Goal: Task Accomplishment & Management: Manage account settings

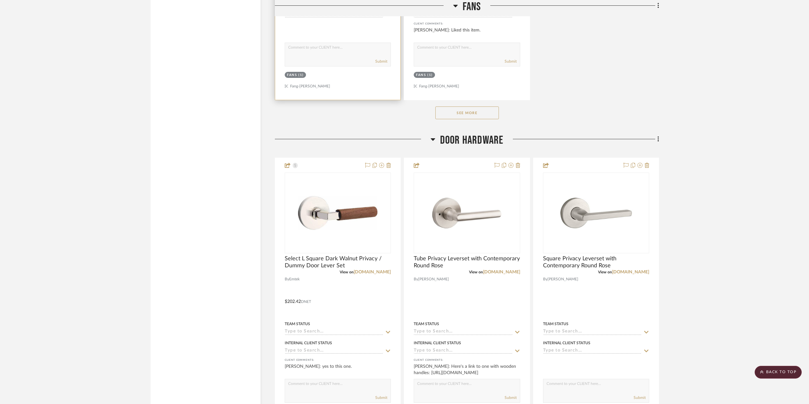
scroll to position [3672, 0]
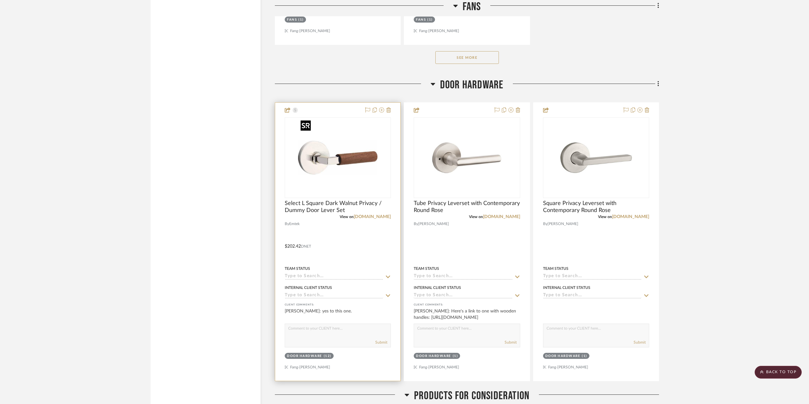
click at [335, 157] on img "0" at bounding box center [337, 157] width 79 height 79
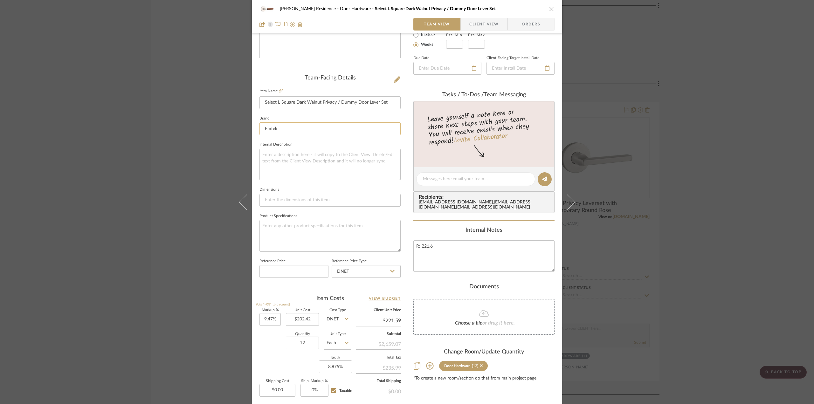
scroll to position [127, 0]
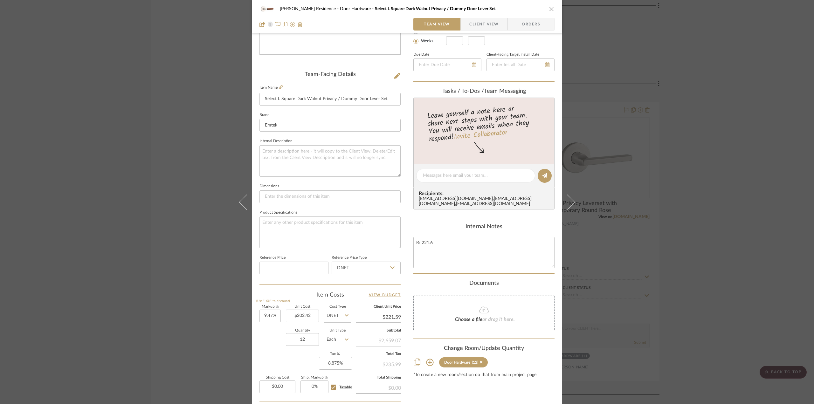
click at [194, 274] on div "[PERSON_NAME] Residence Door Hardware Select L Square Dark Walnut Privacy / Dum…" at bounding box center [407, 202] width 814 height 404
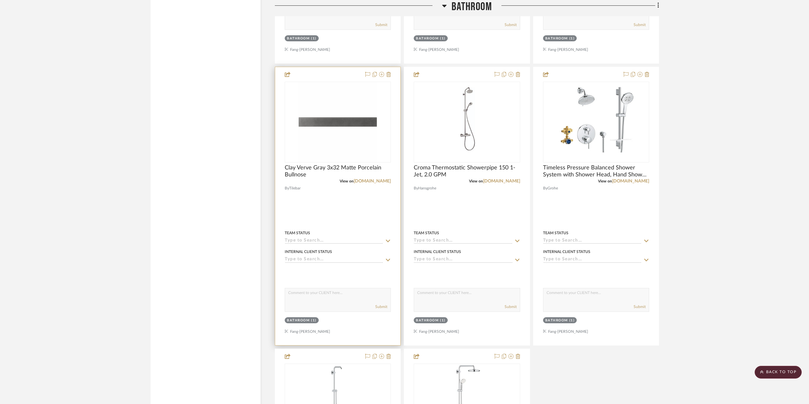
scroll to position [1321, 0]
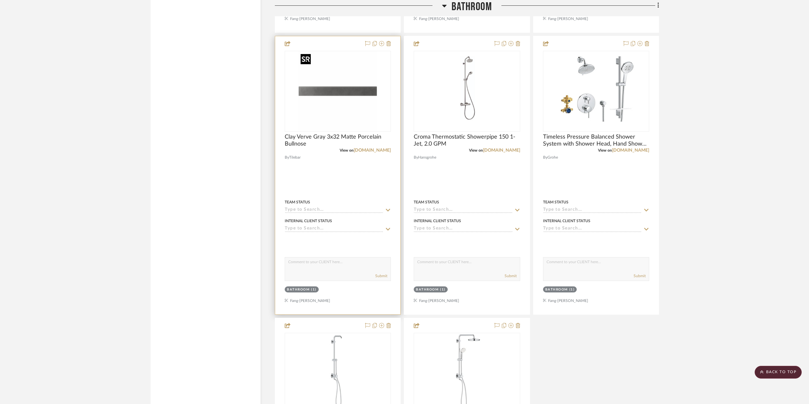
click at [350, 97] on img "0" at bounding box center [337, 90] width 79 height 79
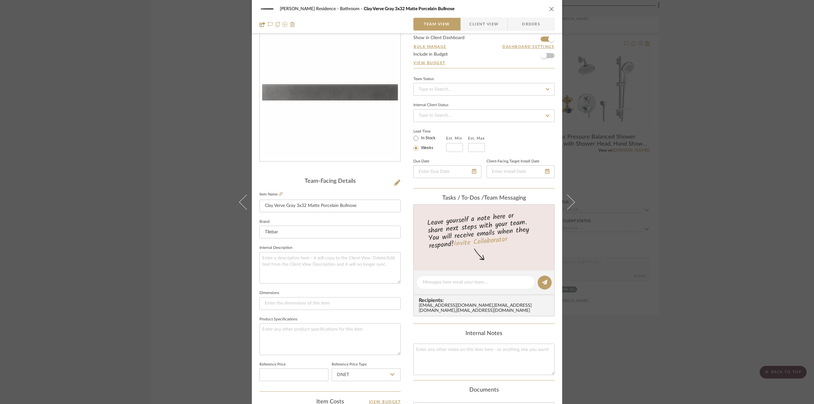
scroll to position [159, 0]
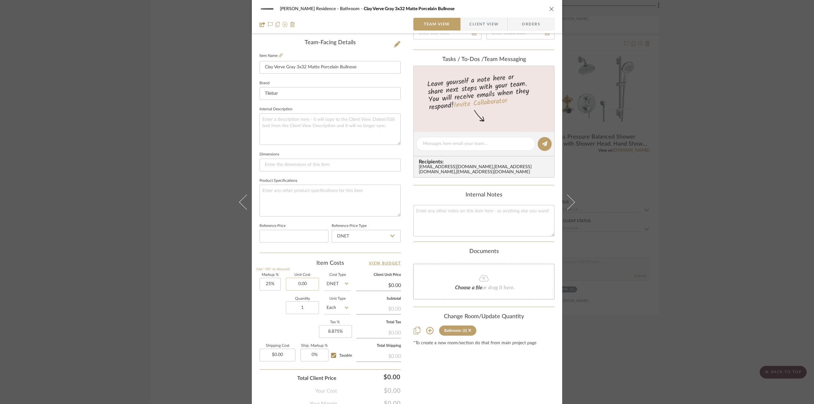
click at [300, 283] on input "0.00" at bounding box center [302, 284] width 33 height 13
type input "14.41"
type input "25"
type input "$14.41"
click at [270, 282] on input "25" at bounding box center [269, 284] width 21 height 13
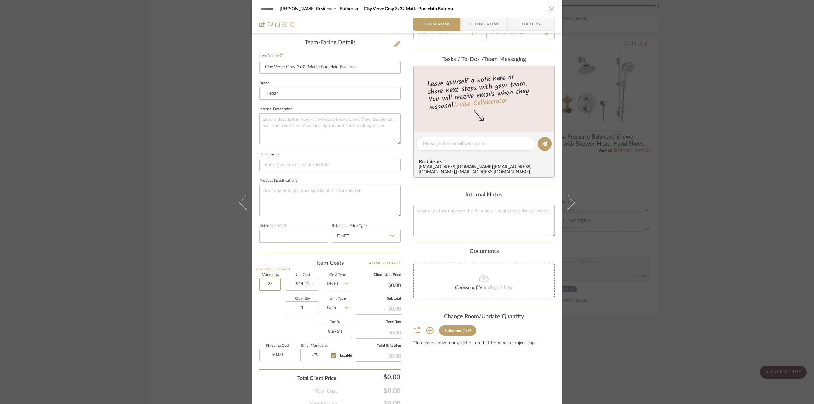
type input "$18.01"
type input "$3.24"
type input "12.5%"
type input "14.41"
click at [298, 284] on input "14.41" at bounding box center [302, 284] width 33 height 13
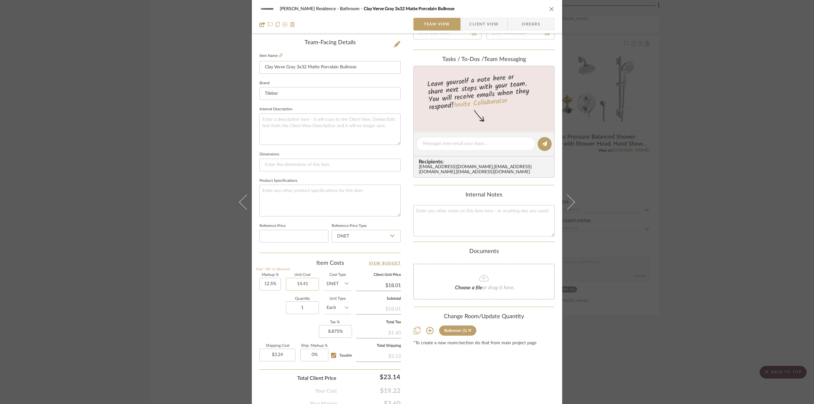
type input "$16.21"
type input "$2.92"
type input "12.5"
type input "$14.41"
click at [260, 280] on input "12.5" at bounding box center [269, 284] width 21 height 13
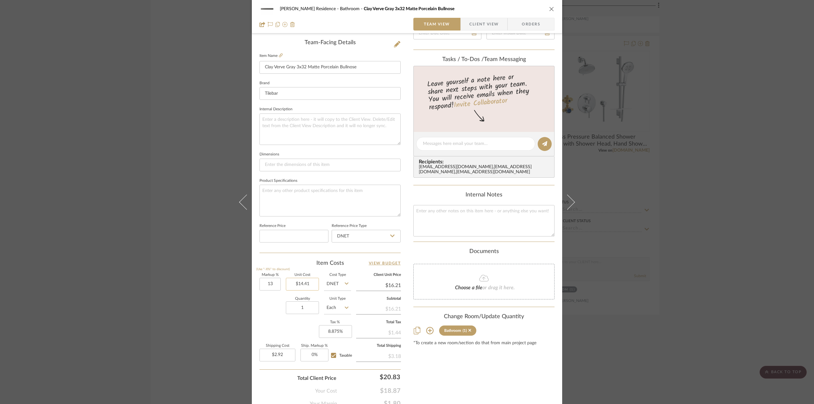
type input "13%"
type input "14.41"
click at [303, 283] on input "14.41" at bounding box center [302, 284] width 33 height 13
type input "$16.28"
type input "$2.93"
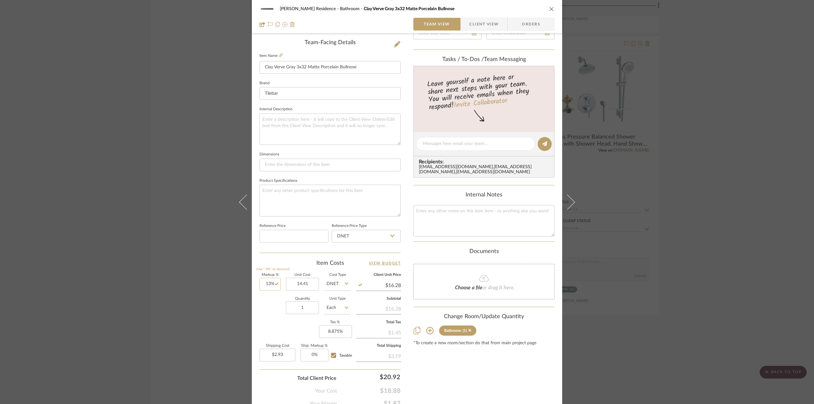
type input "13"
type input "$14.41"
click at [264, 285] on input "13" at bounding box center [269, 284] width 21 height 13
type input "14%"
type input "14.41"
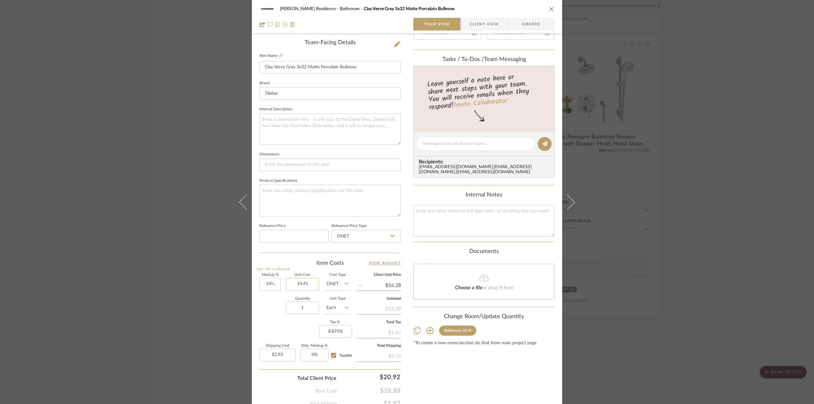
click at [296, 284] on input "14.41" at bounding box center [302, 284] width 33 height 13
type input "$16.43"
type input "$2.96"
type input "14"
type input "$14.41"
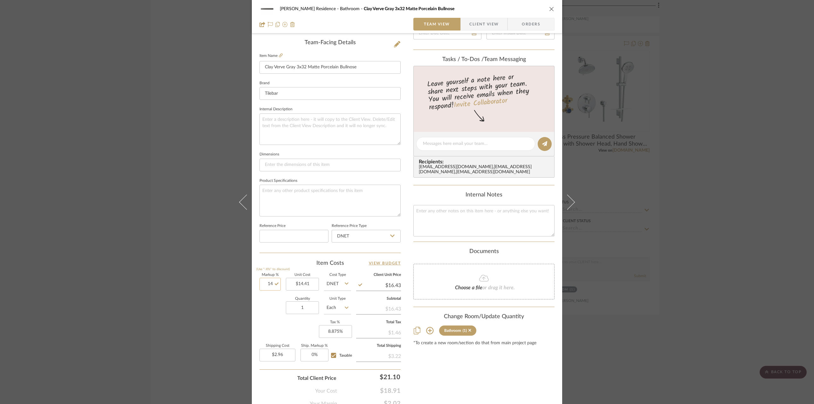
click at [260, 286] on input "14" at bounding box center [269, 284] width 21 height 13
type input "16%"
type input "14.41"
click at [303, 284] on input "14.41" at bounding box center [302, 284] width 33 height 13
type input "$16.72"
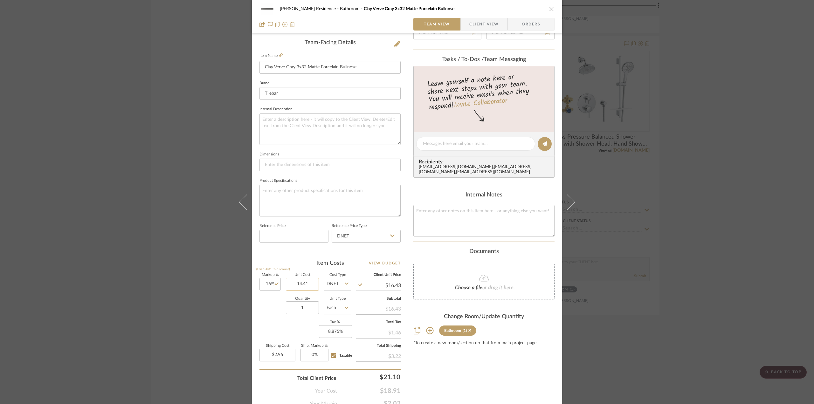
type input "$3.01"
type input "16"
type input "$14.41"
click at [263, 285] on input "16" at bounding box center [269, 284] width 21 height 13
type input "17.5%"
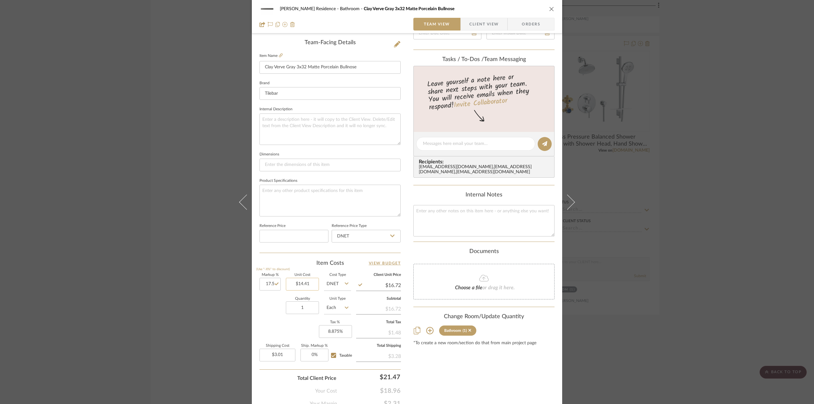
type input "14.41"
click at [298, 284] on input "14.41" at bounding box center [302, 284] width 33 height 13
type input "$16.93"
type input "$3.05"
type input "17.5"
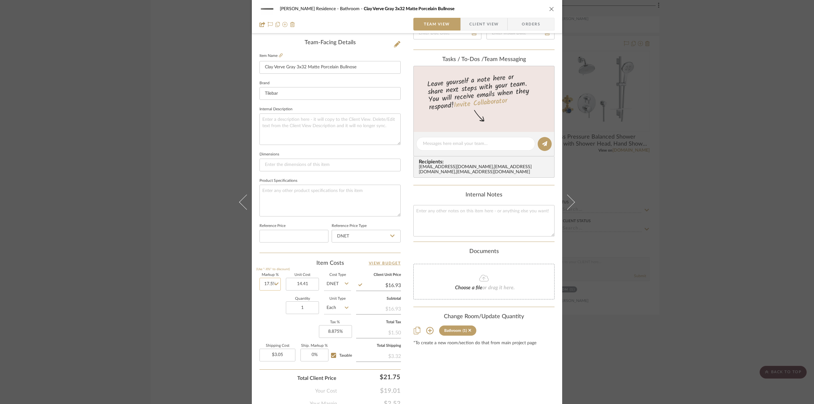
type input "$14.41"
click at [265, 289] on input "17.5" at bounding box center [269, 284] width 21 height 13
type input "17.6%"
type input "14.41"
click at [301, 285] on input "14.41" at bounding box center [302, 284] width 33 height 13
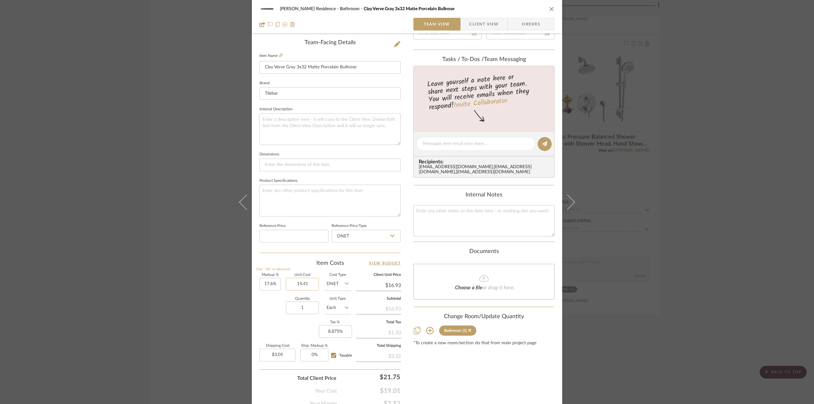
type input "$16.95"
type input "$14.41"
click at [305, 305] on input "1" at bounding box center [302, 307] width 33 height 13
type input "8"
click at [313, 128] on textarea at bounding box center [329, 128] width 141 height 31
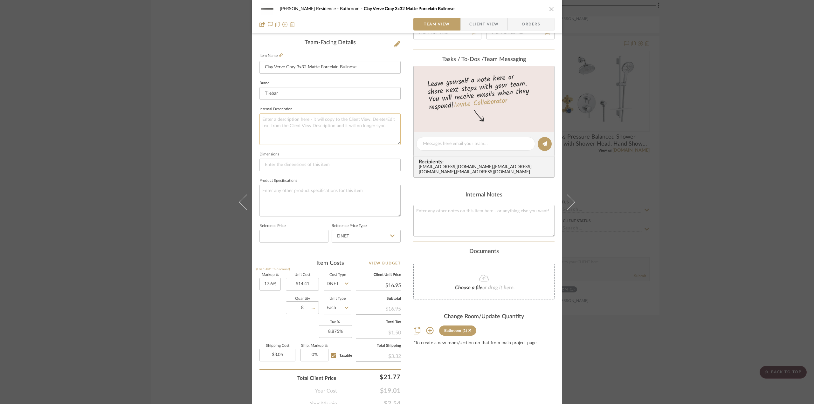
type input "$24.40"
type input "24.40"
click at [280, 356] on input "24.40" at bounding box center [277, 355] width 36 height 13
type input "$0.00"
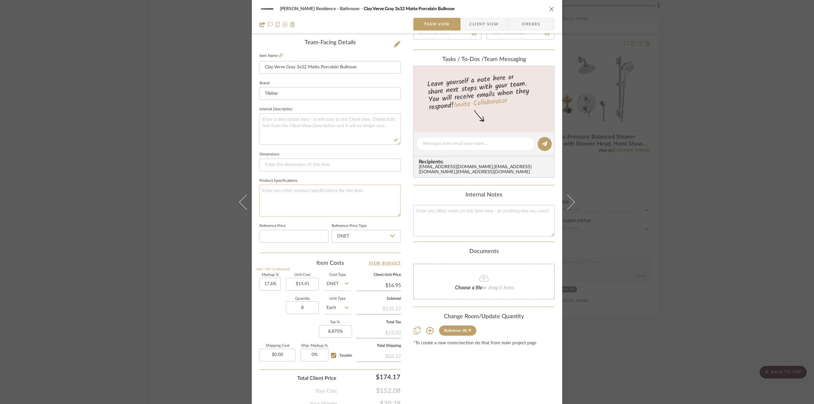
click at [323, 205] on textarea at bounding box center [329, 200] width 141 height 31
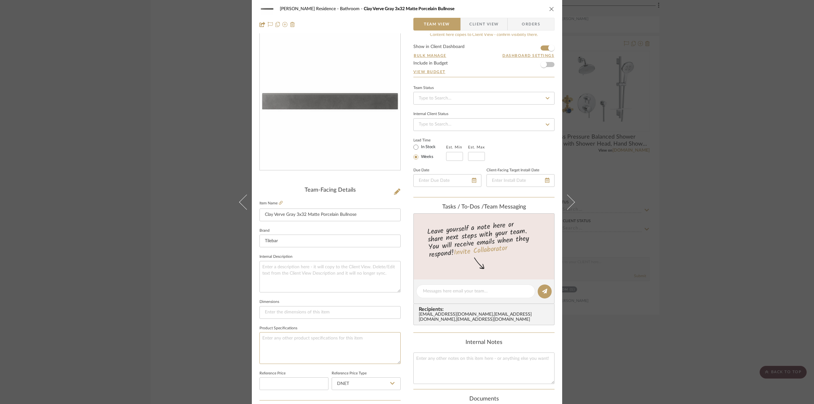
scroll to position [0, 0]
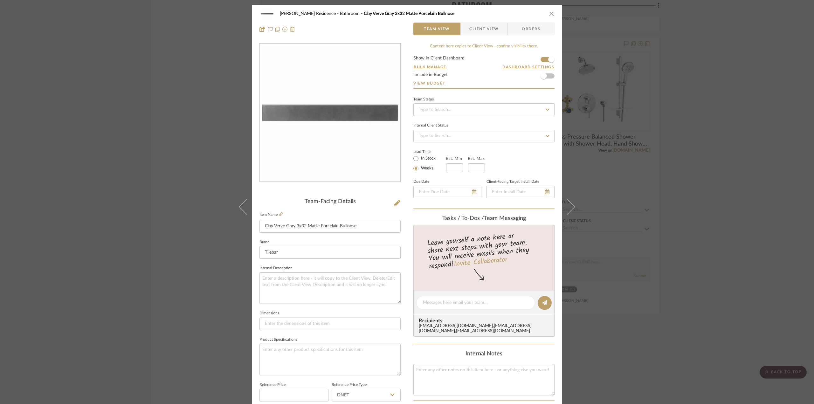
click at [710, 188] on div "[PERSON_NAME] Residence Bathroom Clay Verve Gray 3x32 Matte Porcelain Bullnose …" at bounding box center [407, 202] width 814 height 404
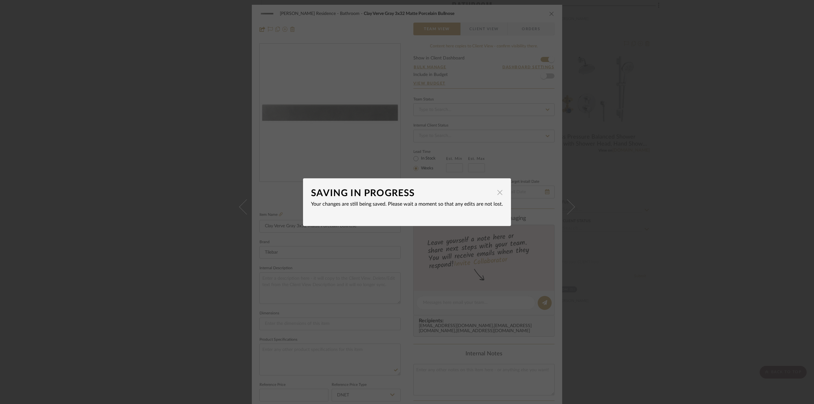
click at [498, 192] on span "button" at bounding box center [499, 192] width 13 height 13
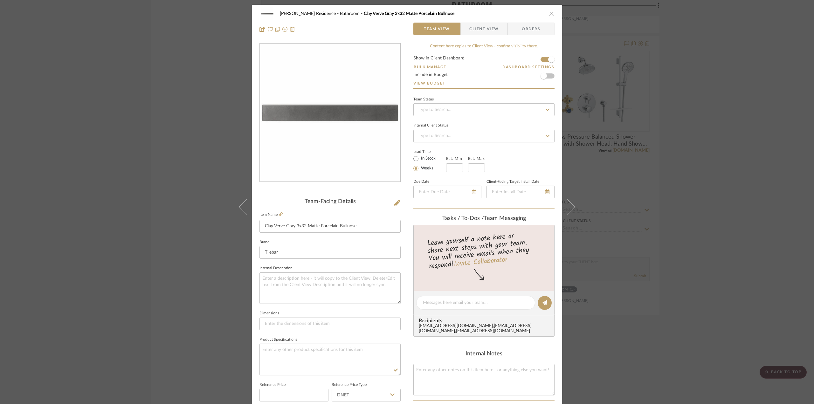
click at [672, 202] on div "[PERSON_NAME] Residence Bathroom Clay Verve Gray 3x32 Matte Porcelain Bullnose …" at bounding box center [407, 202] width 814 height 404
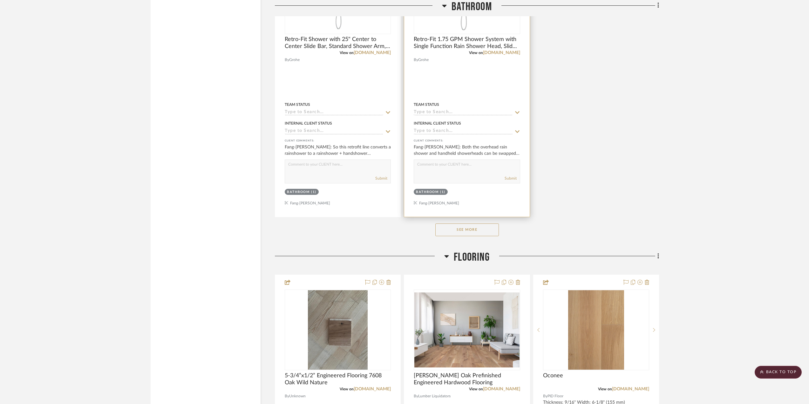
scroll to position [1607, 0]
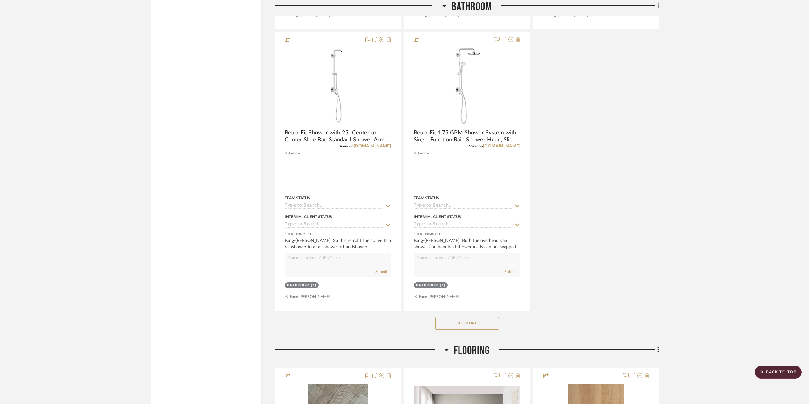
click at [471, 324] on button "See More" at bounding box center [467, 323] width 64 height 13
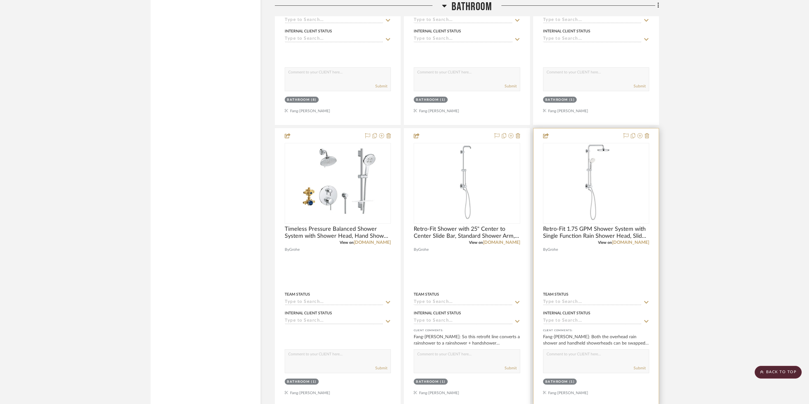
scroll to position [1522, 0]
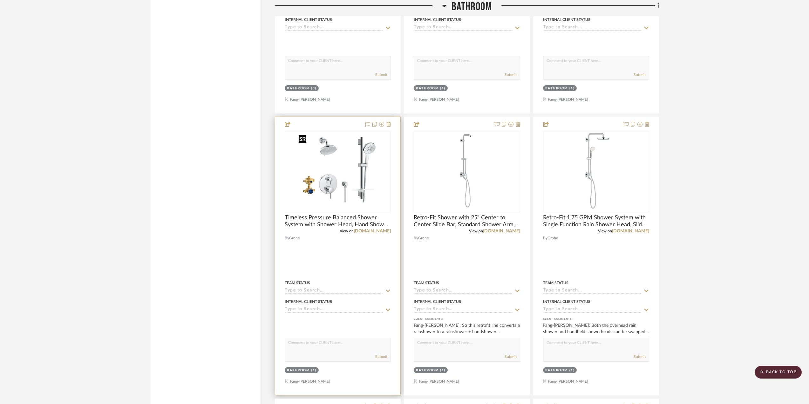
click at [338, 172] on img "0" at bounding box center [338, 171] width 84 height 79
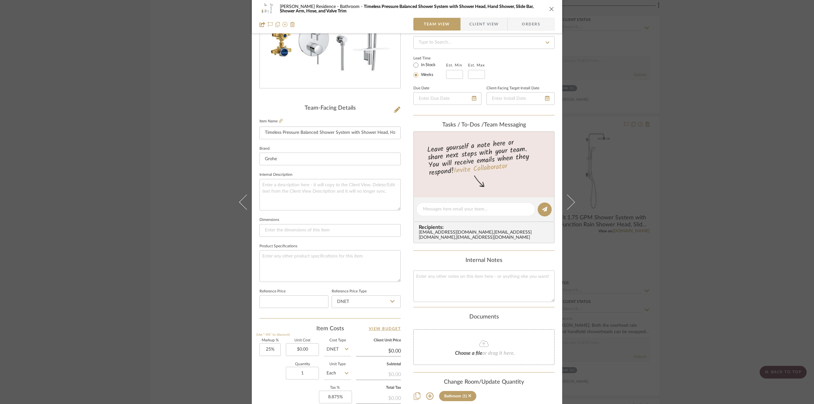
scroll to position [159, 0]
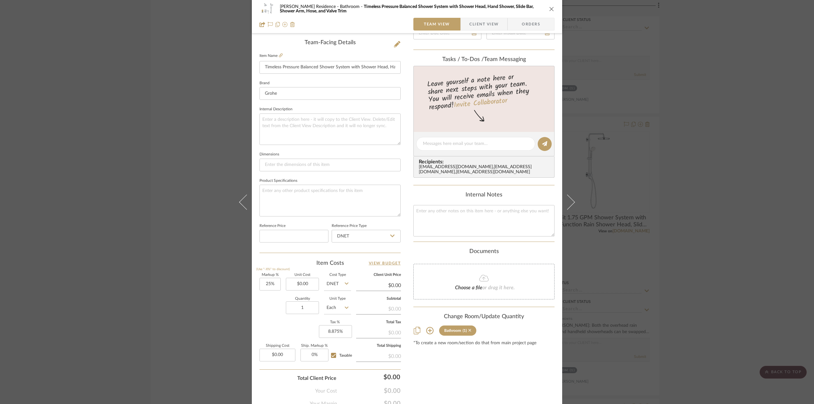
click at [468, 332] on icon at bounding box center [469, 330] width 3 height 3
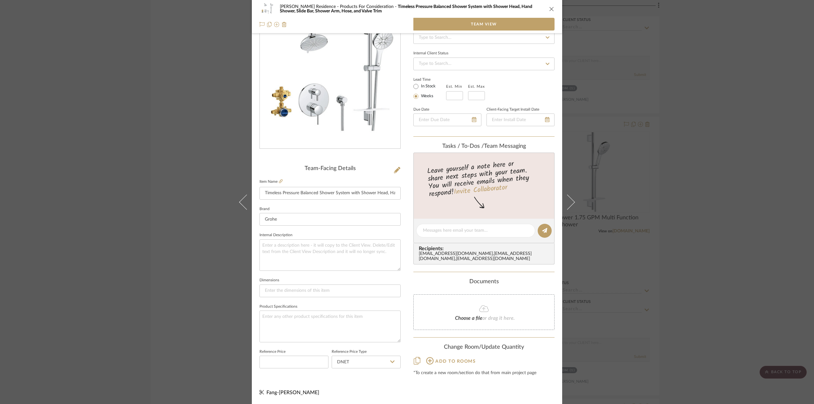
scroll to position [35, 0]
click at [727, 272] on div "[PERSON_NAME] Residence Products For Consideration Timeless Pressure Balanced S…" at bounding box center [407, 202] width 814 height 404
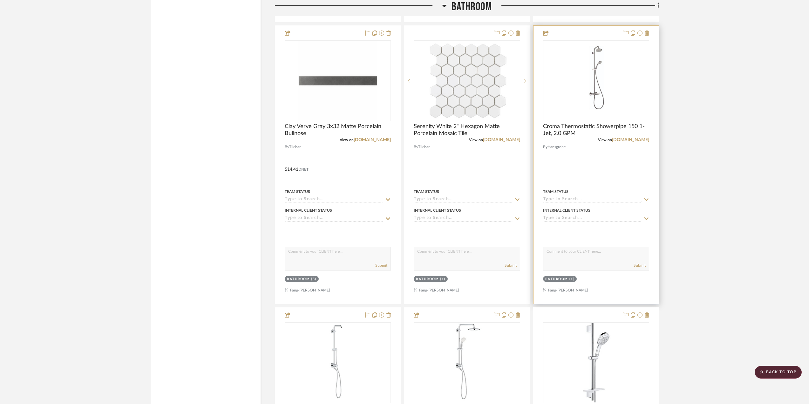
scroll to position [1204, 0]
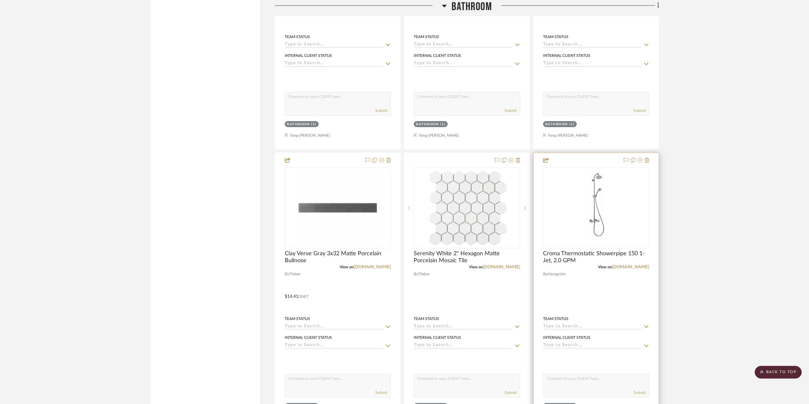
click at [610, 220] on img "0" at bounding box center [596, 207] width 45 height 79
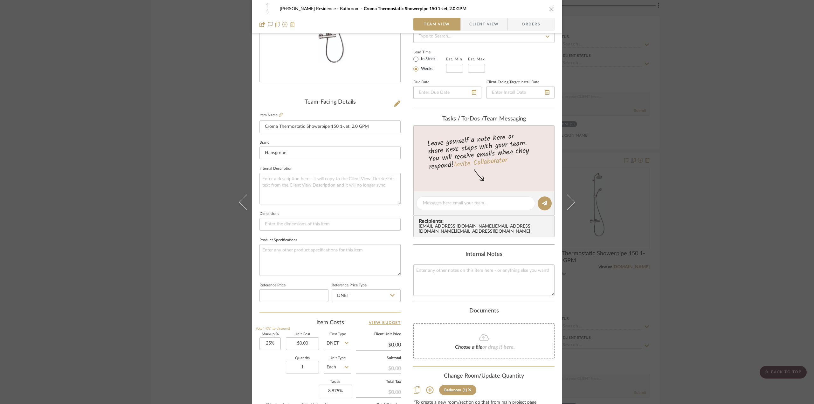
scroll to position [159, 0]
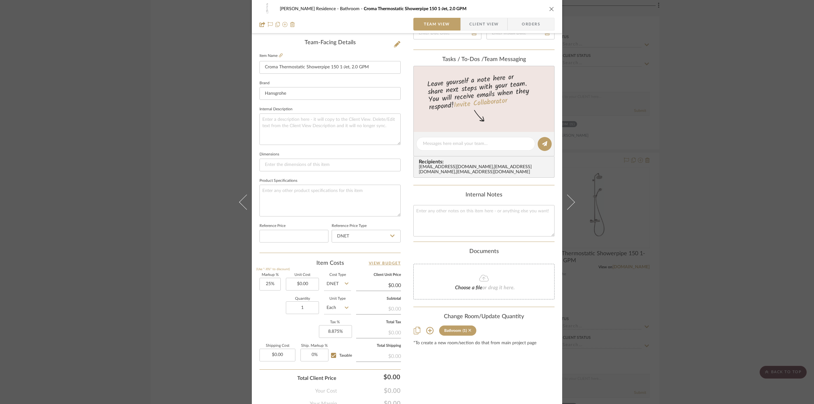
click at [469, 332] on icon at bounding box center [469, 330] width 3 height 4
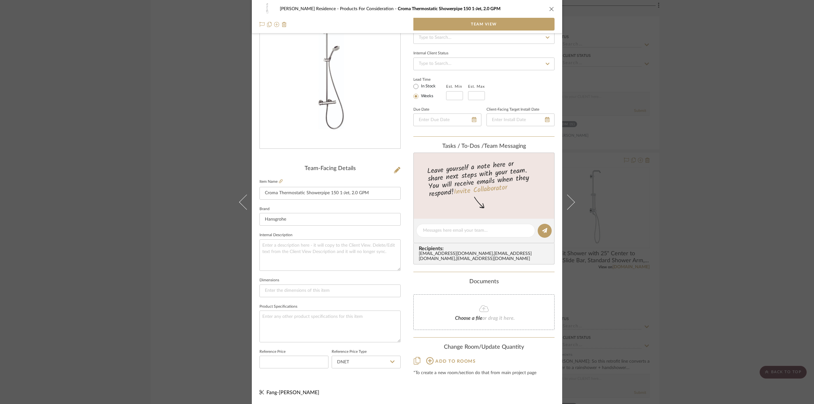
scroll to position [35, 0]
click at [691, 267] on div "[PERSON_NAME] Residence Products For Consideration Croma Thermostatic Showerpip…" at bounding box center [407, 202] width 814 height 404
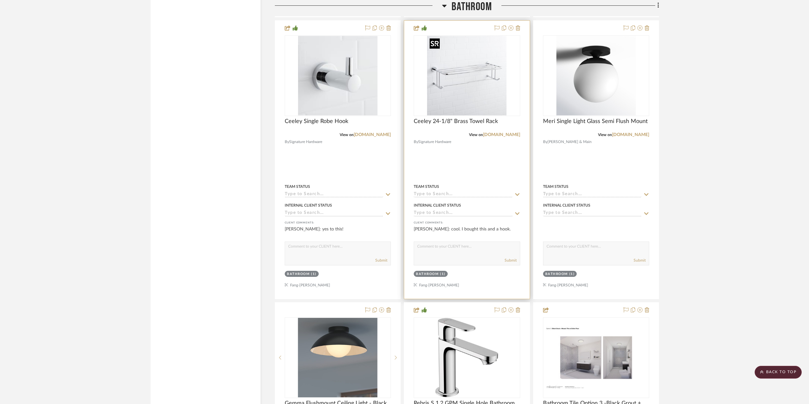
scroll to position [1840, 0]
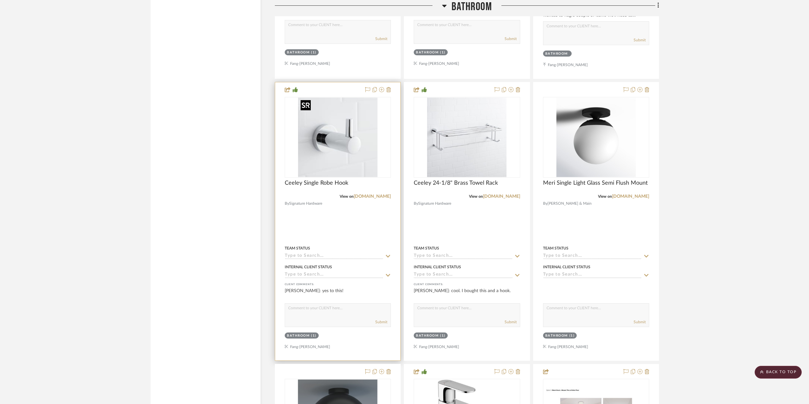
click at [357, 132] on img "0" at bounding box center [337, 137] width 79 height 79
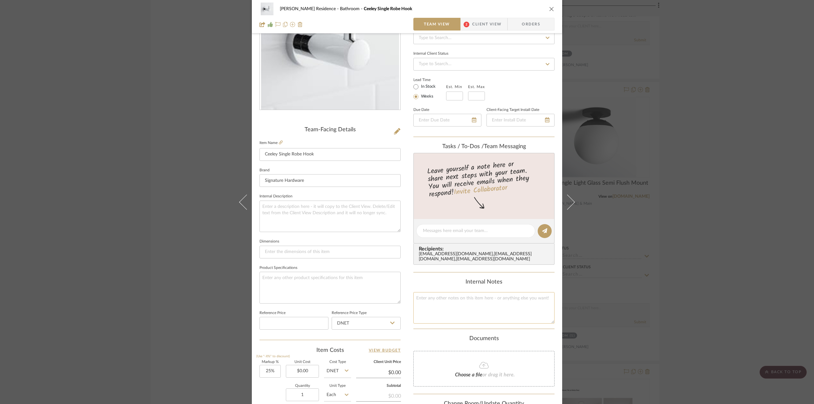
scroll to position [127, 0]
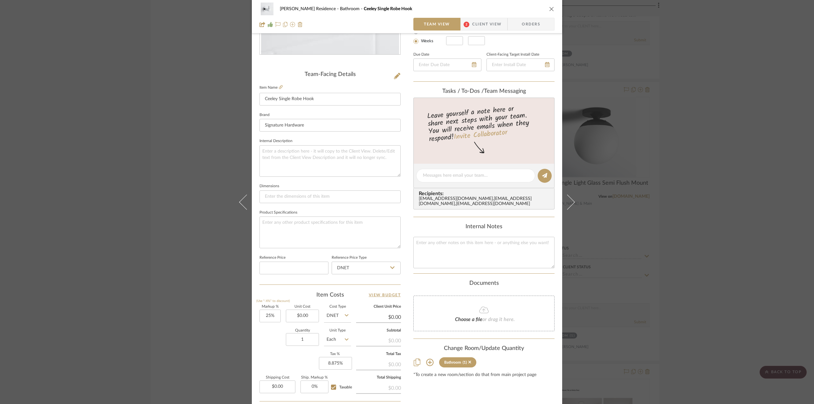
click at [752, 213] on div "[PERSON_NAME] Residence Bathroom Ceeley Single Robe Hook Team View 2 Client Vie…" at bounding box center [407, 202] width 814 height 404
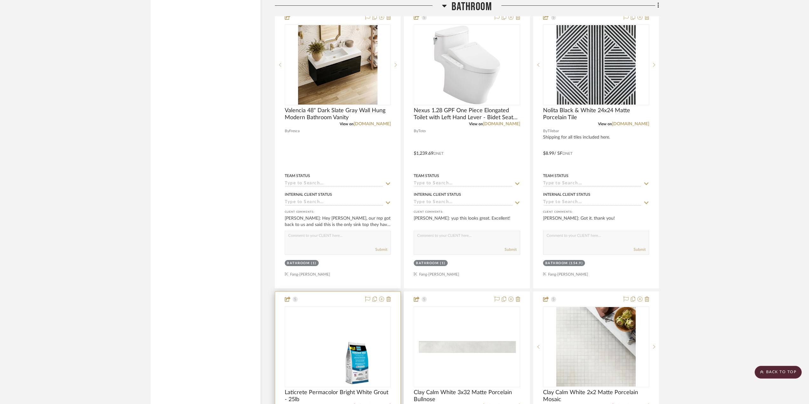
scroll to position [2857, 0]
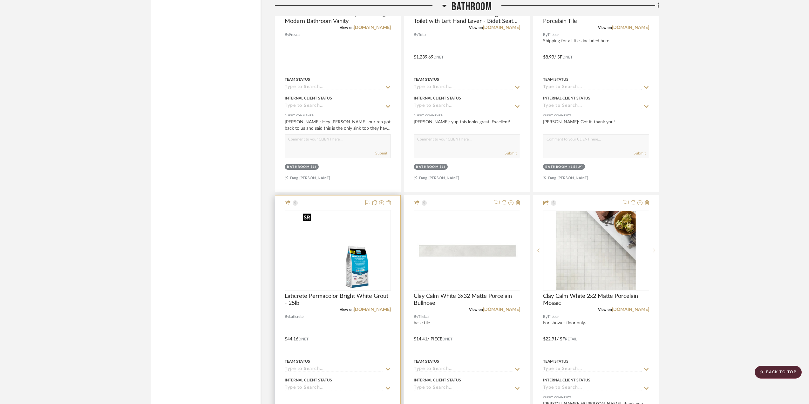
click at [326, 267] on img "0" at bounding box center [338, 250] width 74 height 79
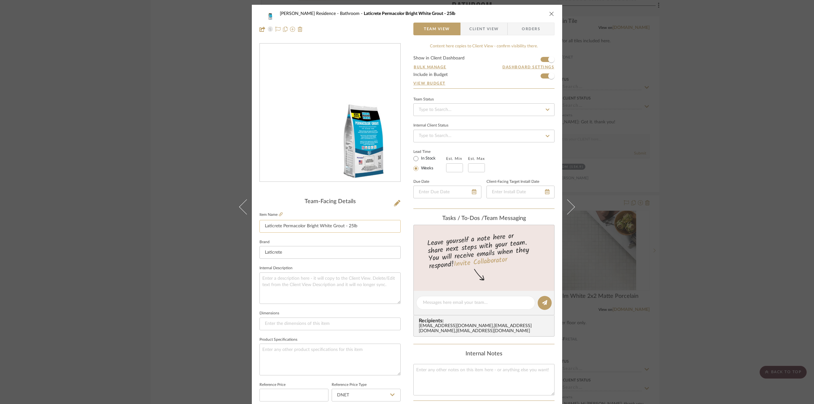
drag, startPoint x: 341, startPoint y: 225, endPoint x: 318, endPoint y: 225, distance: 22.9
click at [318, 225] on input "Laticrete Permacolor Bright White Grout - 25lb" at bounding box center [329, 226] width 141 height 13
click at [317, 222] on input "Laticrete Permacolor Bright White Grout - 25lb" at bounding box center [329, 226] width 141 height 13
drag, startPoint x: 328, startPoint y: 226, endPoint x: 305, endPoint y: 226, distance: 22.9
click at [305, 226] on input "Laticrete Permacolor Bright White Grout - 25lb" at bounding box center [329, 226] width 141 height 13
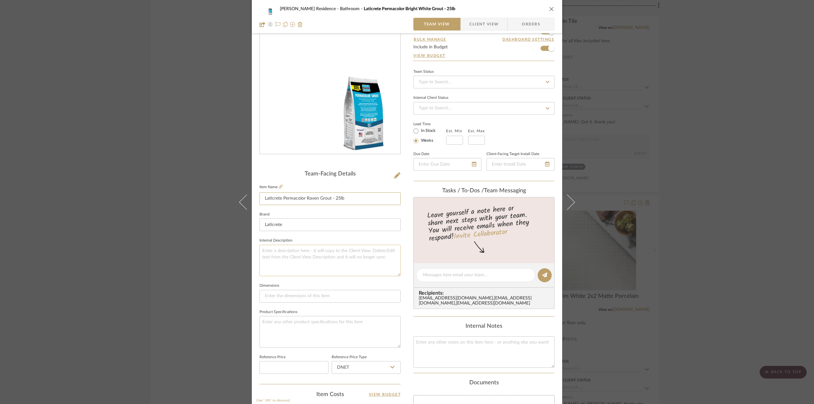
scroll to position [64, 0]
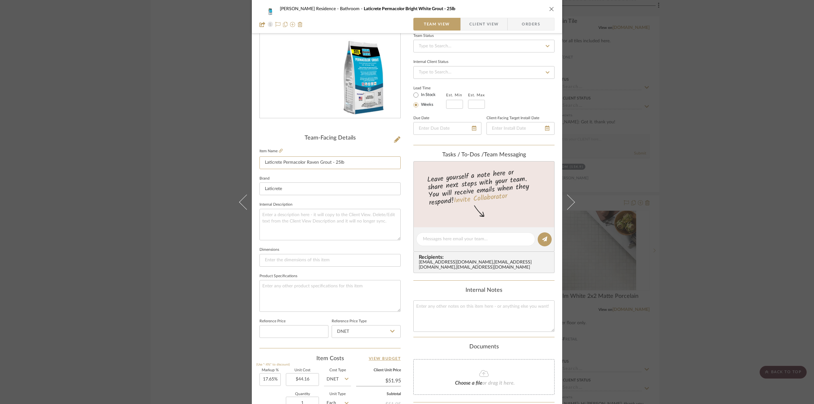
type input "Laticrete Permacolor Raven Grout - 25lb"
click at [549, 7] on icon "close" at bounding box center [551, 8] width 5 height 5
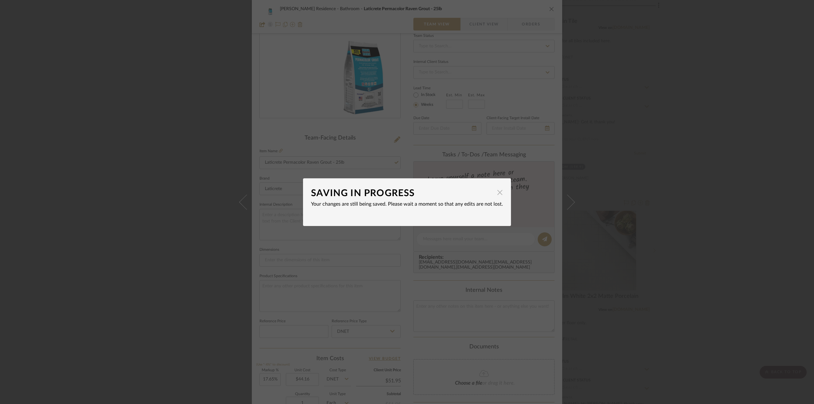
click at [499, 190] on span "button" at bounding box center [499, 192] width 13 height 13
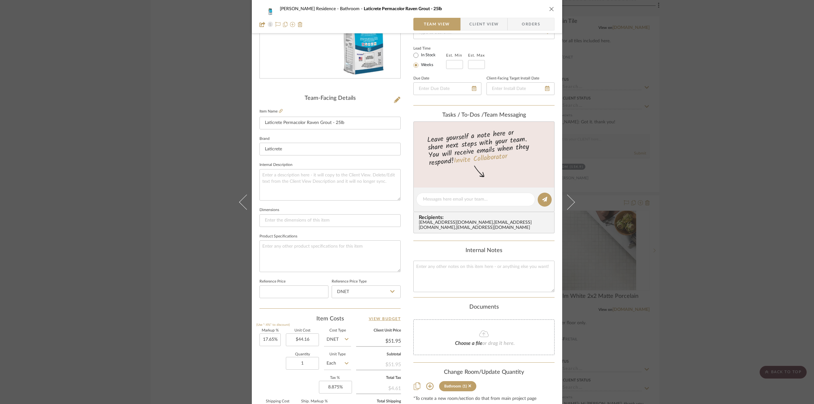
scroll to position [159, 0]
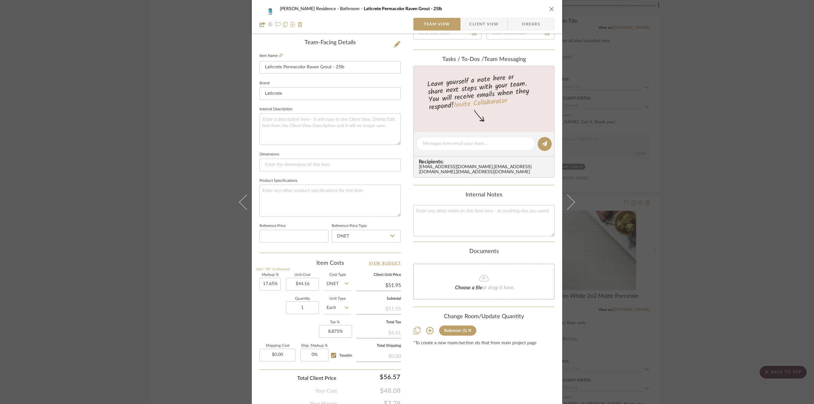
click at [707, 194] on div "[PERSON_NAME] Residence Bathroom Laticrete Permacolor Raven Grout - 25lb Team V…" at bounding box center [407, 202] width 814 height 404
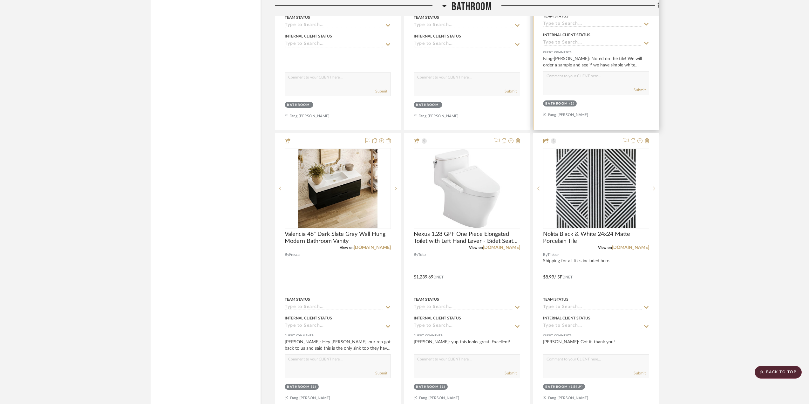
scroll to position [2571, 0]
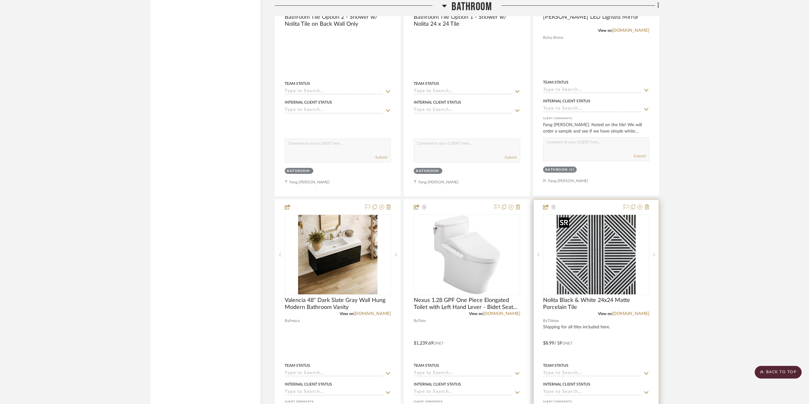
click at [617, 282] on img "0" at bounding box center [595, 254] width 79 height 79
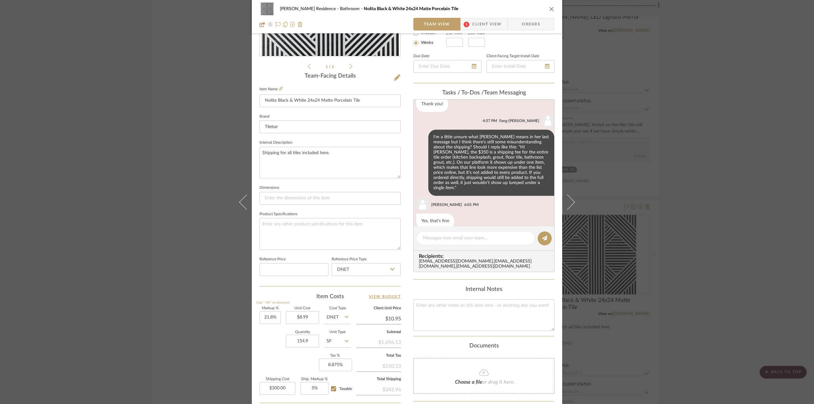
scroll to position [127, 0]
click at [285, 389] on input "300.00" at bounding box center [277, 386] width 36 height 13
type input "$281.60"
click at [320, 230] on textarea at bounding box center [329, 231] width 141 height 31
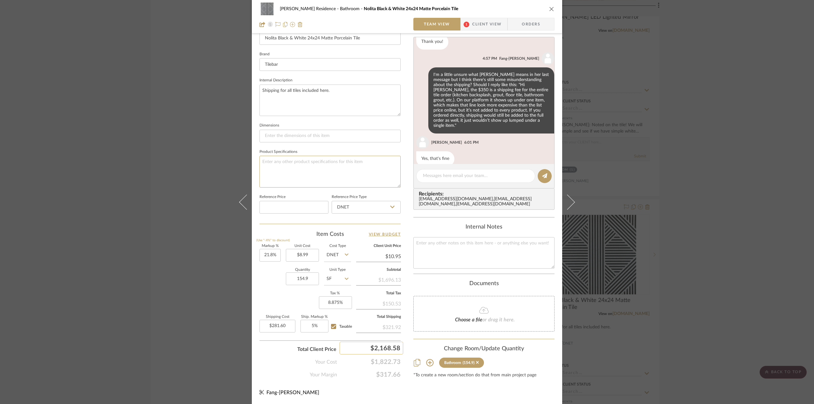
scroll to position [191, 0]
click at [735, 236] on div "[PERSON_NAME] Residence Bathroom Nolita Black & White 24x24 Matte Porcelain Til…" at bounding box center [407, 202] width 814 height 404
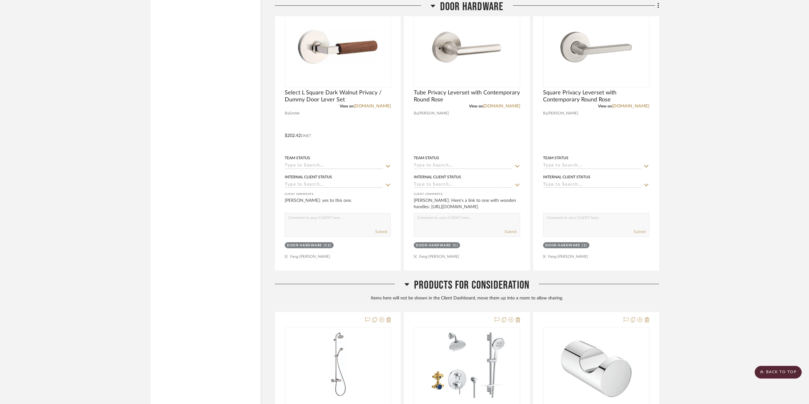
scroll to position [5148, 0]
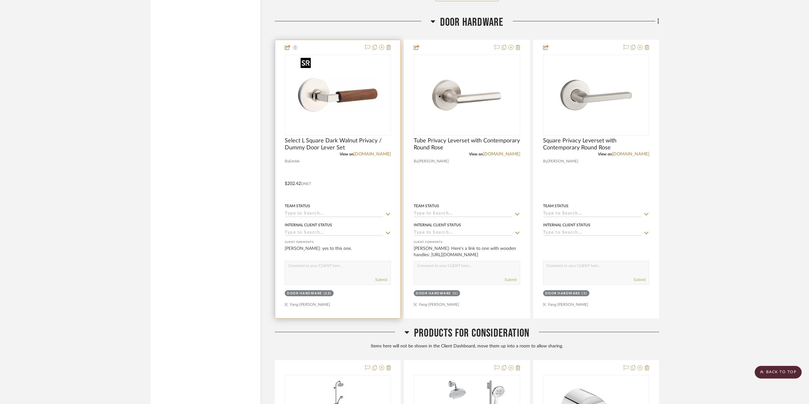
click at [371, 86] on img "0" at bounding box center [337, 94] width 79 height 79
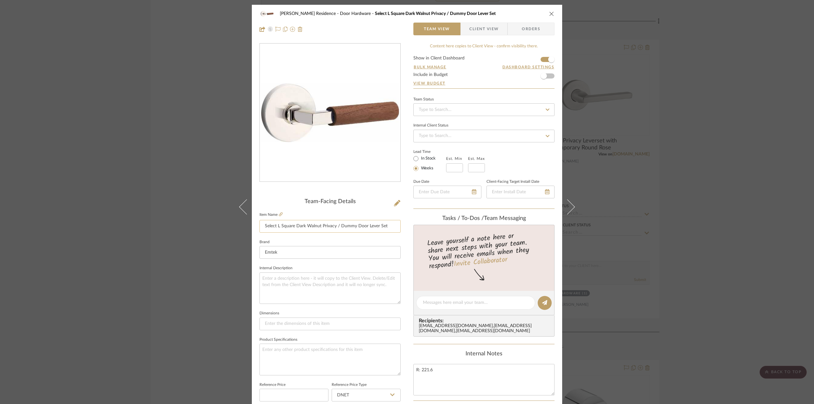
click at [386, 229] on input "Select L Square Dark Walnut Privacy / Dummy Door Lever Set" at bounding box center [329, 226] width 141 height 13
click at [336, 225] on input "Select L Square Dark Walnut Privacy / Dummy Door Lever Set" at bounding box center [329, 226] width 141 height 13
type input "Select L Square Dark Walnut Privacy / Passage / Dummy Door Lever Set"
click at [350, 285] on textarea at bounding box center [329, 287] width 141 height 31
click at [487, 28] on span "Client View" at bounding box center [483, 29] width 29 height 13
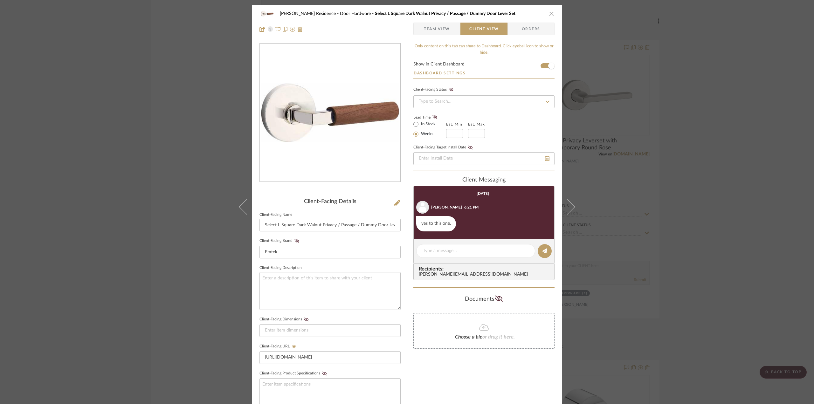
drag, startPoint x: 439, startPoint y: 31, endPoint x: 363, endPoint y: 156, distance: 146.7
click at [439, 31] on span "Team View" at bounding box center [437, 29] width 26 height 13
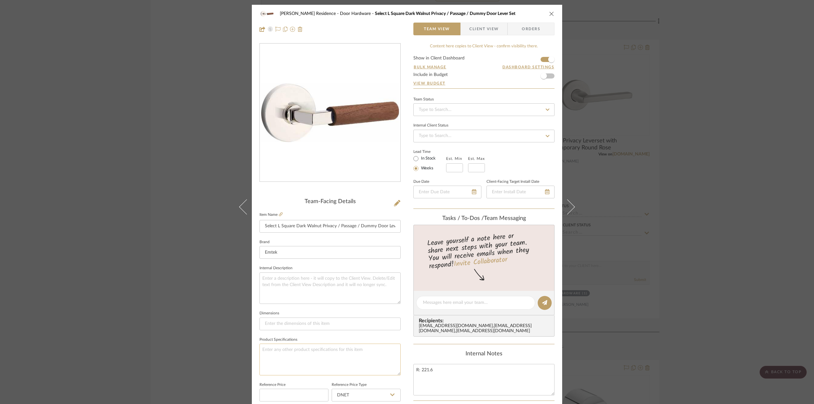
click at [282, 352] on textarea at bounding box center [329, 359] width 141 height 31
type textarea "4"
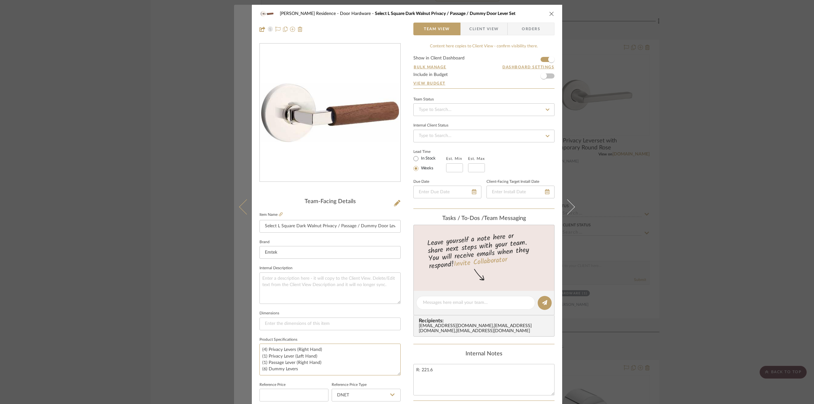
drag, startPoint x: 306, startPoint y: 370, endPoint x: 249, endPoint y: 346, distance: 62.0
click at [249, 346] on mat-dialog-content "[PERSON_NAME] Residence Door Hardware Select L Square Dark Walnut Privacy / Pas…" at bounding box center [407, 298] width 346 height 587
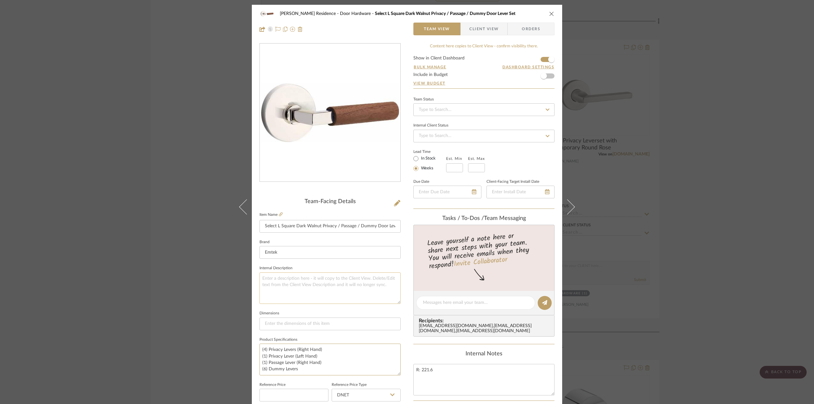
type textarea "(4) Privacy Levers (Right Hand) (1) Privacy Lever (Left Hand) (1) Passage Lever…"
click at [289, 284] on textarea at bounding box center [329, 287] width 141 height 31
click at [701, 241] on div "[PERSON_NAME] Residence Door Hardware Select L Square Dark Walnut Privacy / Pas…" at bounding box center [407, 202] width 814 height 404
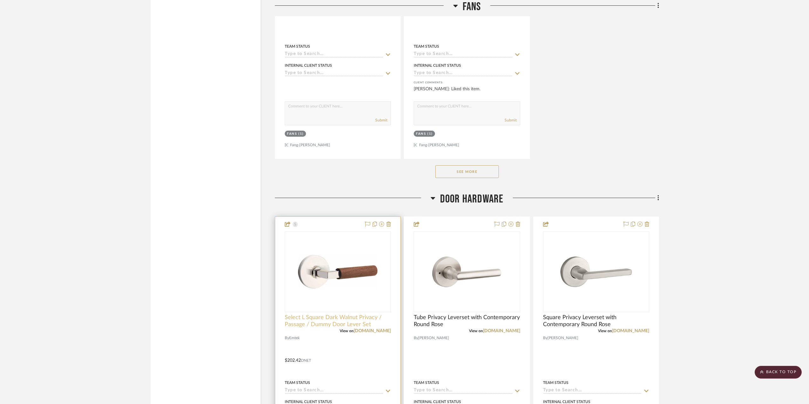
scroll to position [5053, 0]
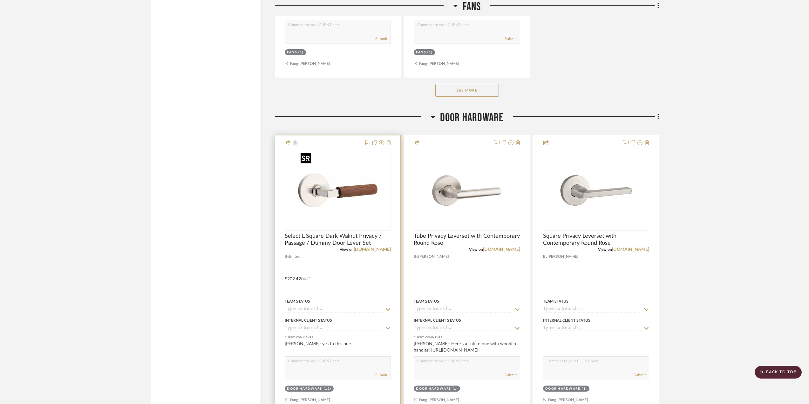
click at [354, 180] on img "0" at bounding box center [337, 190] width 79 height 79
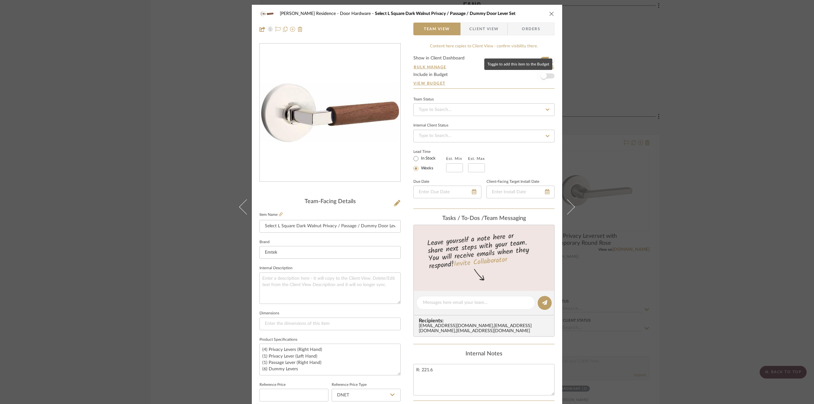
click at [545, 77] on span "button" at bounding box center [543, 76] width 14 height 14
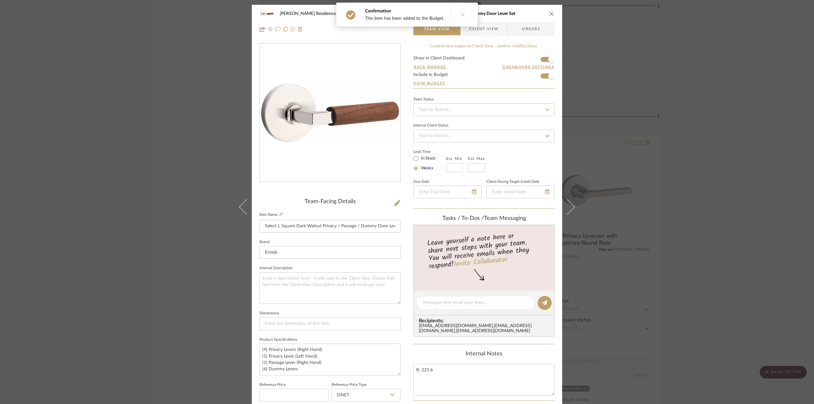
click at [692, 222] on div "[PERSON_NAME] Residence Door Hardware Select L Square Dark Walnut Privacy / Pas…" at bounding box center [407, 202] width 814 height 404
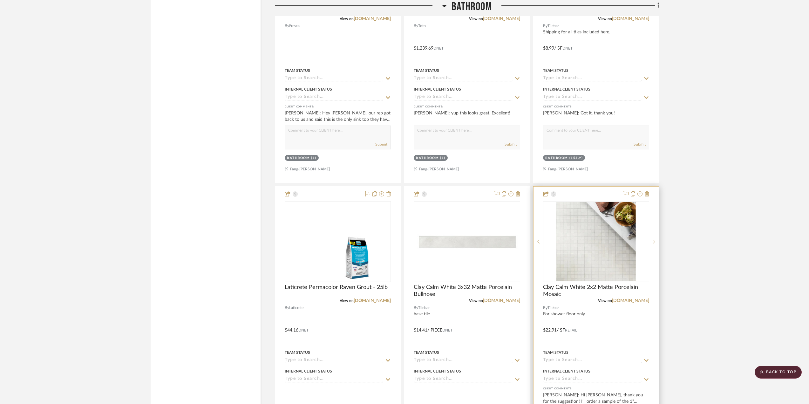
scroll to position [2924, 0]
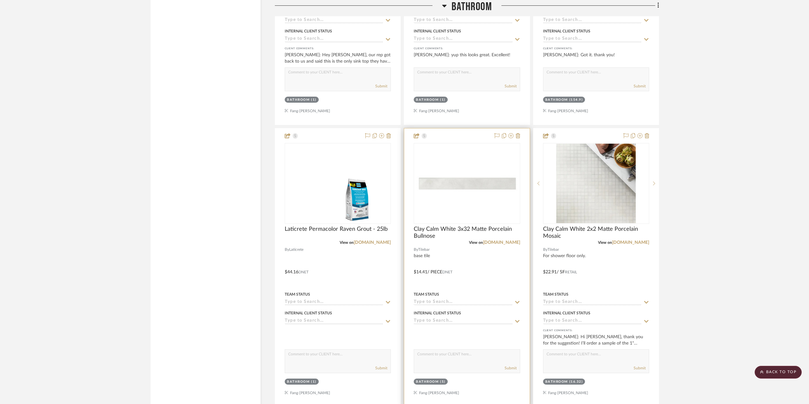
click at [494, 176] on img "0" at bounding box center [466, 183] width 105 height 52
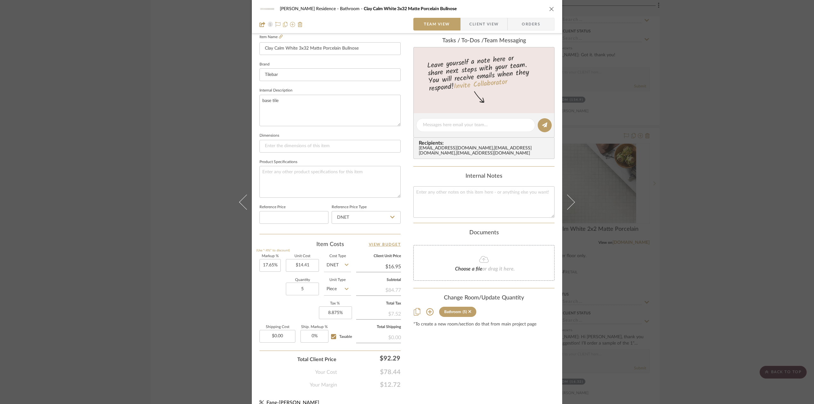
scroll to position [188, 0]
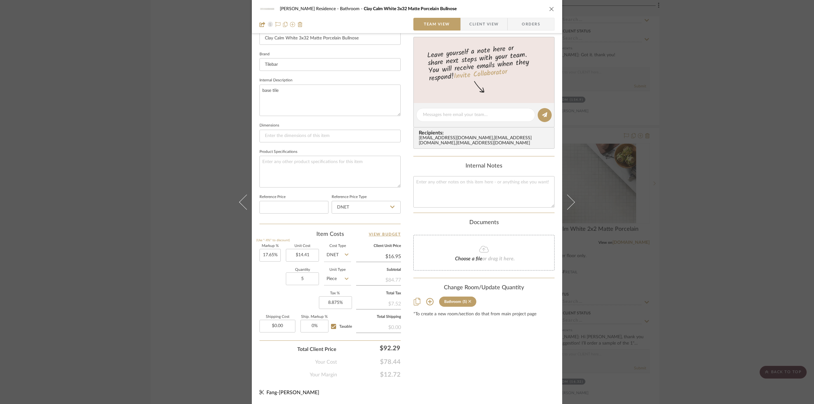
click at [468, 303] on icon at bounding box center [469, 301] width 3 height 4
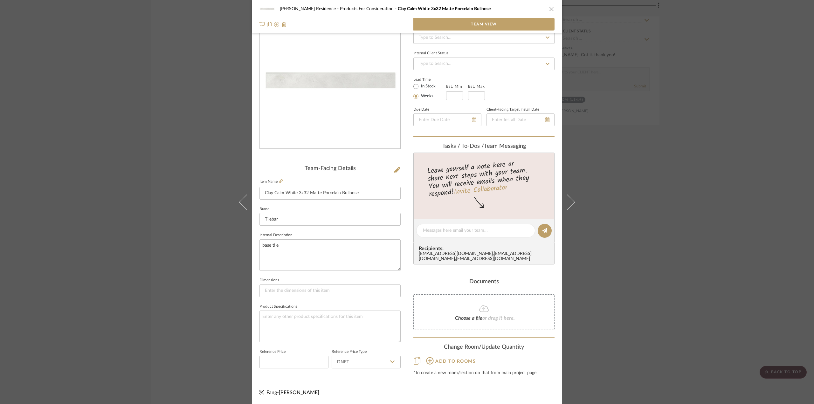
click at [678, 239] on div "[PERSON_NAME] Residence Products For Consideration Clay Calm White 3x32 Matte P…" at bounding box center [407, 202] width 814 height 404
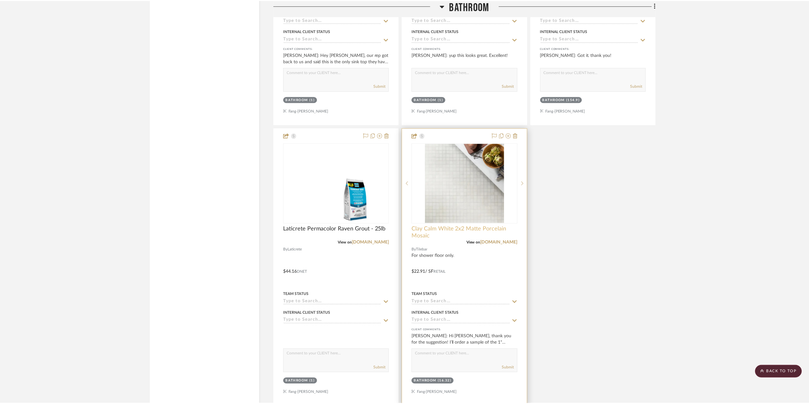
scroll to position [2924, 0]
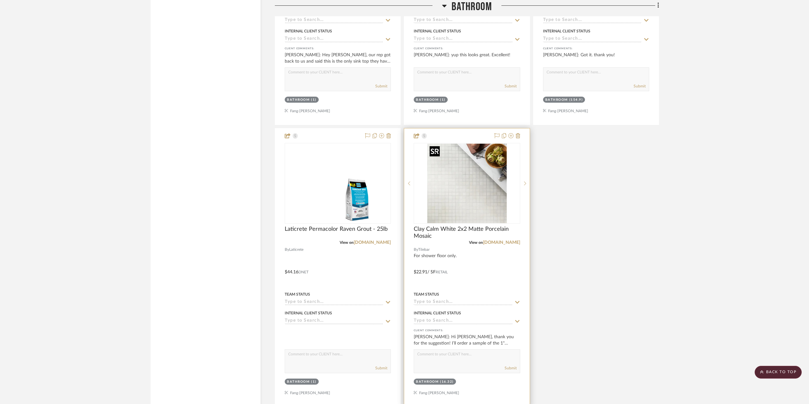
click at [467, 187] on img "0" at bounding box center [466, 183] width 79 height 79
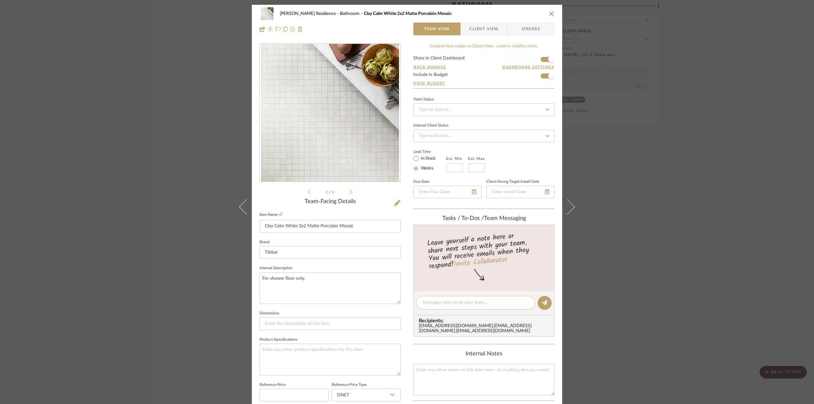
scroll to position [188, 0]
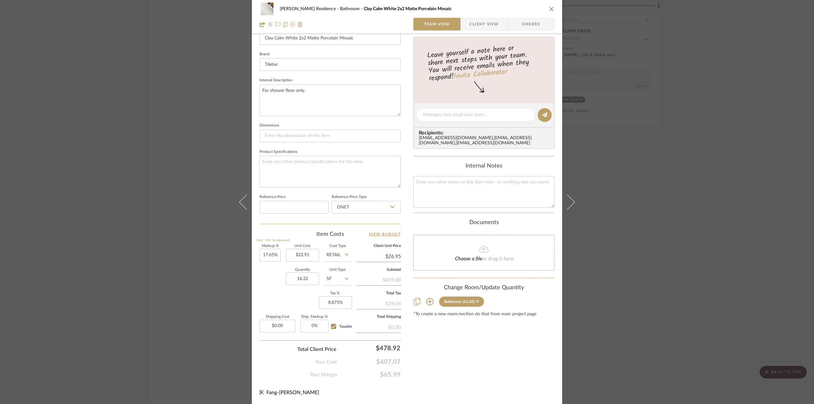
click at [476, 303] on icon at bounding box center [477, 301] width 3 height 4
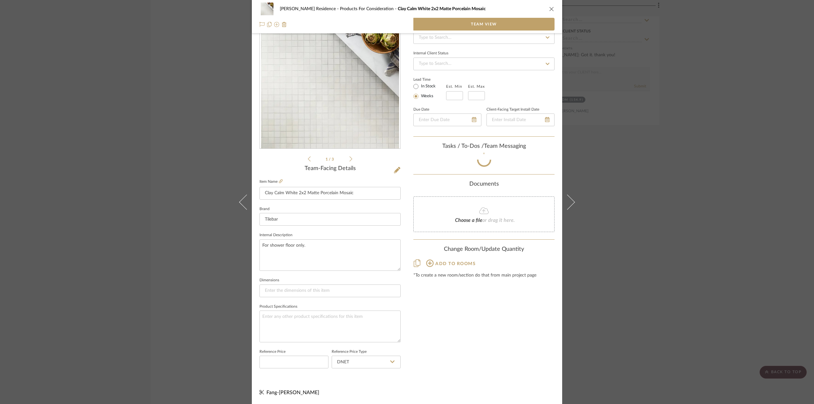
scroll to position [35, 0]
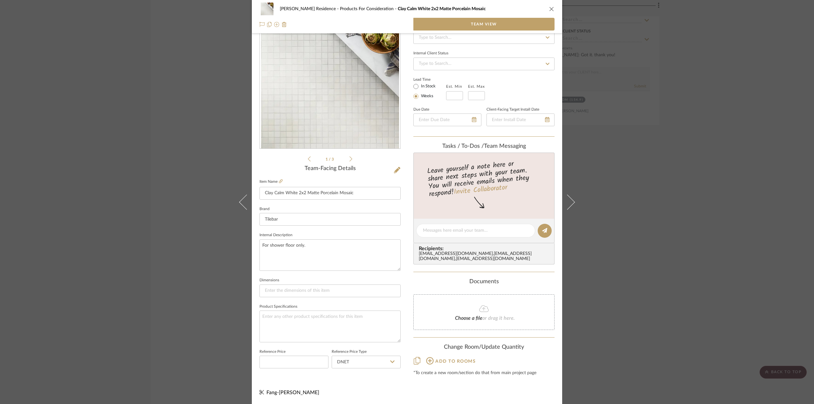
click at [194, 208] on div "[PERSON_NAME] Residence Products For Consideration Clay Calm White 2x2 Matte Po…" at bounding box center [407, 202] width 814 height 404
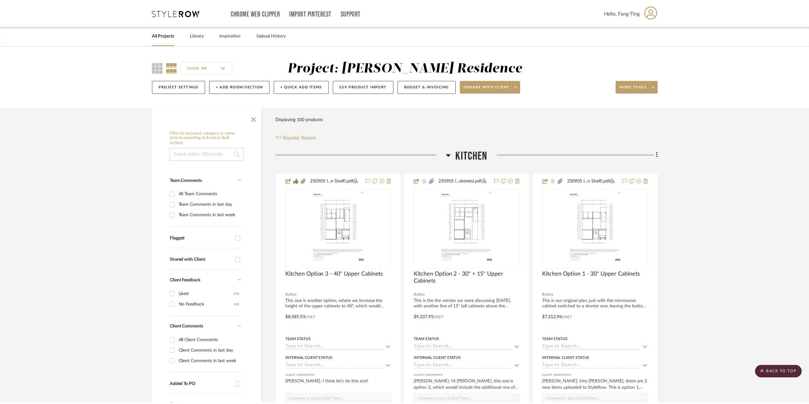
scroll to position [2924, 0]
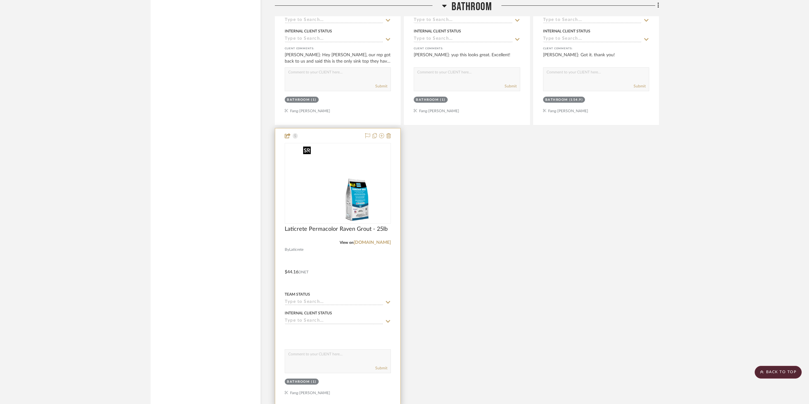
click at [346, 201] on img "0" at bounding box center [338, 183] width 74 height 79
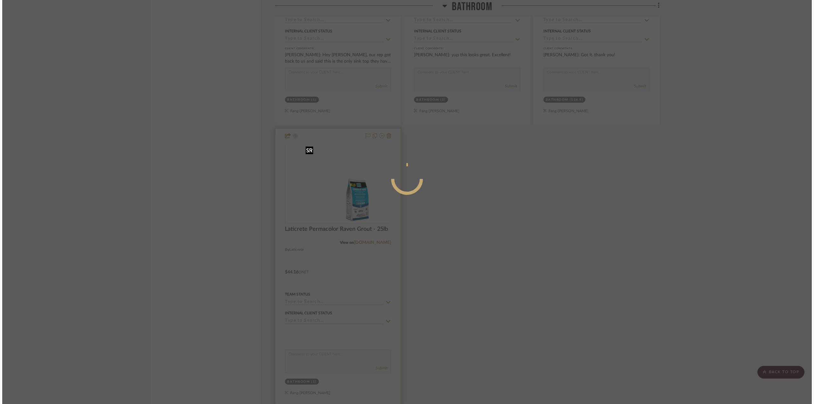
scroll to position [0, 0]
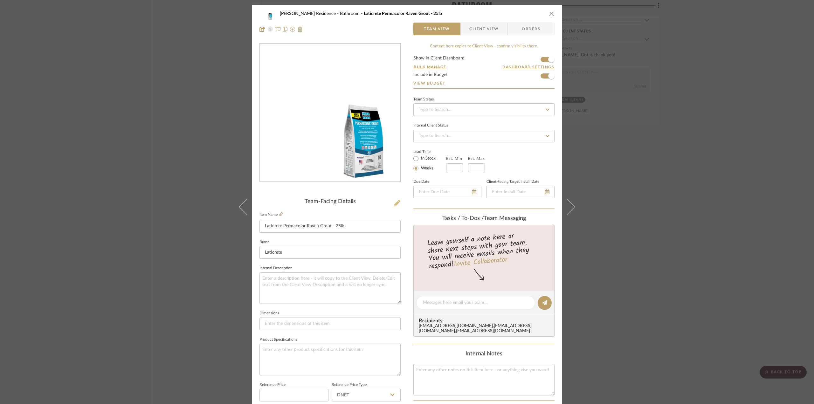
click at [394, 205] on icon at bounding box center [397, 203] width 6 height 6
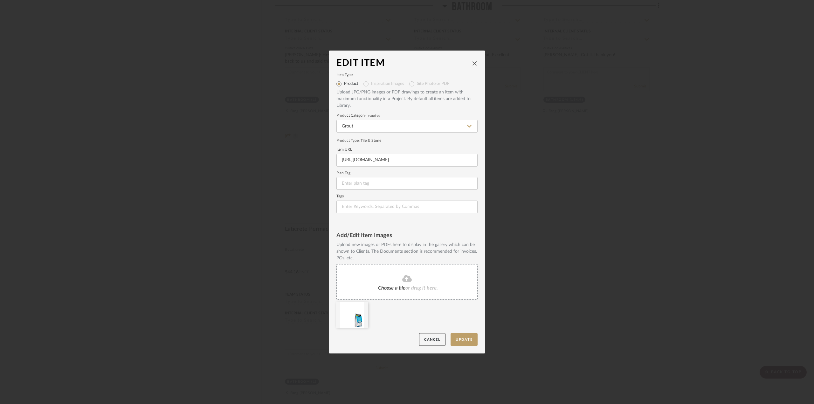
click at [445, 242] on div "Upload new images or PDFs here to display in the gallery which can be shown to …" at bounding box center [406, 252] width 141 height 20
click at [363, 307] on div at bounding box center [352, 314] width 32 height 25
click at [358, 307] on div at bounding box center [352, 314] width 32 height 25
click at [363, 306] on icon at bounding box center [363, 306] width 4 height 5
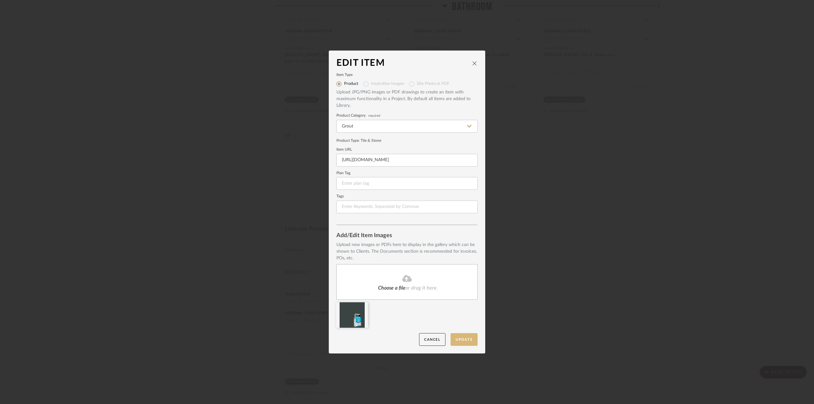
click at [465, 342] on button "Update" at bounding box center [463, 339] width 27 height 13
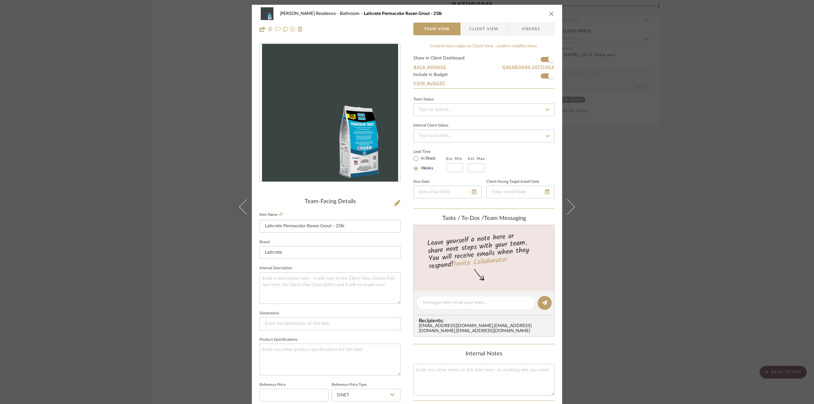
click at [550, 10] on div "[PERSON_NAME] Residence Bathroom [GEOGRAPHIC_DATA] Permacolor Raven Grout - 25lb" at bounding box center [406, 13] width 295 height 13
click at [549, 14] on icon "close" at bounding box center [551, 13] width 5 height 5
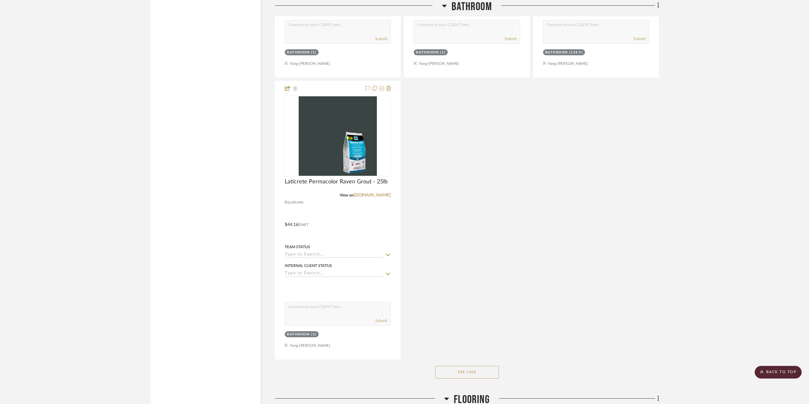
scroll to position [3051, 0]
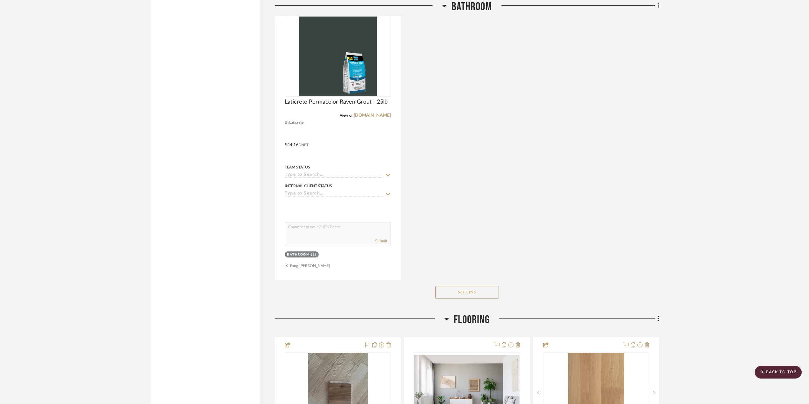
click at [481, 290] on button "See Less" at bounding box center [467, 292] width 64 height 13
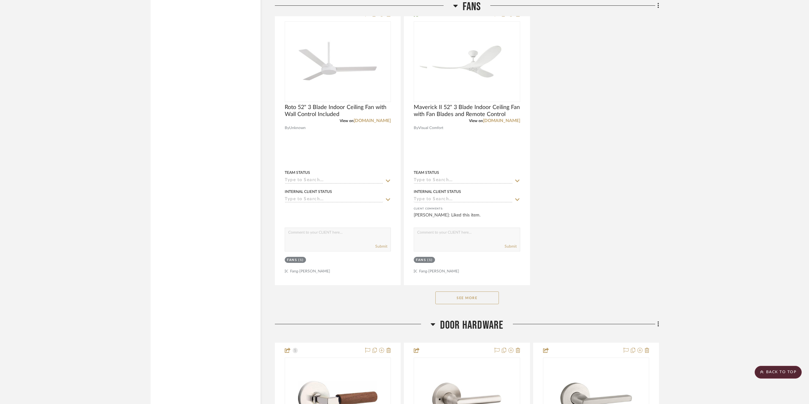
scroll to position [3591, 0]
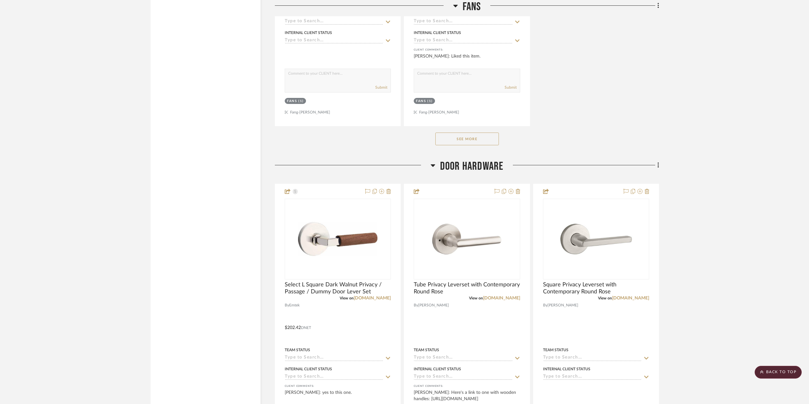
click at [468, 142] on button "See More" at bounding box center [467, 139] width 64 height 13
click at [468, 142] on button "See Less" at bounding box center [467, 139] width 64 height 13
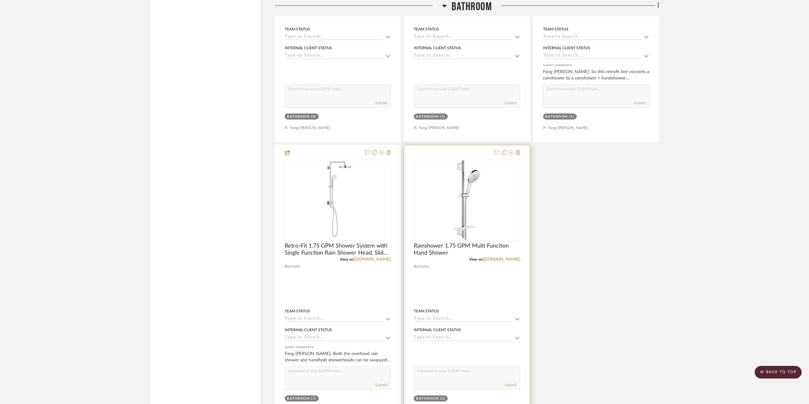
scroll to position [1621, 0]
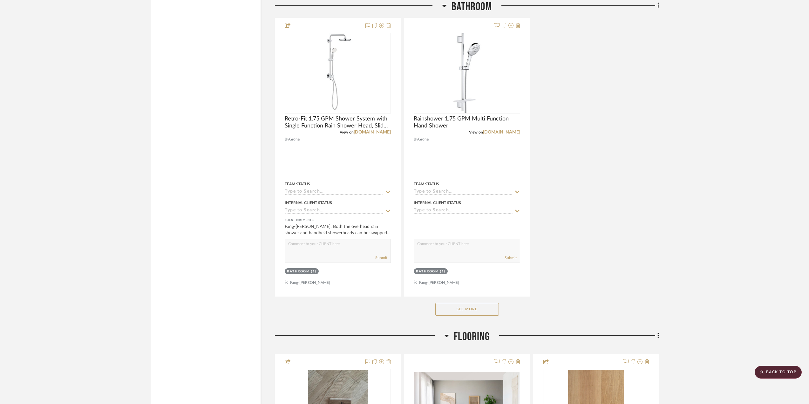
click at [475, 310] on button "See More" at bounding box center [467, 309] width 64 height 13
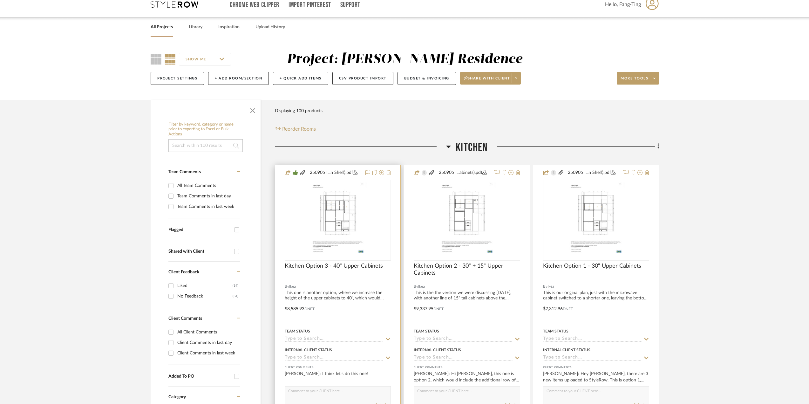
scroll to position [0, 0]
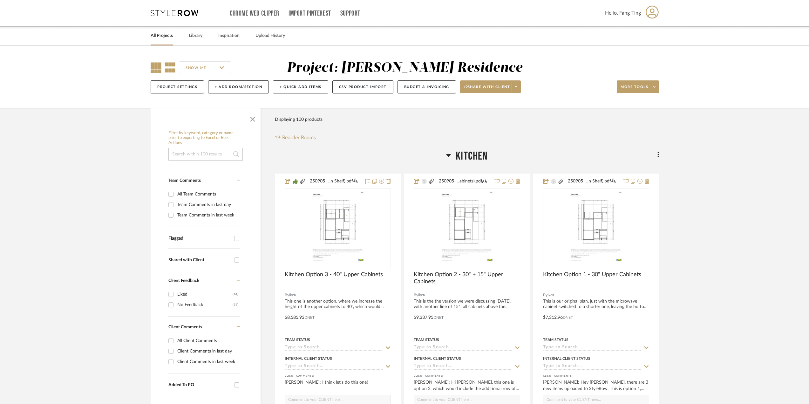
click at [160, 69] on icon at bounding box center [156, 67] width 11 height 11
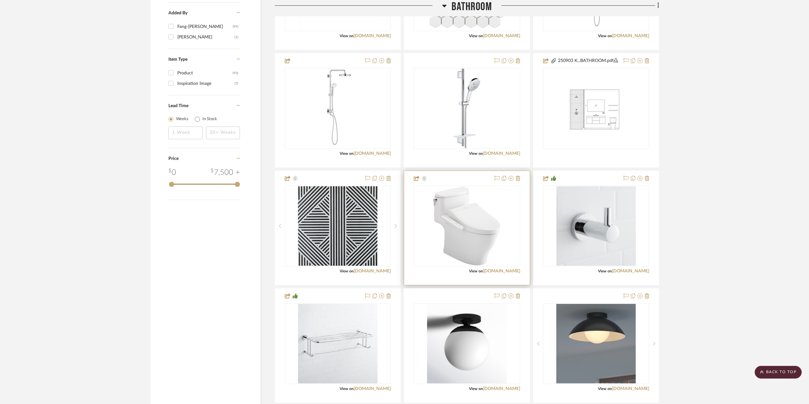
scroll to position [667, 0]
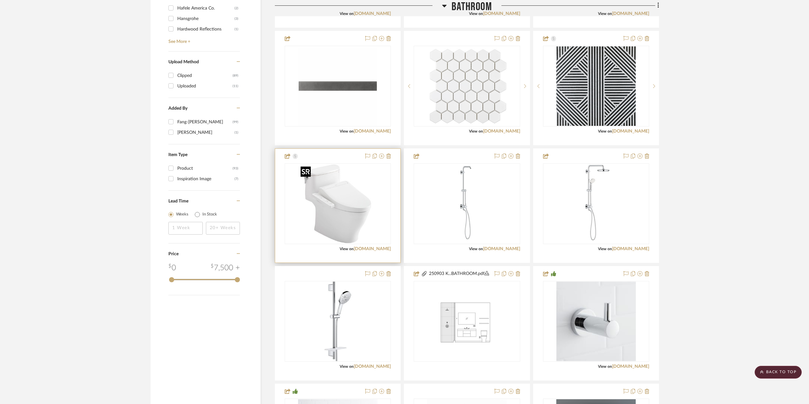
click at [362, 218] on img "0" at bounding box center [337, 203] width 79 height 79
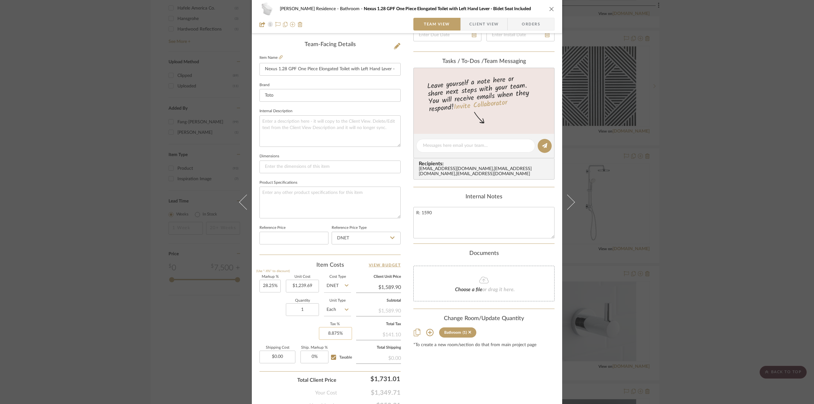
scroll to position [159, 0]
click at [470, 223] on textarea "R: 1590" at bounding box center [483, 220] width 141 height 31
click at [419, 217] on textarea "R: 1590 Toilet: Trade 840.690 Walshet: Trade 399" at bounding box center [483, 220] width 141 height 31
click at [462, 224] on textarea "Retail: 1590 Toilet: Trade 840.690 Walshet: Trade 399" at bounding box center [483, 220] width 141 height 31
type textarea "Retail: 1590 Toilet: Trade 840.690 Walshet: Trade 399"
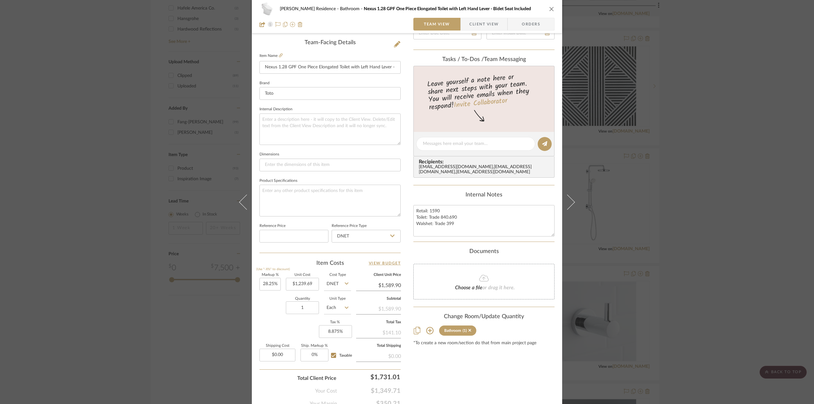
click at [714, 215] on div "[PERSON_NAME] Residence Bathroom Nexus 1.28 GPF One Piece Elongated Toilet with…" at bounding box center [407, 202] width 814 height 404
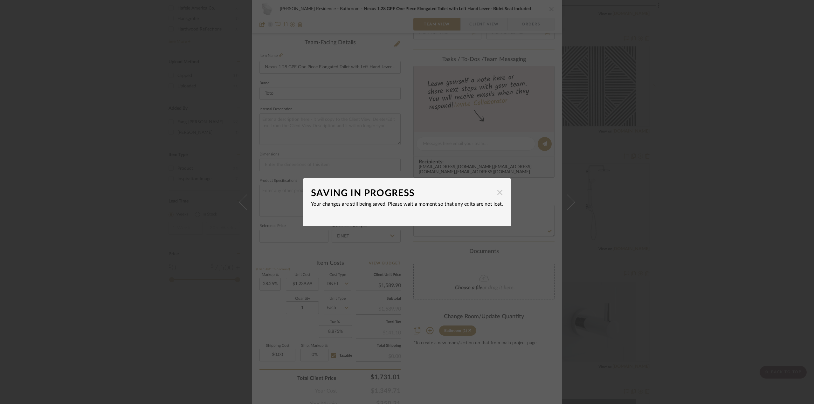
click at [498, 194] on span "button" at bounding box center [499, 192] width 13 height 13
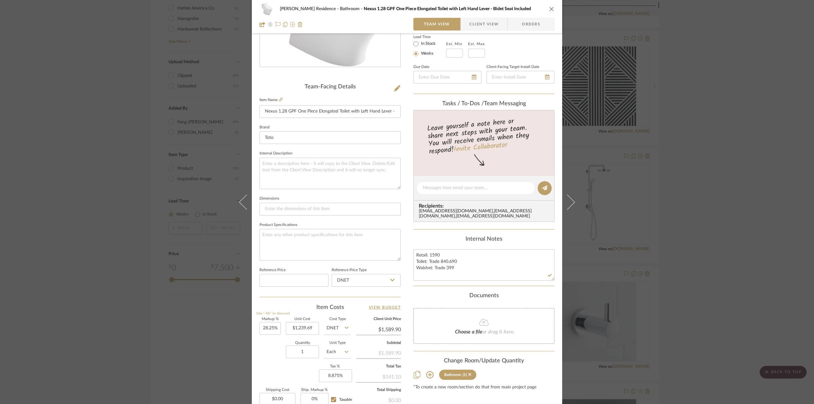
scroll to position [0, 0]
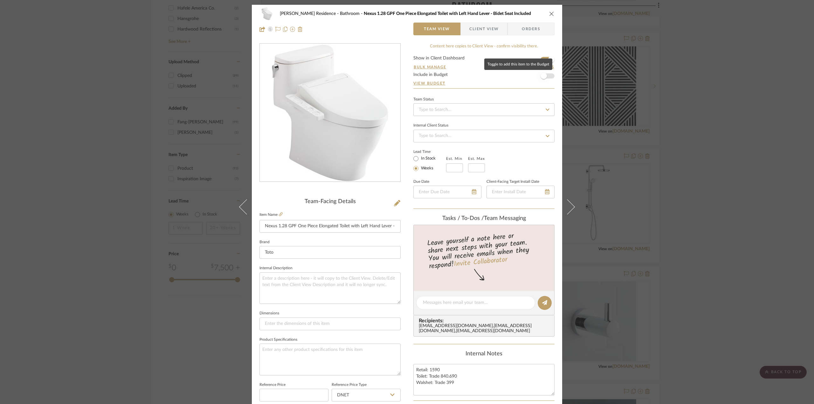
click at [544, 77] on span "button" at bounding box center [543, 76] width 14 height 14
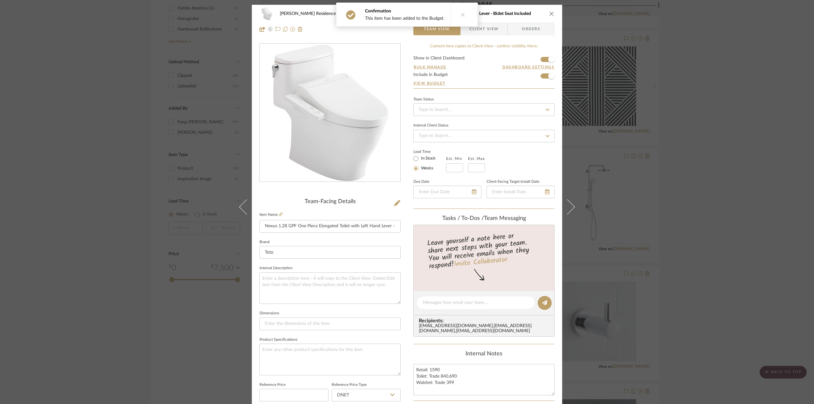
click at [691, 198] on div "[PERSON_NAME] Residence Bathroom Nexus 1.28 GPF One Piece Elongated Toilet with…" at bounding box center [407, 202] width 814 height 404
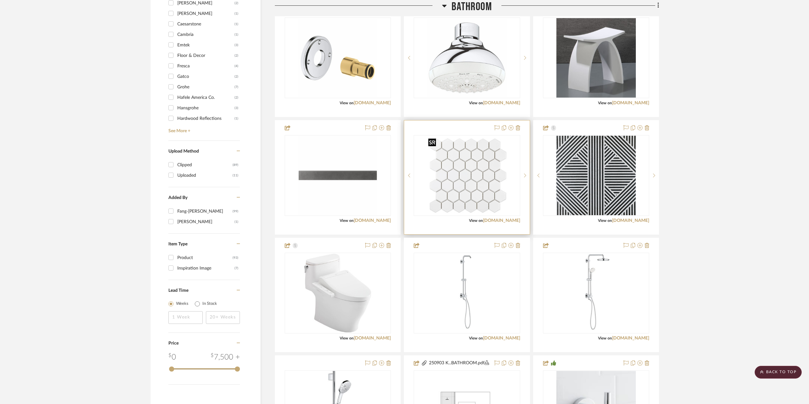
scroll to position [572, 0]
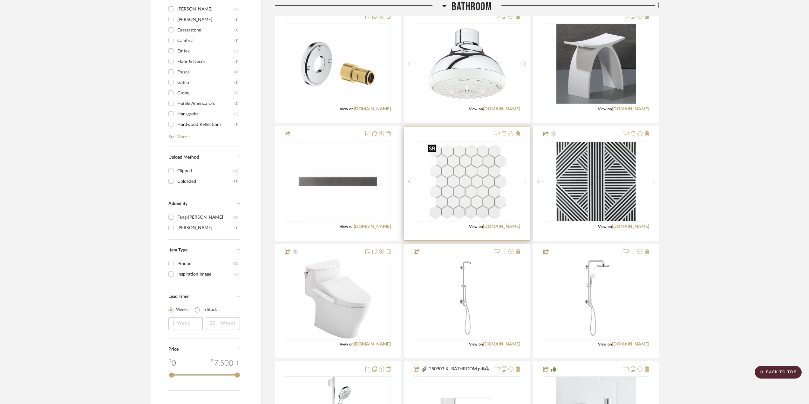
click at [480, 195] on img "0" at bounding box center [467, 181] width 82 height 79
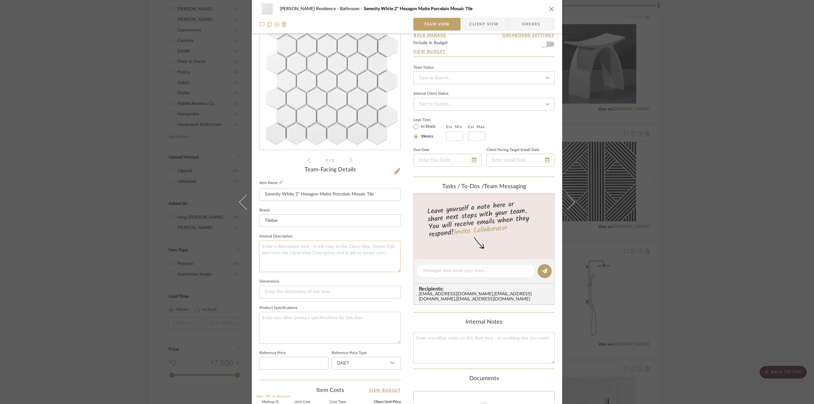
scroll to position [159, 0]
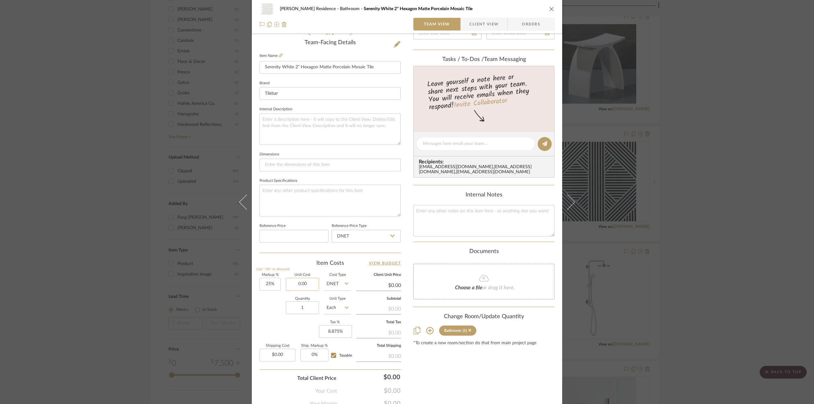
click at [300, 283] on input "0.00" at bounding box center [302, 284] width 33 height 13
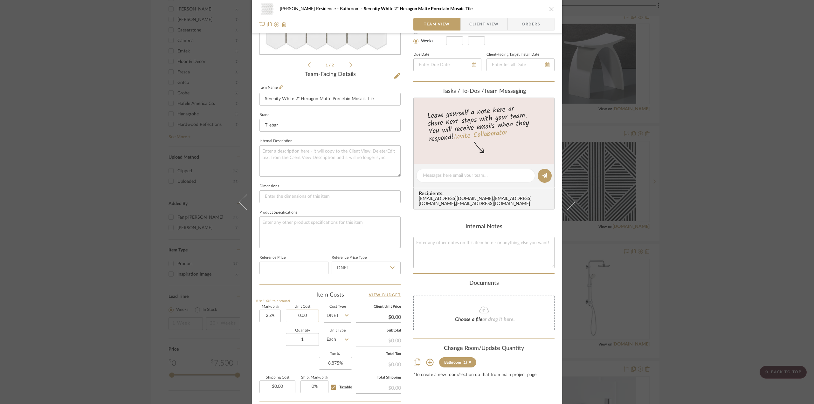
scroll to position [188, 0]
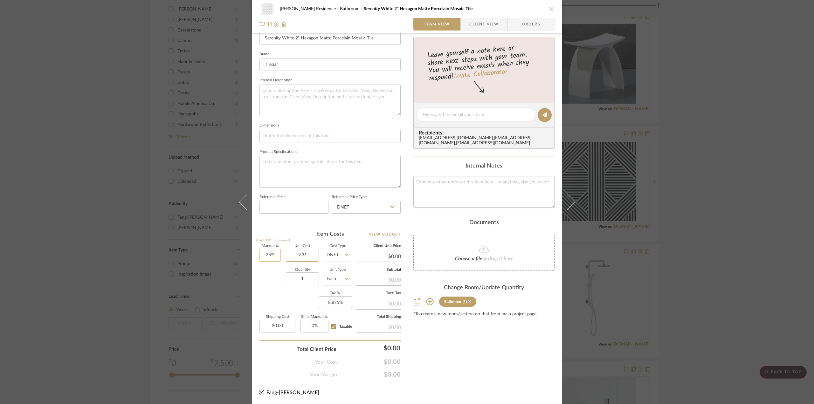
type input "9.31"
type input "25"
type input "$9.31"
click at [270, 255] on input "25" at bounding box center [269, 255] width 21 height 13
type input "$11.64"
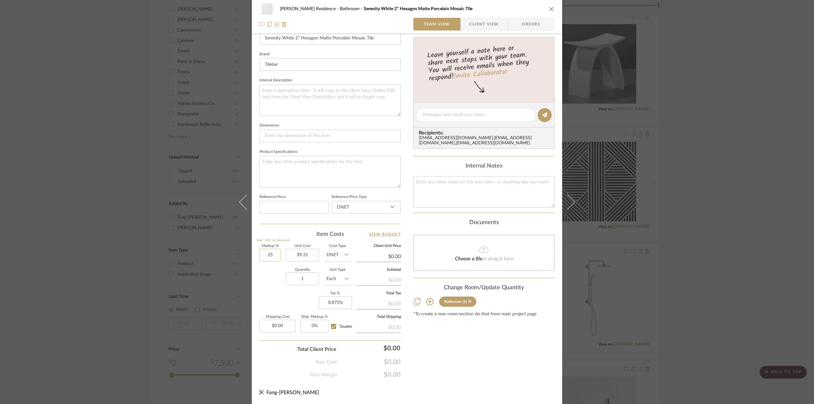
type input "$2.09"
type input "17.6%"
click at [311, 208] on input at bounding box center [293, 207] width 69 height 13
type input "$10.95"
type input "$1.97"
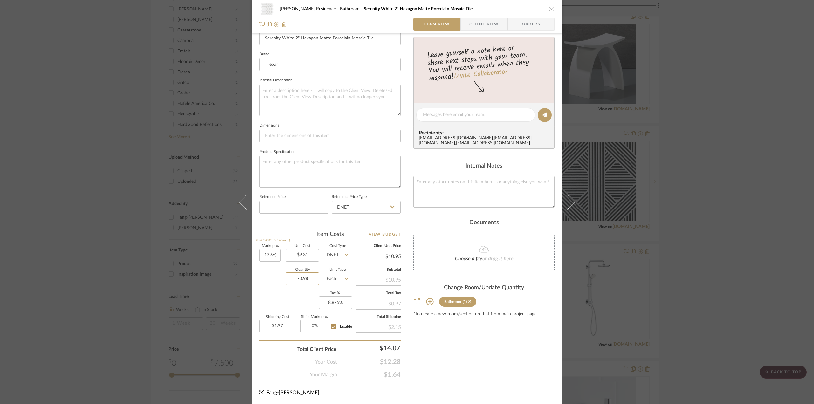
type input "70.98"
click at [286, 315] on label "Shipping Cost" at bounding box center [277, 316] width 36 height 3
click at [290, 324] on input "139.88" at bounding box center [277, 326] width 36 height 13
click at [289, 306] on div "Markup % (Use "-X%" to discount) 17.6% Unit Cost $9.31 Cost Type DNET Client Un…" at bounding box center [329, 290] width 141 height 93
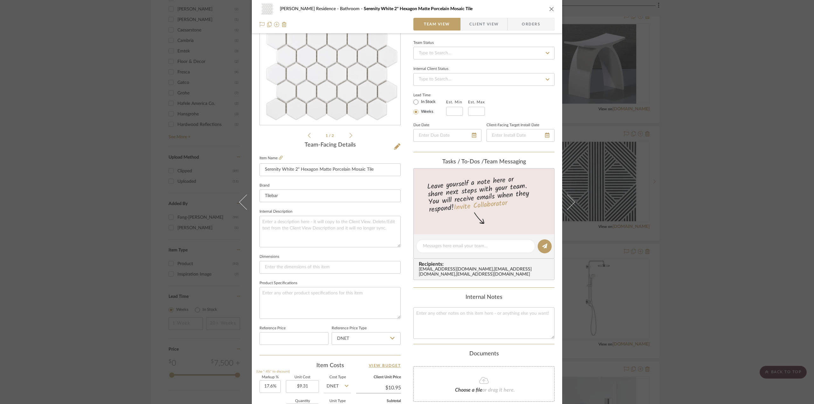
scroll to position [0, 0]
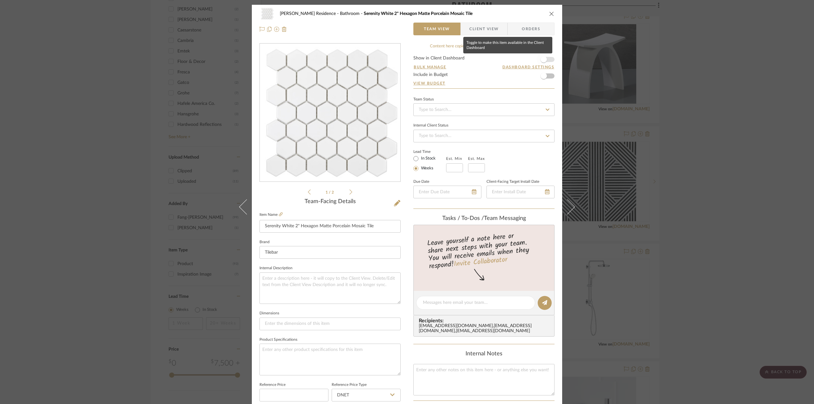
click at [545, 59] on span "button" at bounding box center [543, 59] width 14 height 14
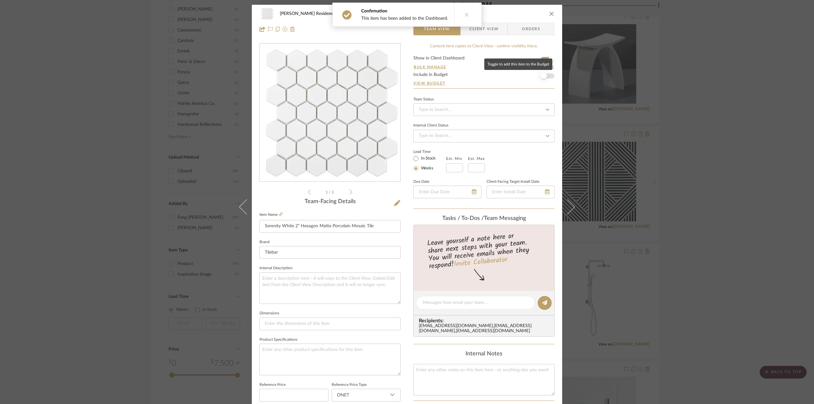
click at [548, 77] on span "button" at bounding box center [543, 76] width 14 height 14
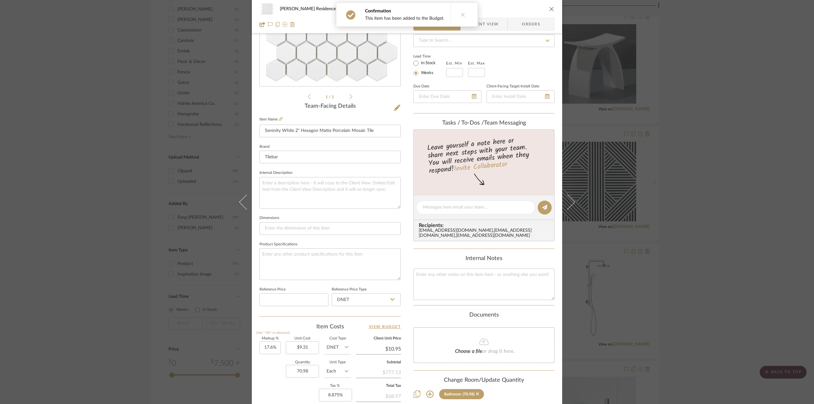
click at [661, 194] on div "[PERSON_NAME] Residence Bathroom Serenity White 2" Hexagon Matte Porcelain Mosa…" at bounding box center [407, 202] width 814 height 404
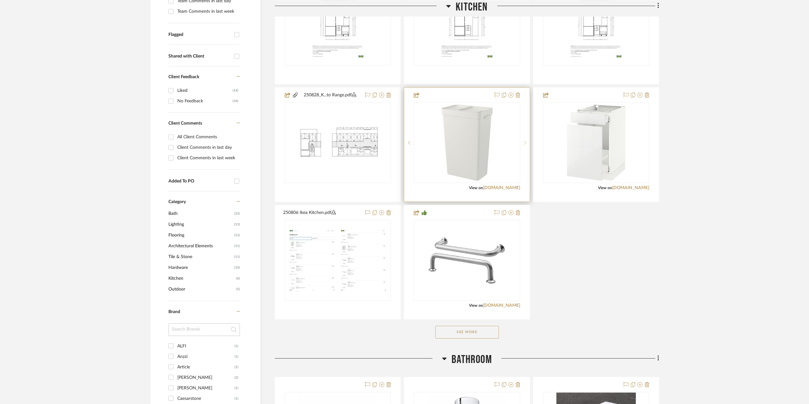
scroll to position [254, 0]
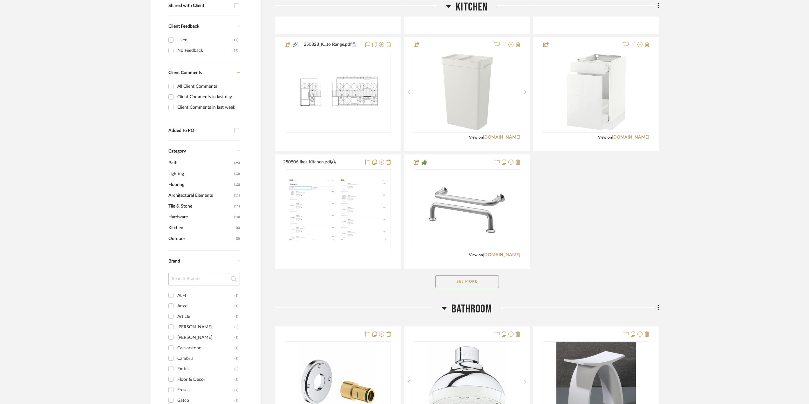
click at [478, 284] on button "See More" at bounding box center [467, 281] width 64 height 13
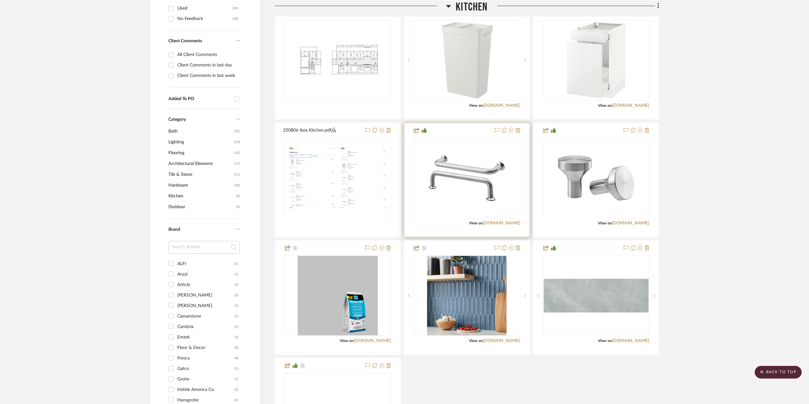
scroll to position [318, 0]
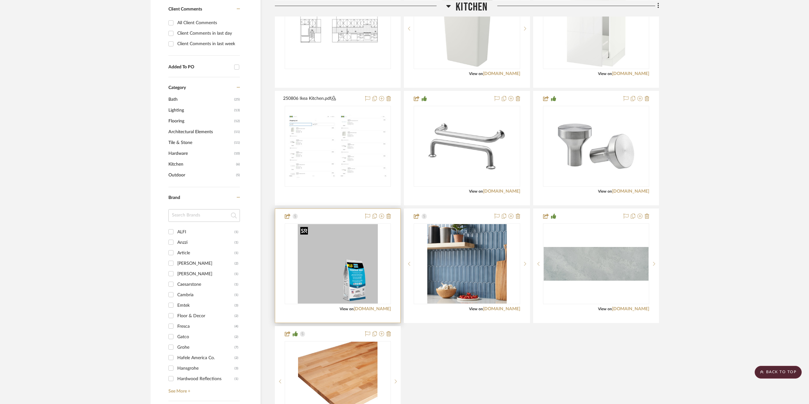
click at [333, 280] on img "0" at bounding box center [338, 263] width 80 height 79
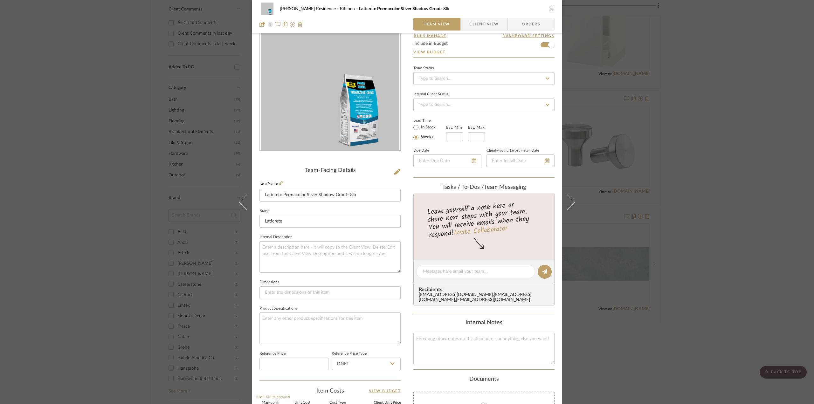
scroll to position [29, 0]
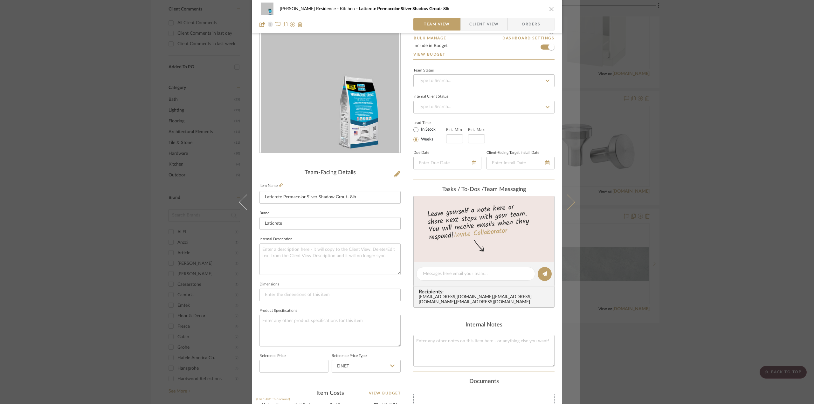
click at [571, 202] on icon at bounding box center [566, 201] width 15 height 15
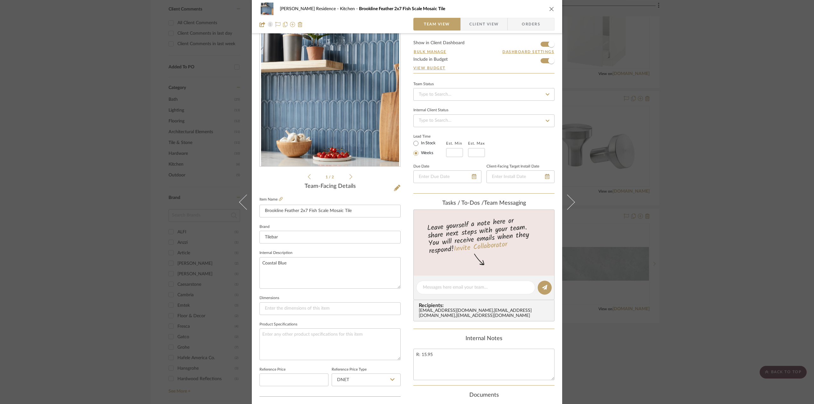
scroll to position [0, 0]
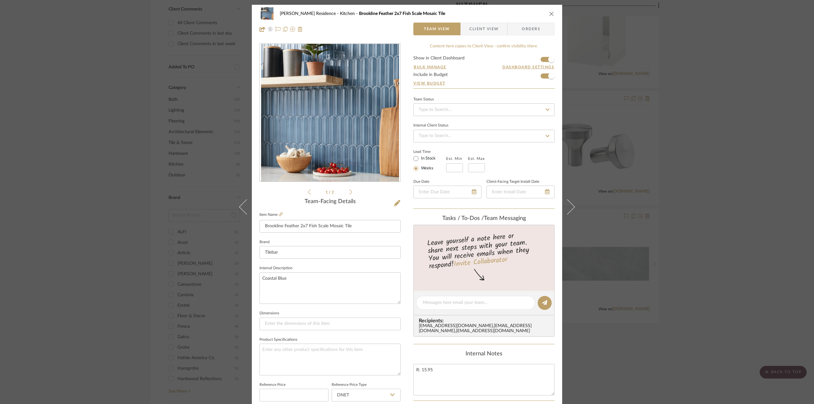
click at [551, 13] on icon "close" at bounding box center [551, 13] width 5 height 5
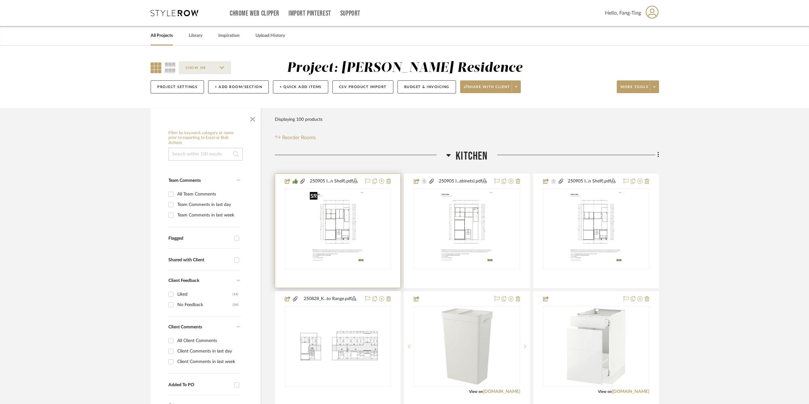
click at [358, 238] on img "0" at bounding box center [337, 228] width 61 height 79
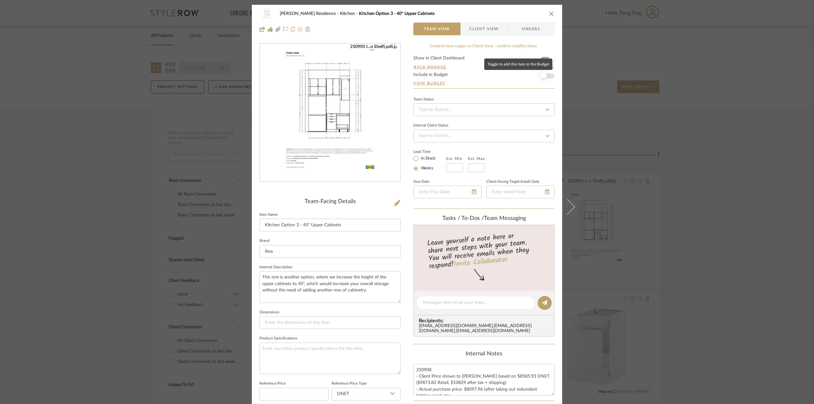
click at [542, 75] on span "button" at bounding box center [543, 76] width 6 height 6
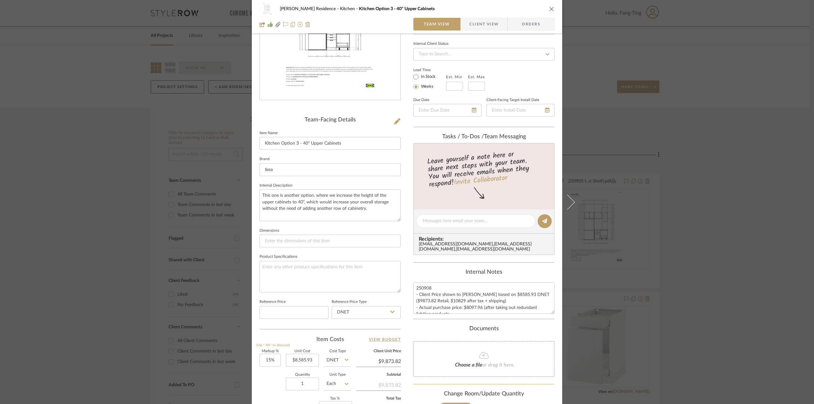
scroll to position [187, 0]
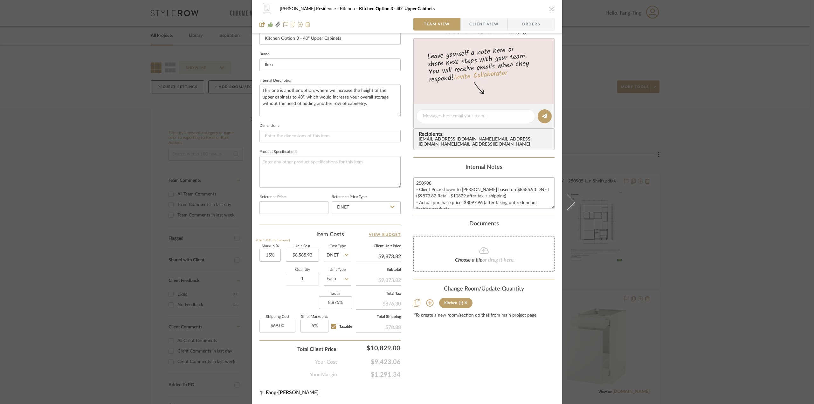
click at [489, 22] on span "Client View" at bounding box center [483, 24] width 29 height 13
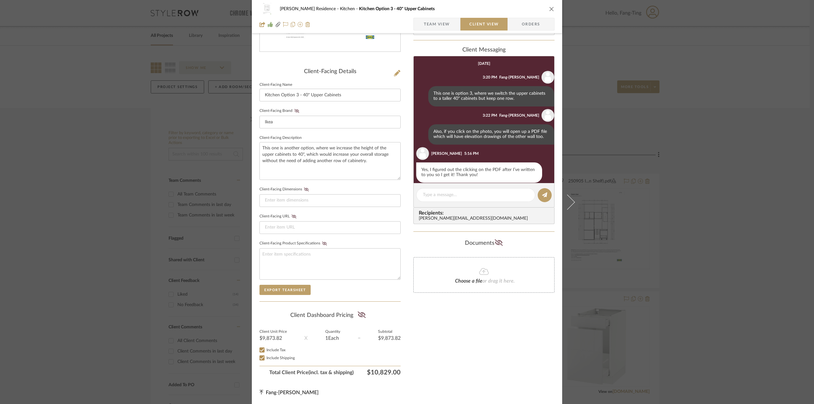
scroll to position [85, 0]
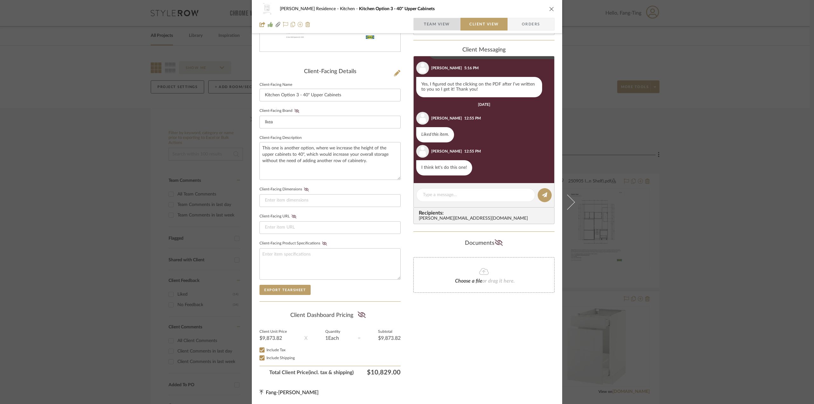
click at [435, 21] on span "Team View" at bounding box center [437, 24] width 26 height 13
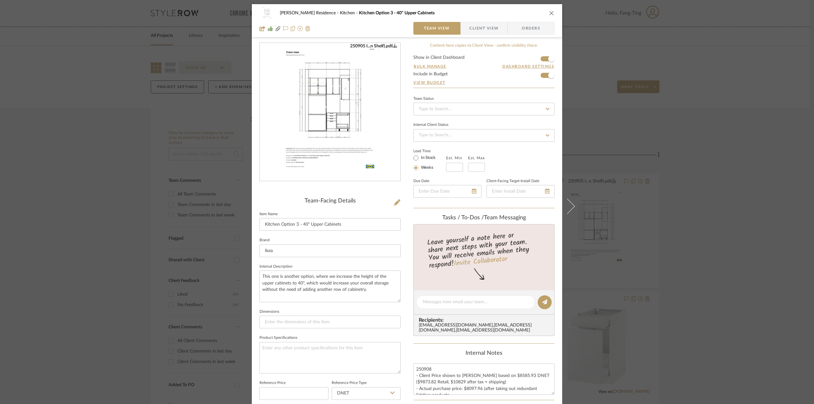
scroll to position [0, 0]
click at [495, 27] on span "Client View" at bounding box center [483, 29] width 29 height 13
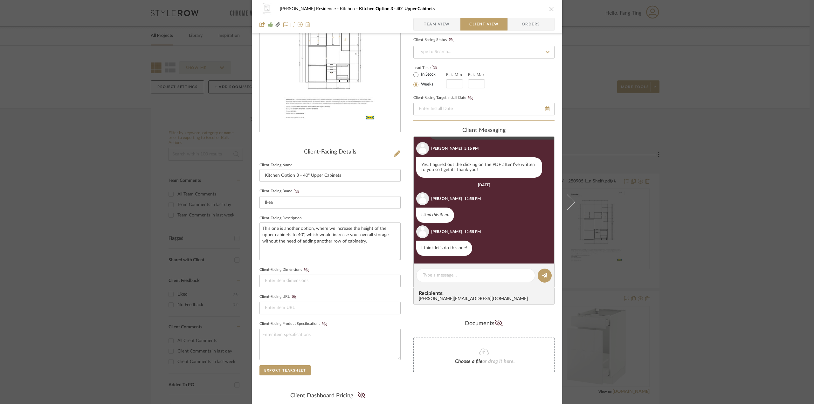
scroll to position [127, 0]
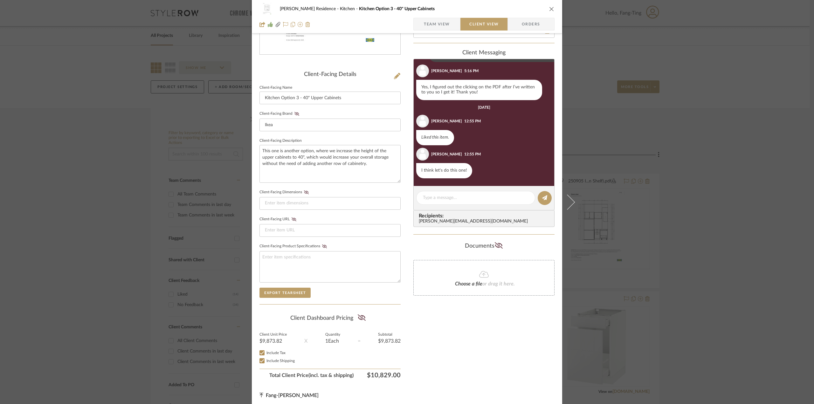
click at [433, 22] on span "Team View" at bounding box center [437, 24] width 26 height 13
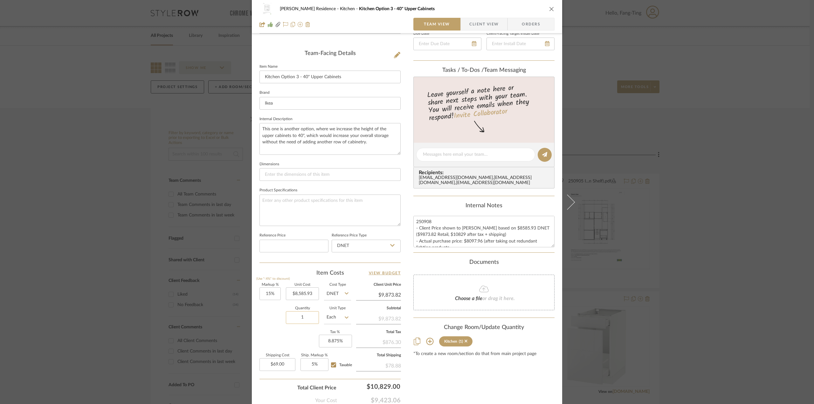
scroll to position [159, 0]
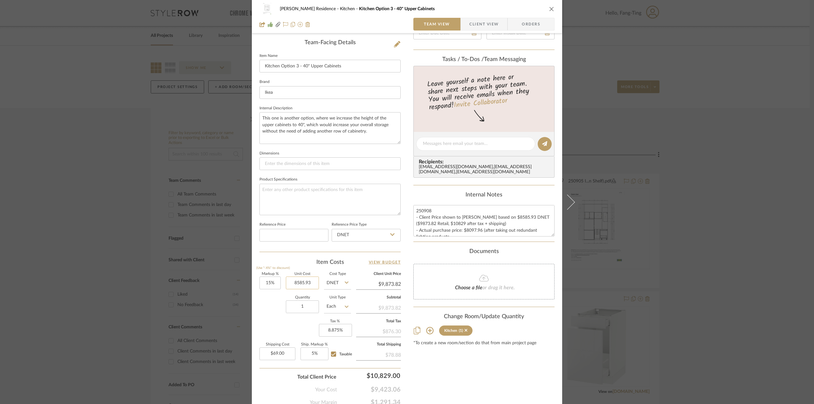
click at [298, 285] on input "8585.93" at bounding box center [302, 282] width 33 height 13
click at [274, 353] on input "69.00" at bounding box center [277, 353] width 36 height 13
click at [261, 318] on div "Markup % (Use "-X%" to discount) 15% Unit Cost $8,097.96 Cost Type DNET Client …" at bounding box center [329, 318] width 141 height 93
click at [270, 283] on input "15" at bounding box center [269, 282] width 21 height 13
click at [299, 236] on input at bounding box center [293, 235] width 69 height 13
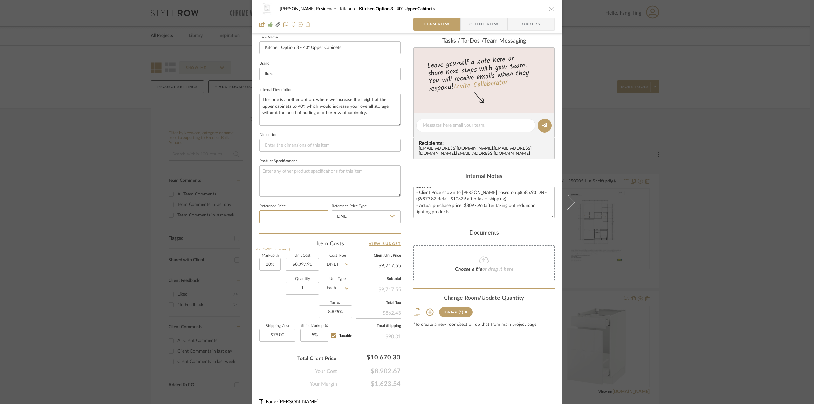
scroll to position [187, 0]
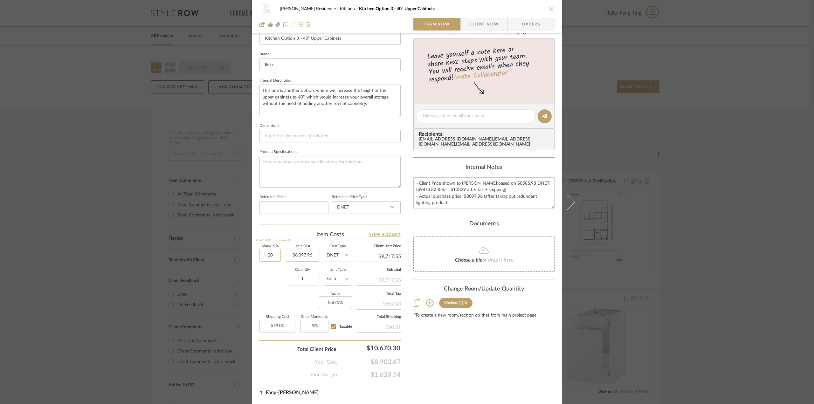
click at [269, 254] on input "20" at bounding box center [269, 255] width 21 height 13
click at [308, 207] on input at bounding box center [293, 207] width 69 height 13
click at [266, 256] on input "21" at bounding box center [269, 255] width 21 height 13
click at [322, 211] on input at bounding box center [293, 207] width 69 height 13
click at [266, 254] on input "22" at bounding box center [269, 255] width 21 height 13
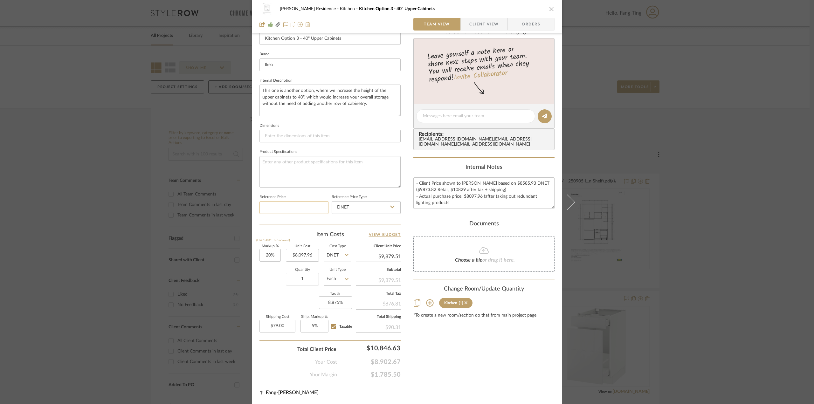
click at [300, 202] on input at bounding box center [293, 207] width 69 height 13
click at [463, 208] on textarea "250908 - Client Price shown to [PERSON_NAME] based on $8585.93 DNET ($9873.82 R…" at bounding box center [483, 192] width 141 height 31
click at [496, 197] on textarea "250908 - Client Price shown to [PERSON_NAME] based on $8585.93 DNET ($9873.82 R…" at bounding box center [483, 192] width 141 height 31
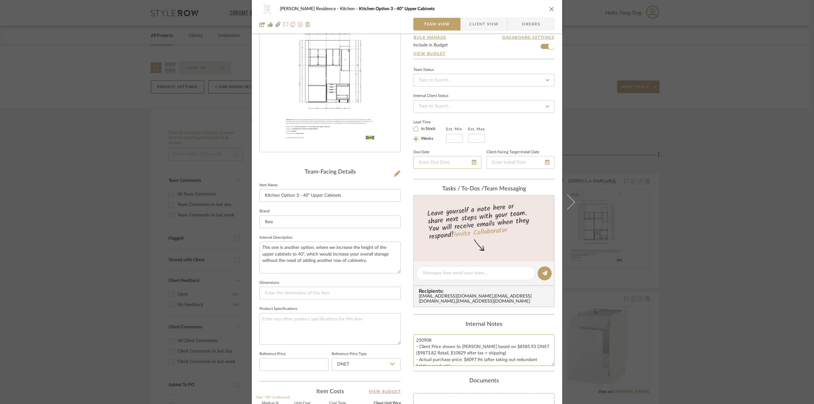
scroll to position [0, 0]
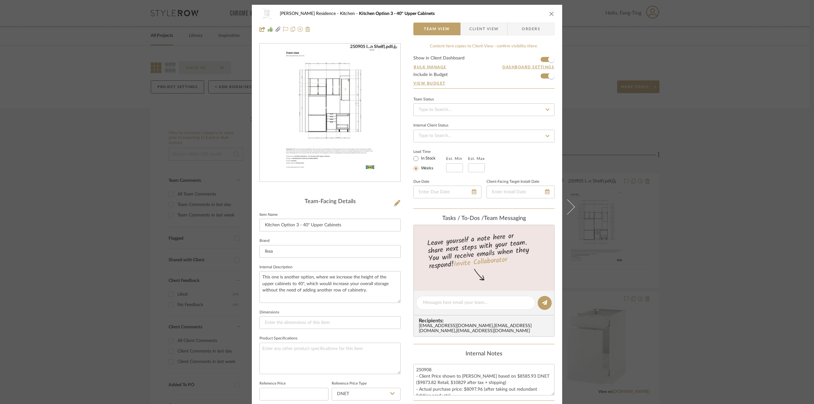
click at [549, 13] on icon "close" at bounding box center [551, 13] width 5 height 5
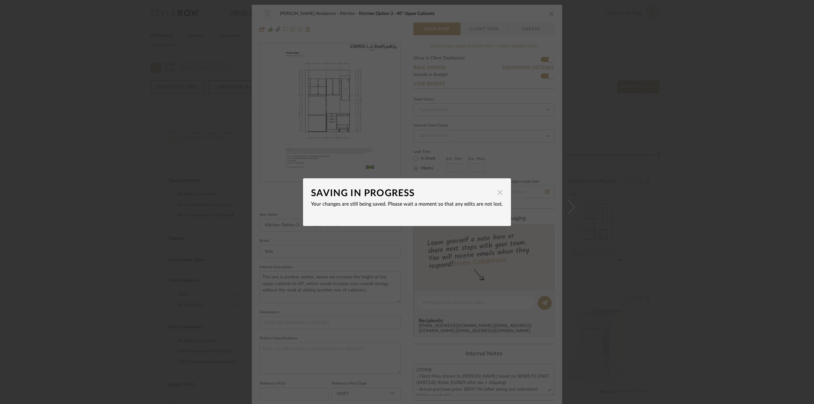
click at [494, 190] on span "button" at bounding box center [499, 192] width 13 height 13
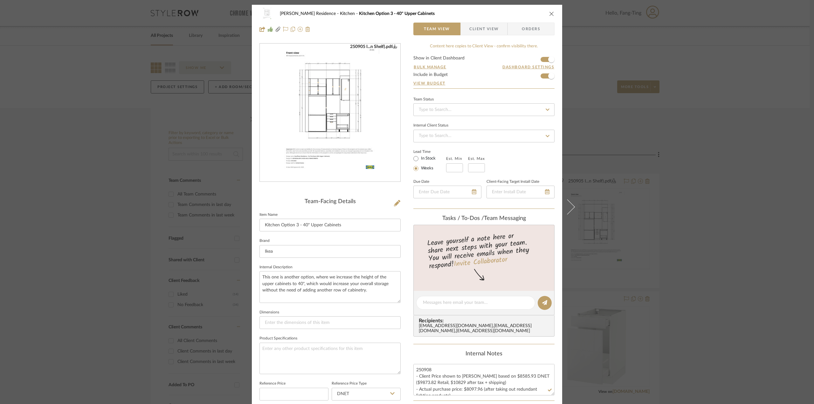
click at [549, 15] on icon "close" at bounding box center [551, 13] width 5 height 5
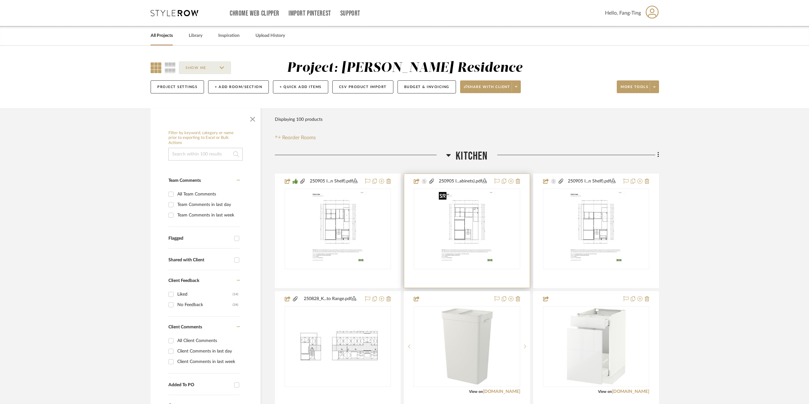
click at [474, 224] on img "0" at bounding box center [466, 228] width 61 height 79
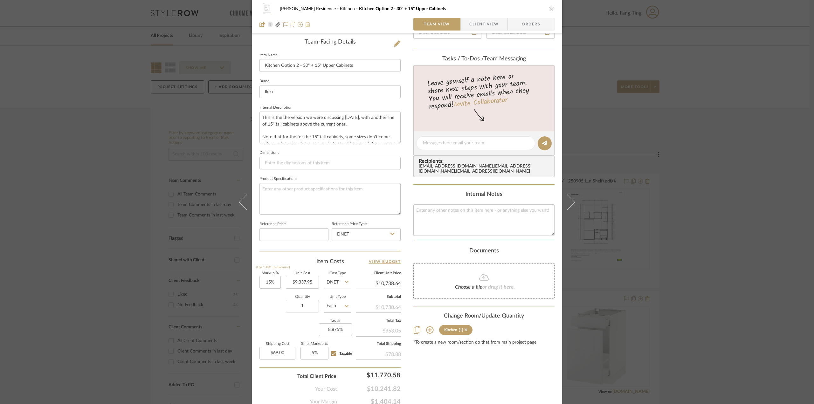
scroll to position [187, 0]
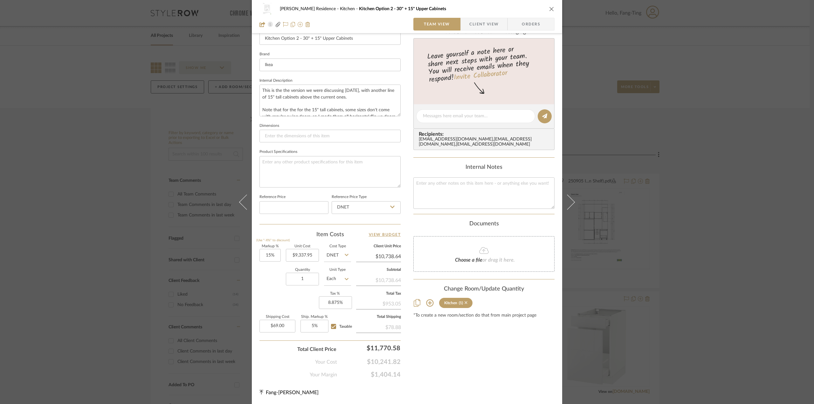
click at [465, 304] on icon at bounding box center [465, 302] width 3 height 3
click at [606, 219] on div "[PERSON_NAME] Residence Kitchen Kitchen Option 2 - 30" + 15" Upper Cabinets Tea…" at bounding box center [407, 202] width 814 height 404
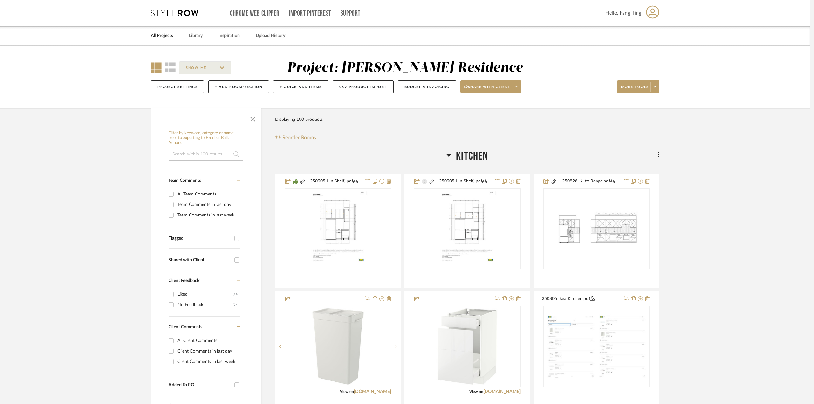
scroll to position [0, 0]
click at [464, 225] on img "0" at bounding box center [466, 228] width 61 height 79
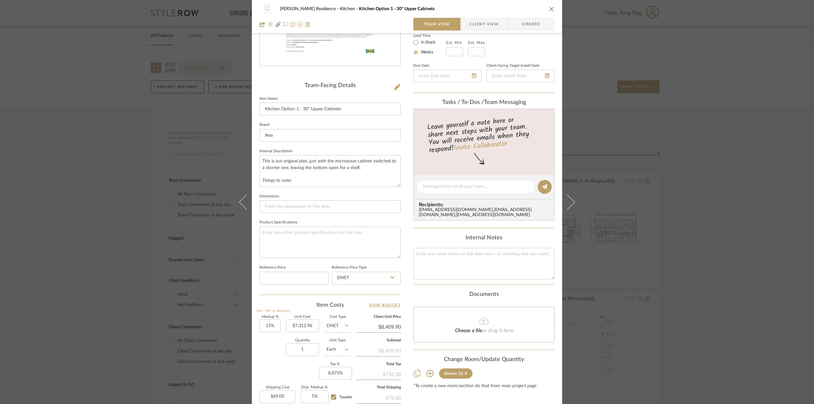
scroll to position [127, 0]
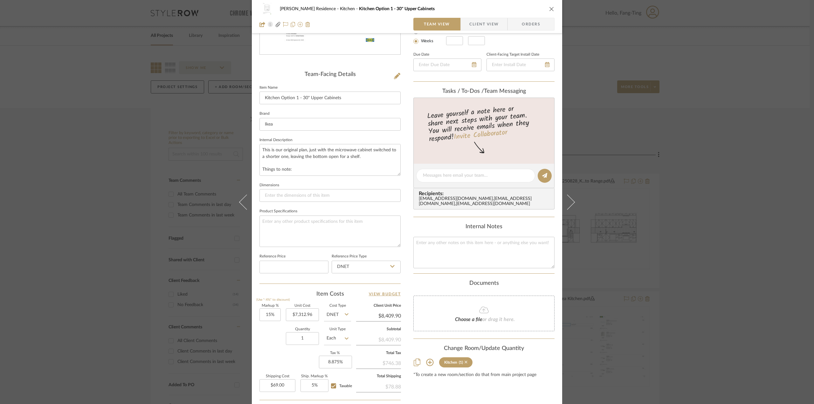
click at [464, 364] on icon at bounding box center [465, 362] width 3 height 3
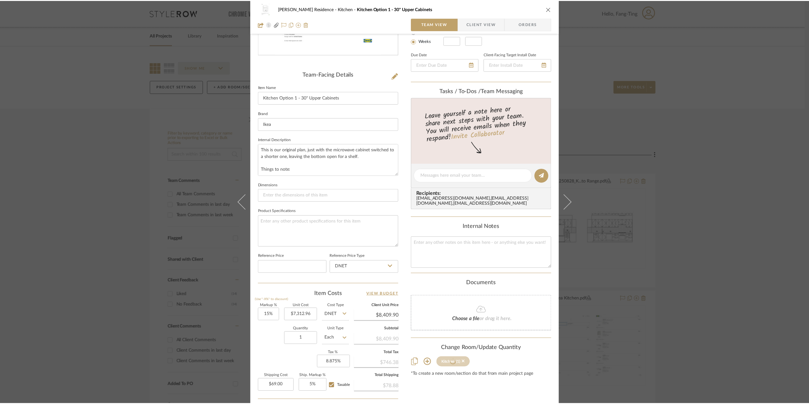
scroll to position [35, 0]
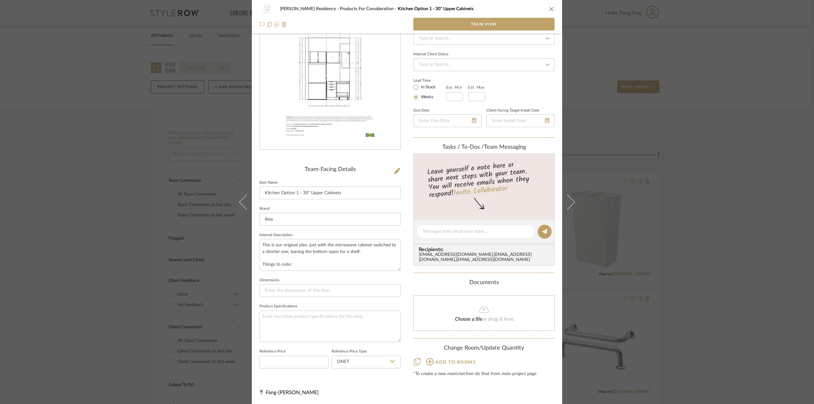
click at [755, 193] on div "[PERSON_NAME] Residence Products For Consideration Kitchen Option 1 - 30" Upper…" at bounding box center [407, 202] width 814 height 404
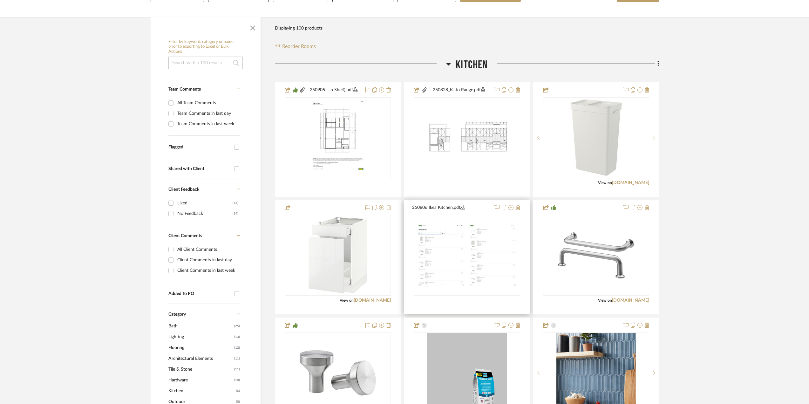
scroll to position [127, 0]
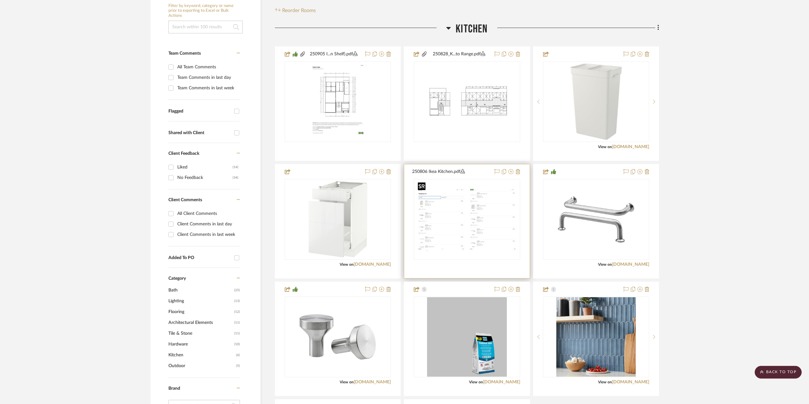
click at [479, 215] on img "0" at bounding box center [466, 219] width 103 height 79
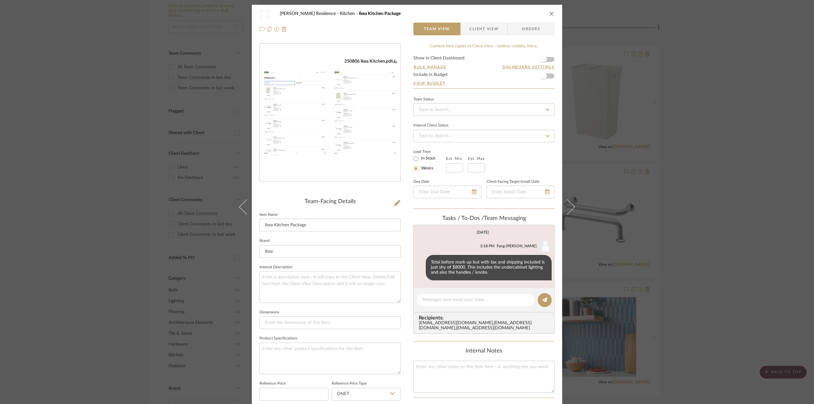
scroll to position [187, 0]
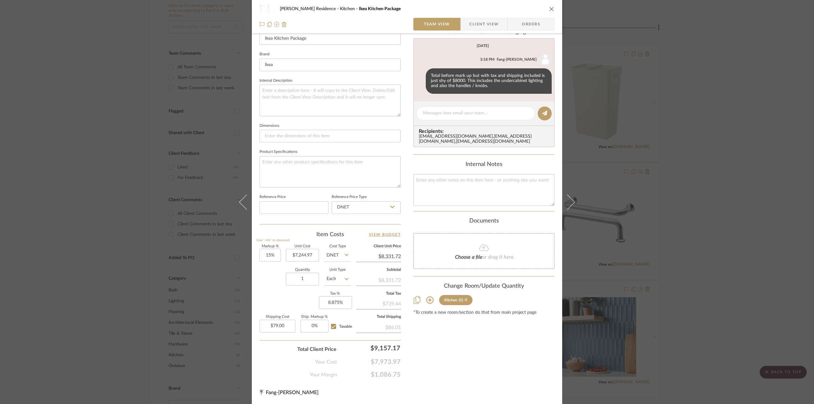
click at [464, 302] on icon at bounding box center [465, 299] width 3 height 4
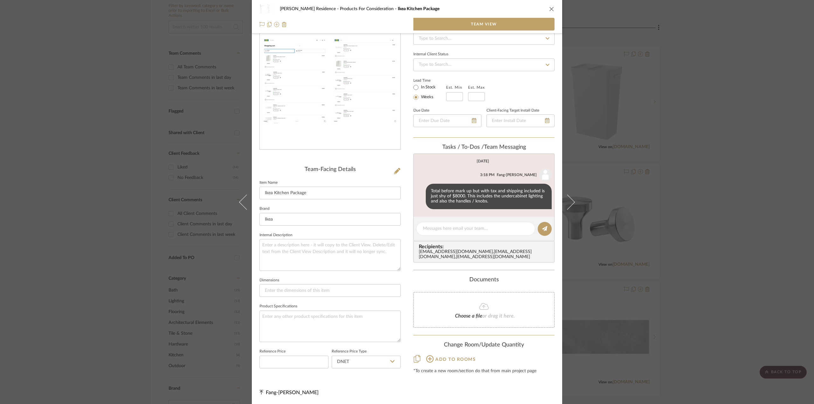
click at [719, 176] on div "[PERSON_NAME] Residence Products For Consideration Ikea Kitchen Package Team Vi…" at bounding box center [407, 202] width 814 height 404
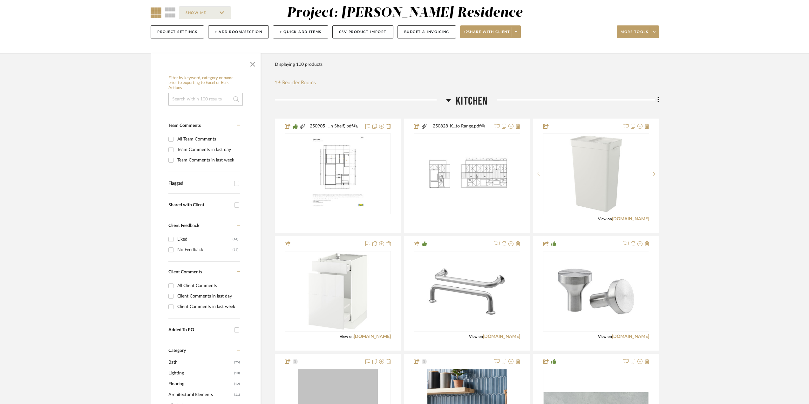
scroll to position [0, 0]
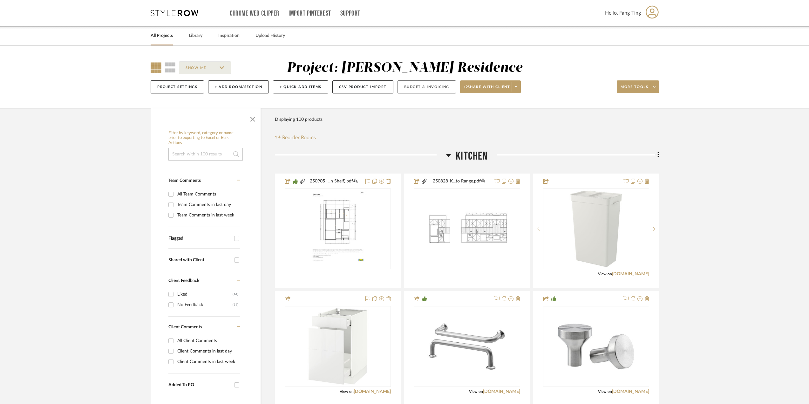
click at [443, 88] on button "Budget & Invoicing" at bounding box center [427, 86] width 58 height 13
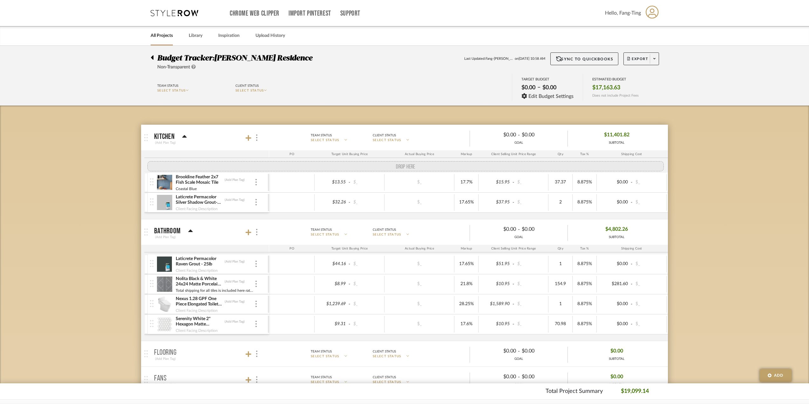
drag, startPoint x: 150, startPoint y: 207, endPoint x: 142, endPoint y: 157, distance: 51.1
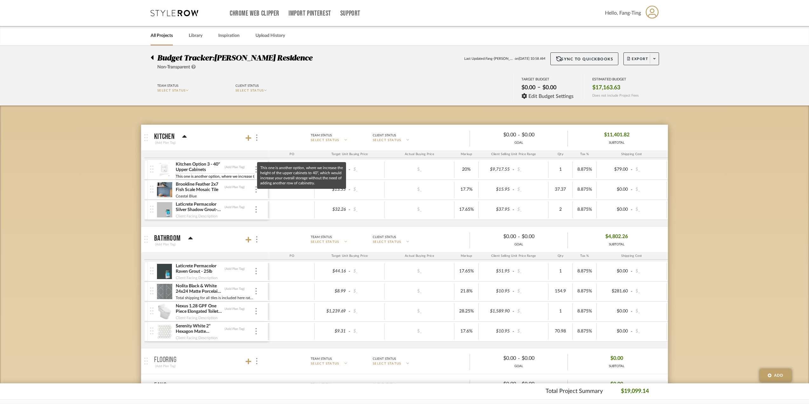
scroll to position [0, 224]
click at [105, 256] on div "Budget Tracker: [PERSON_NAME] Residence Non-Transparent Last Updated: Fang-[PER…" at bounding box center [404, 384] width 809 height 676
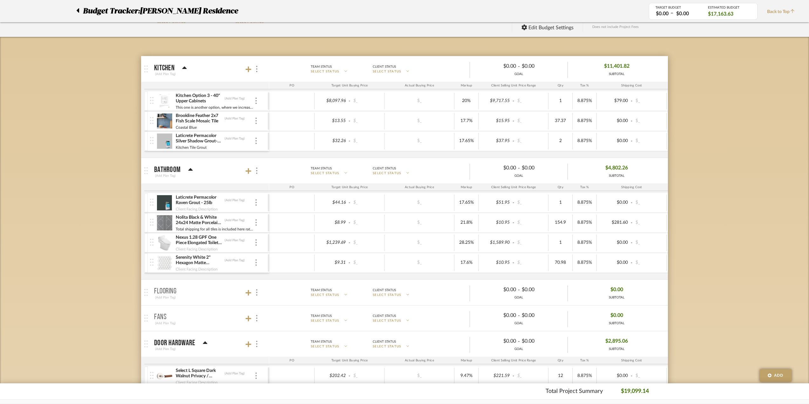
scroll to position [0, 0]
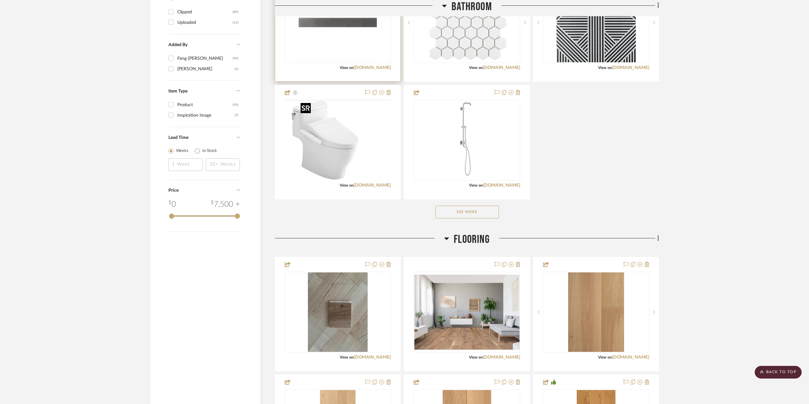
scroll to position [572, 0]
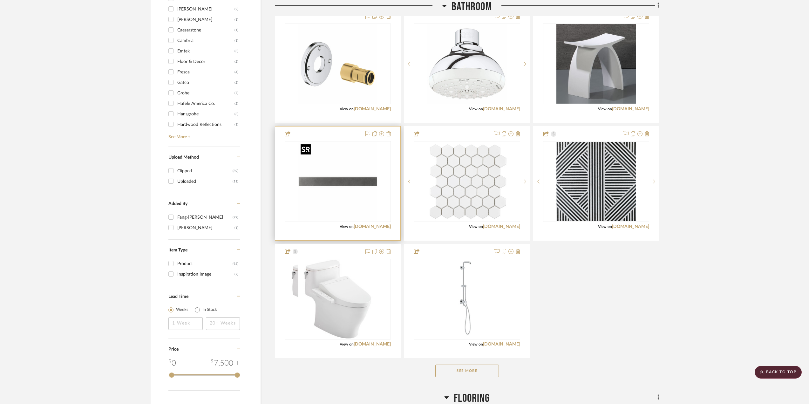
click at [0, 0] on img at bounding box center [0, 0] width 0 height 0
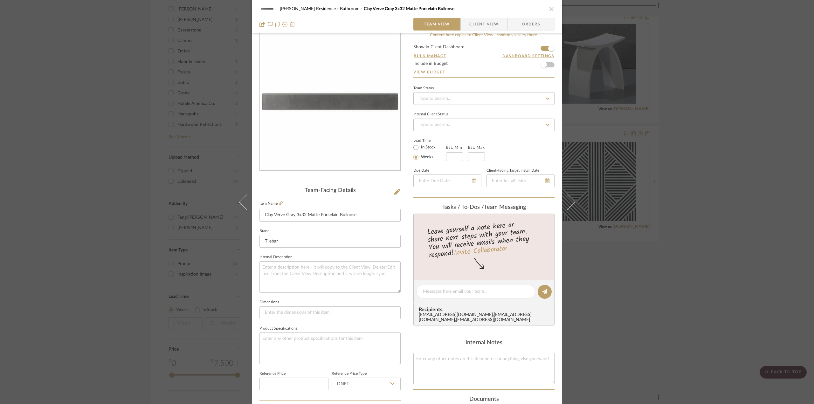
scroll to position [0, 0]
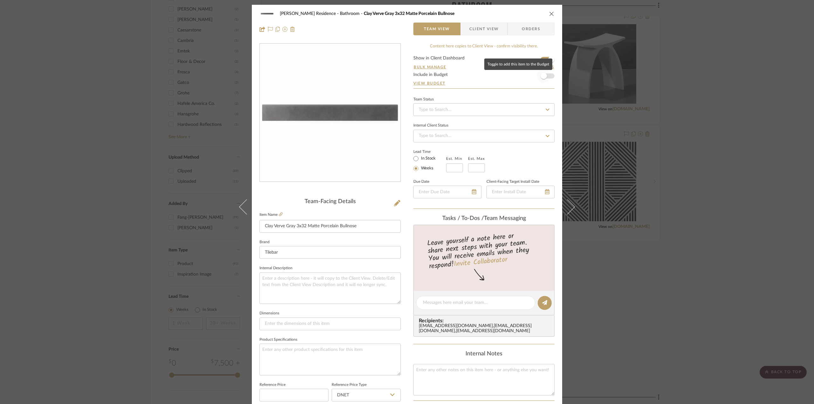
click at [542, 76] on span "button" at bounding box center [543, 76] width 6 height 6
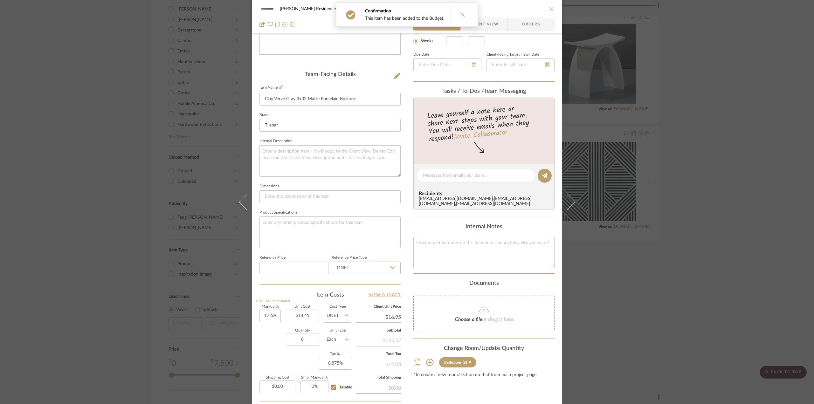
scroll to position [188, 0]
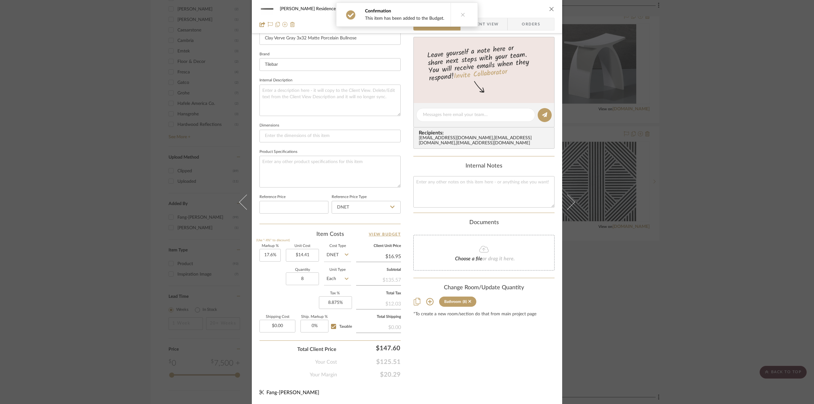
click at [737, 284] on div "[PERSON_NAME] Residence Bathroom Clay Verve Gray 3x32 Matte Porcelain Bullnose …" at bounding box center [407, 202] width 814 height 404
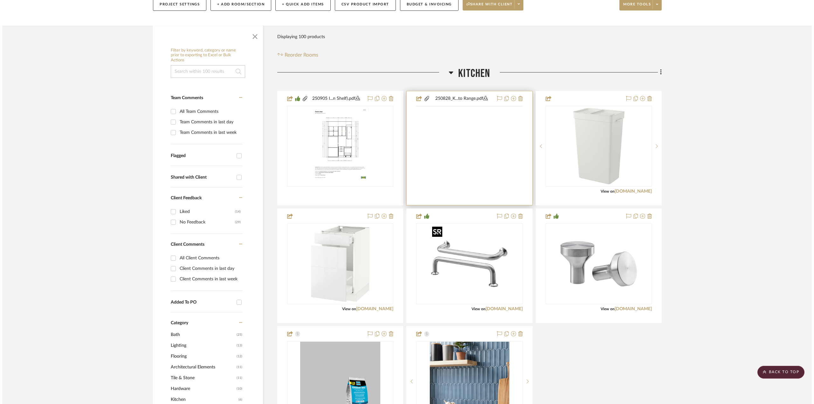
scroll to position [0, 0]
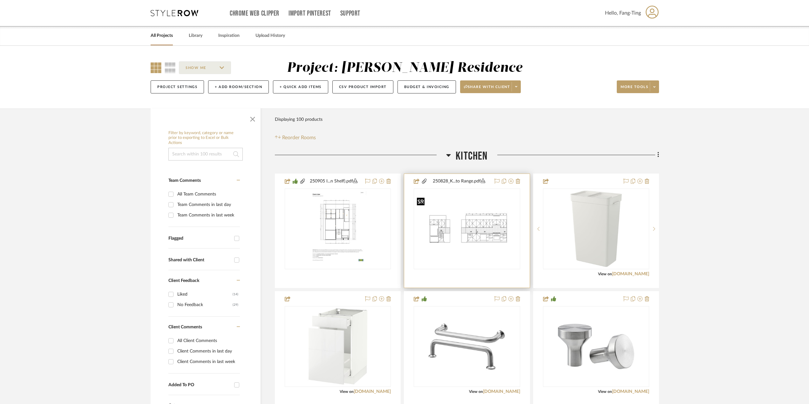
click at [496, 237] on img "0" at bounding box center [466, 229] width 105 height 68
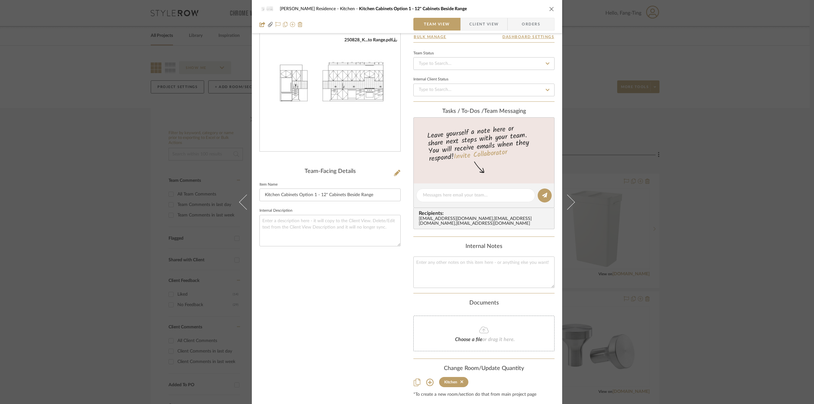
scroll to position [54, 0]
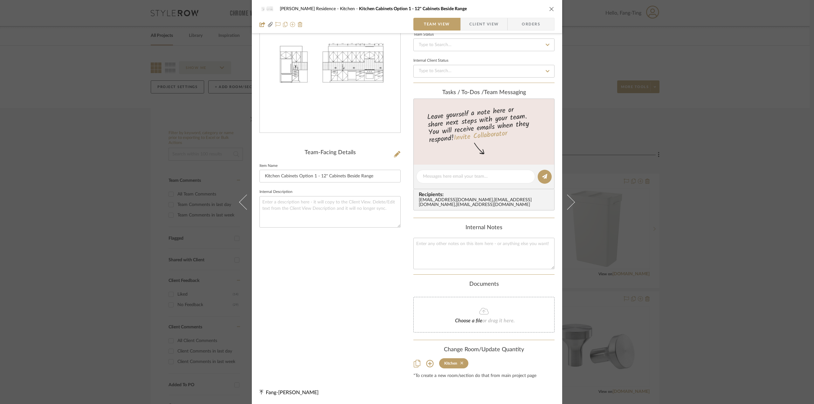
click at [461, 364] on icon at bounding box center [461, 363] width 3 height 4
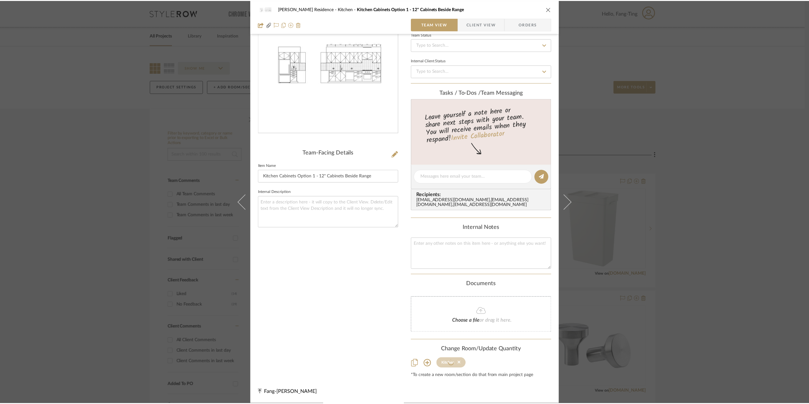
scroll to position [0, 0]
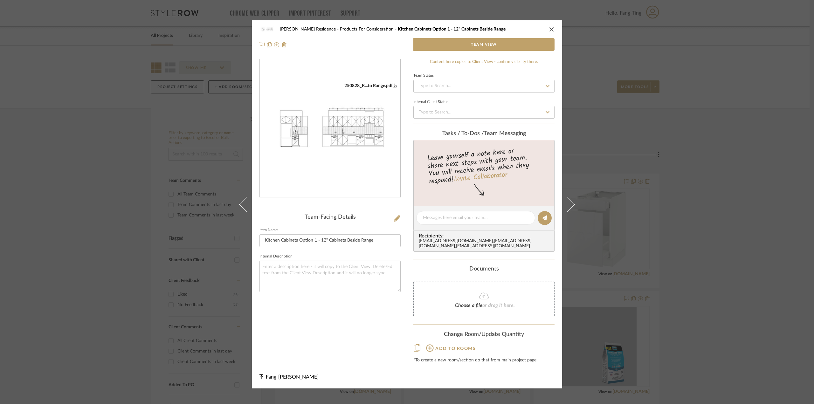
click at [744, 244] on div "[PERSON_NAME] Residence Products For Consideration Kitchen Cabinets Option 1 - …" at bounding box center [407, 202] width 814 height 404
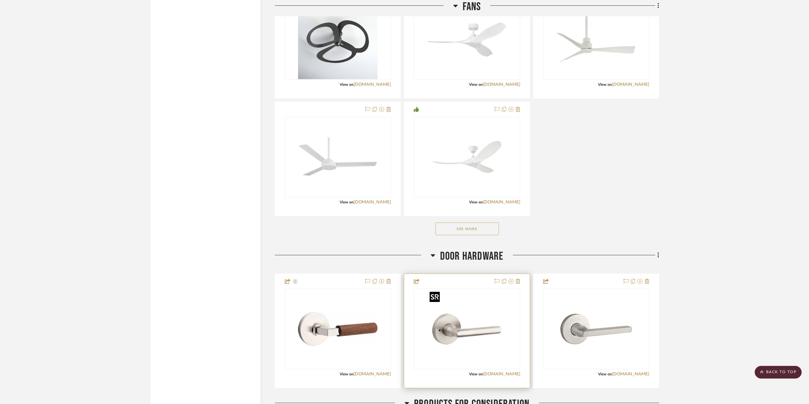
scroll to position [1591, 0]
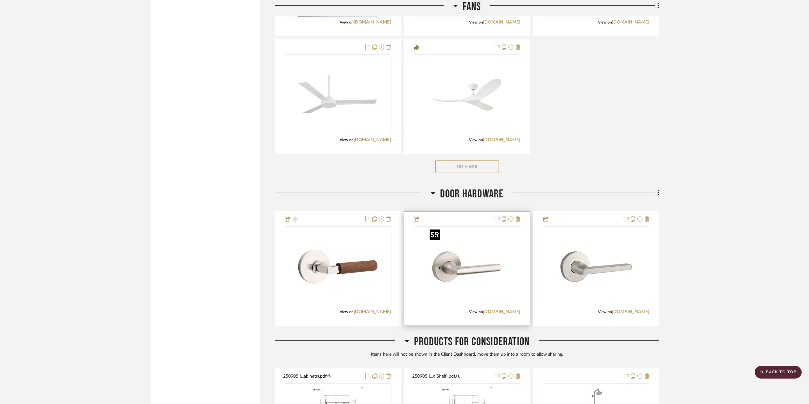
click at [464, 274] on img "0" at bounding box center [466, 266] width 79 height 79
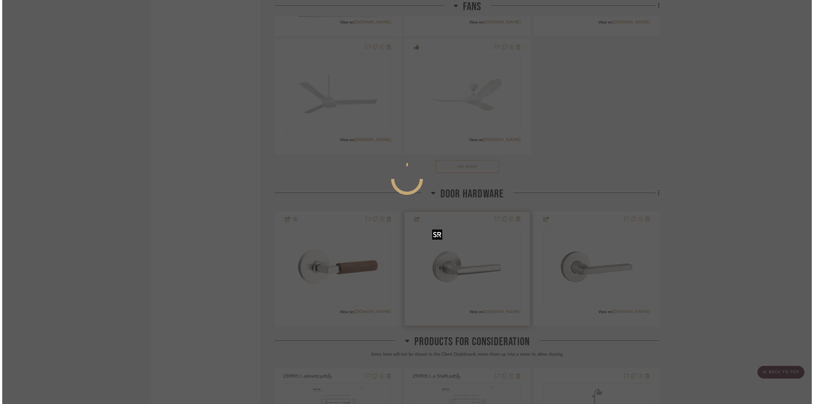
scroll to position [0, 0]
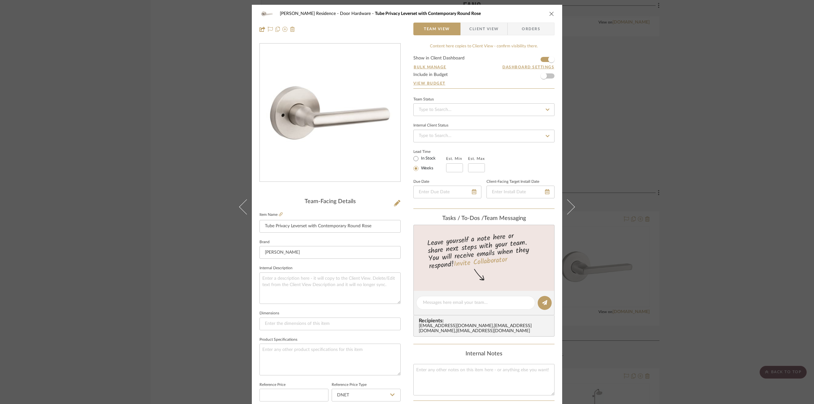
click at [601, 68] on div "[PERSON_NAME] Residence Door Hardware Tube Privacy Leverset with Contemporary R…" at bounding box center [407, 202] width 814 height 404
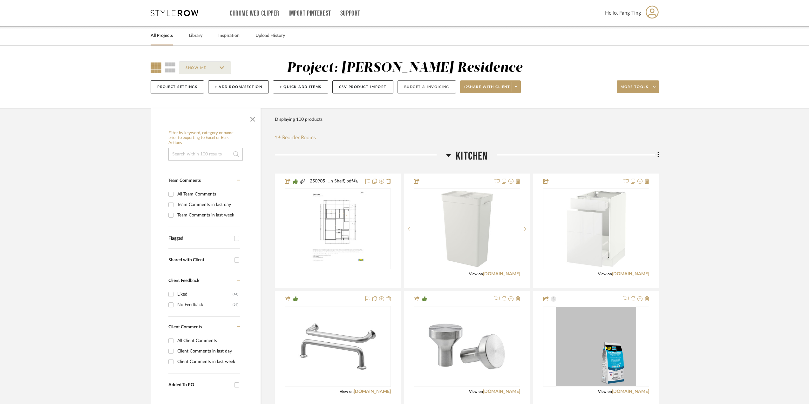
click at [437, 88] on button "Budget & Invoicing" at bounding box center [427, 86] width 58 height 13
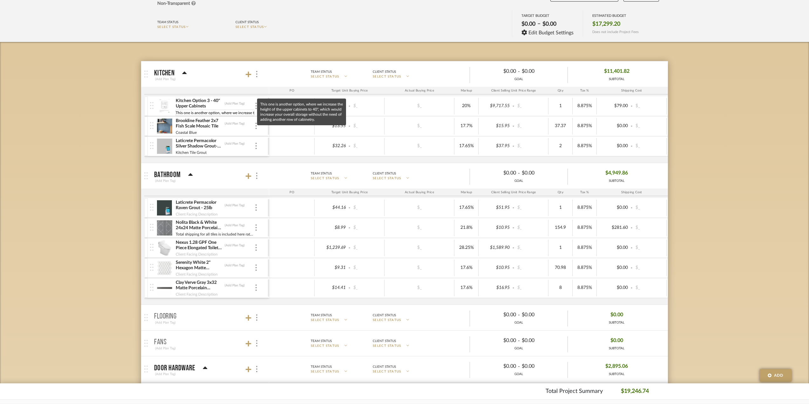
scroll to position [0, 224]
click at [102, 117] on div "Budget Tracker: [PERSON_NAME] Residence Non-Transparent Last Updated: Fang-[PER…" at bounding box center [404, 330] width 809 height 696
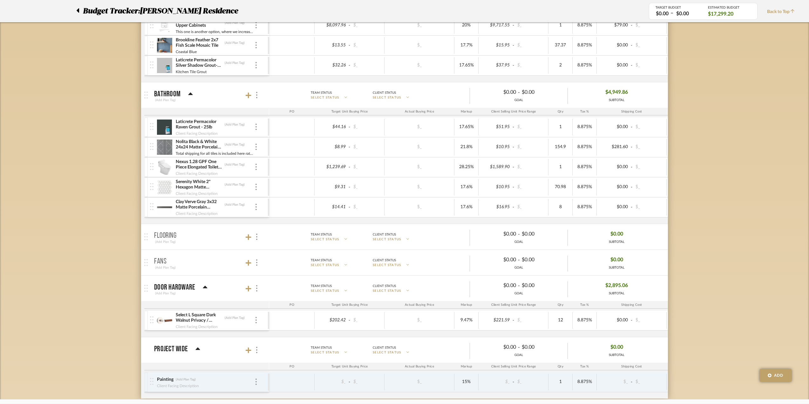
scroll to position [0, 0]
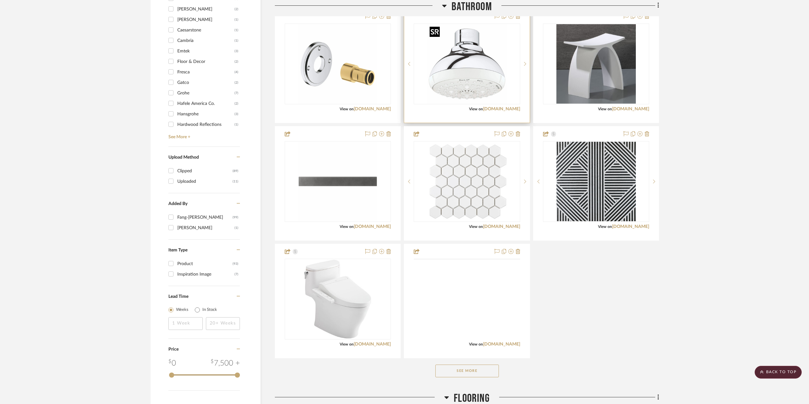
scroll to position [699, 0]
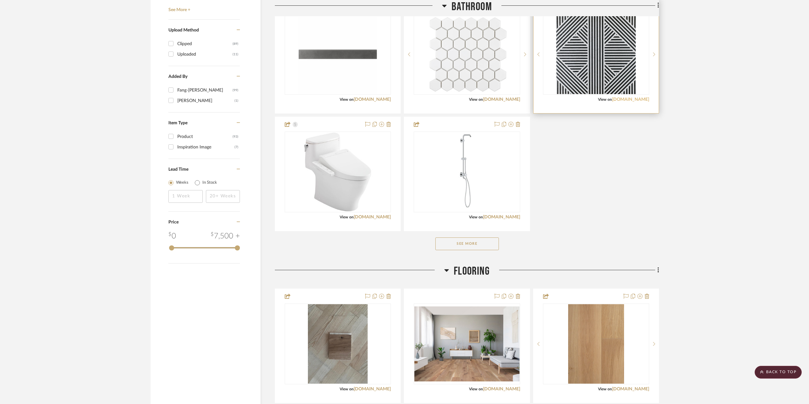
click at [635, 97] on link "[DOMAIN_NAME]" at bounding box center [630, 99] width 37 height 4
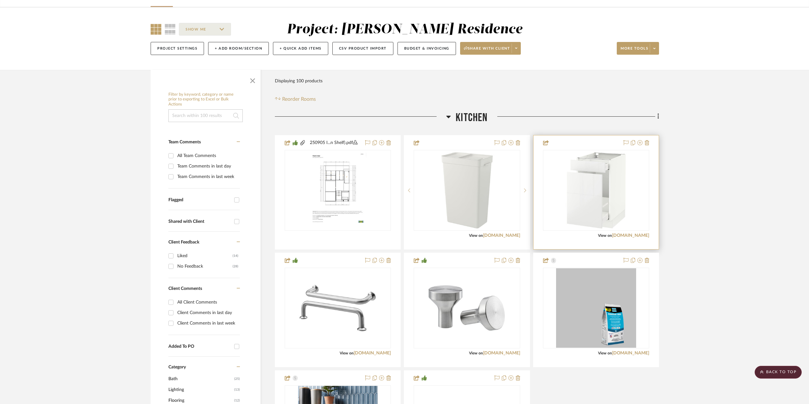
scroll to position [0, 0]
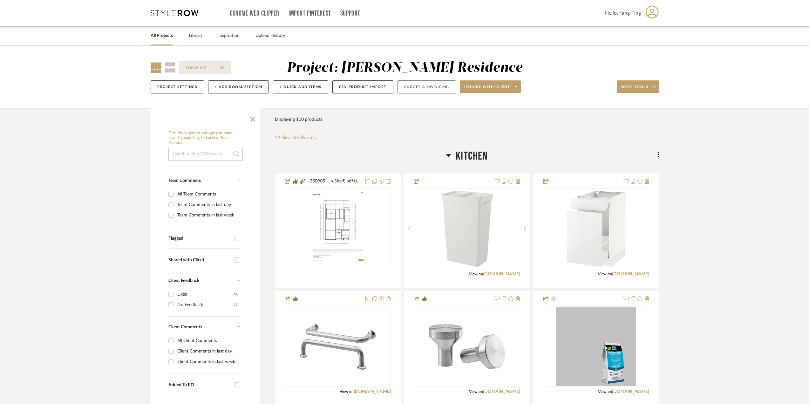
click at [422, 87] on button "Budget & Invoicing" at bounding box center [427, 86] width 58 height 13
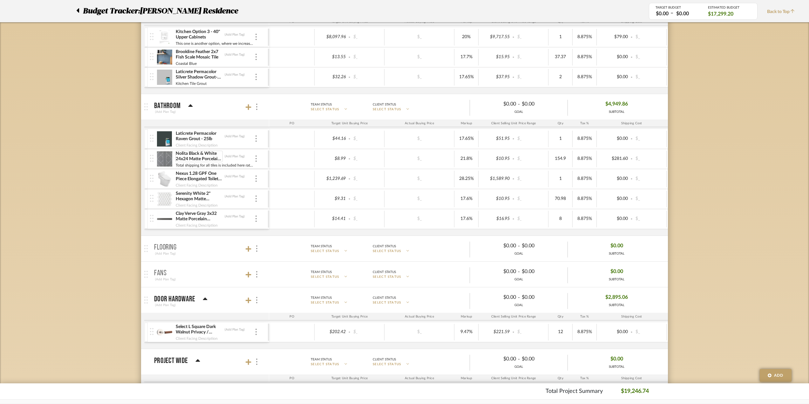
scroll to position [127, 0]
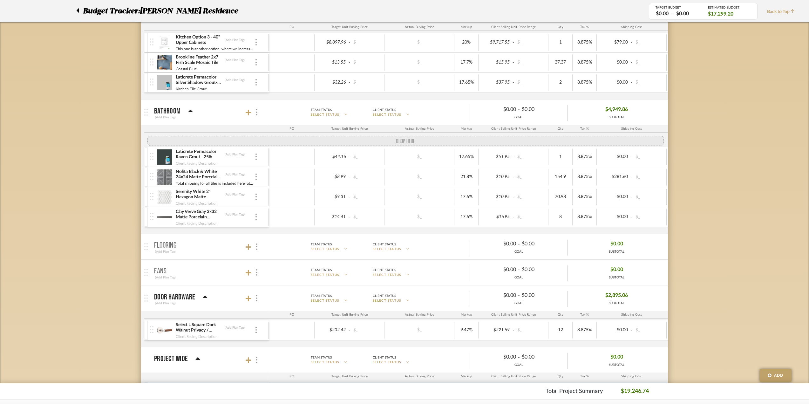
drag, startPoint x: 152, startPoint y: 186, endPoint x: 137, endPoint y: 139, distance: 49.8
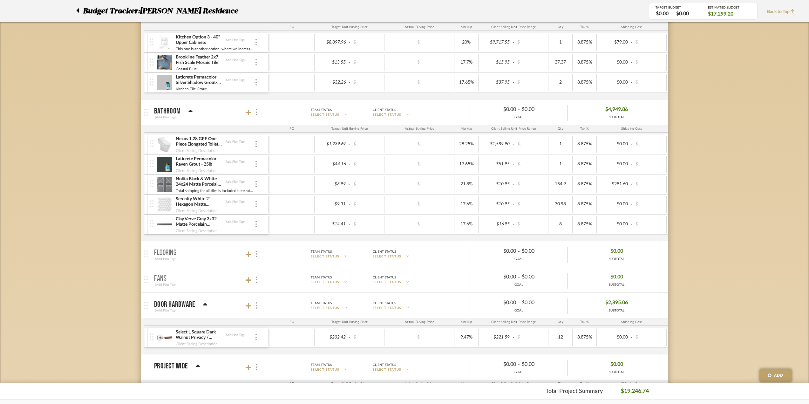
click at [96, 197] on div "Budget Tracker: [PERSON_NAME] Residence Non-Transparent Last Updated: Fang-[PER…" at bounding box center [404, 267] width 809 height 696
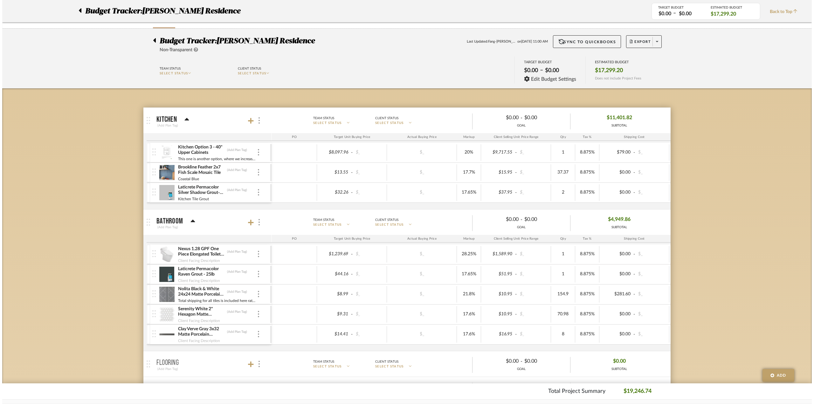
scroll to position [0, 0]
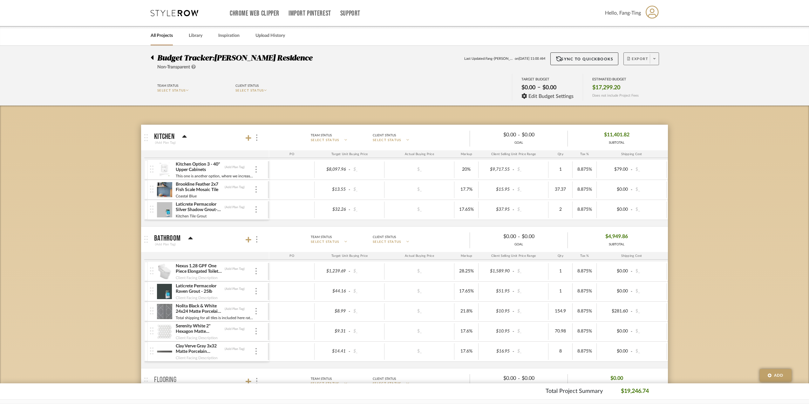
click at [655, 57] on span at bounding box center [654, 59] width 9 height 10
click at [646, 78] on span "Export PDF" at bounding box center [653, 76] width 48 height 5
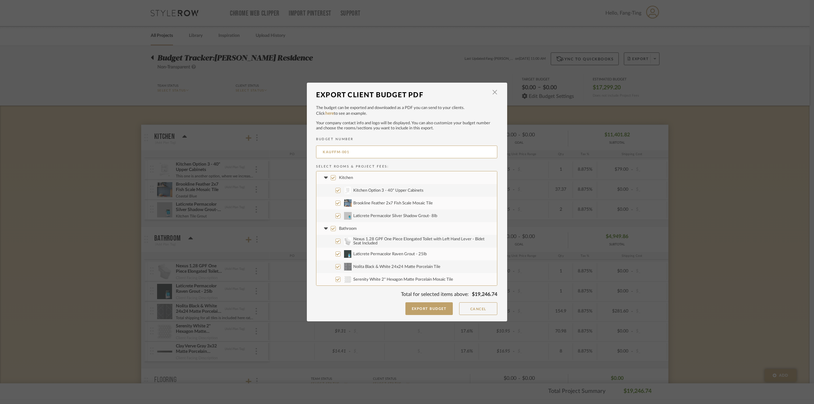
drag, startPoint x: 367, startPoint y: 150, endPoint x: 269, endPoint y: 150, distance: 97.9
click at [269, 150] on div "Export Client Budget PDF × The budget can be exported and downloaded as a PDF y…" at bounding box center [407, 202] width 814 height 404
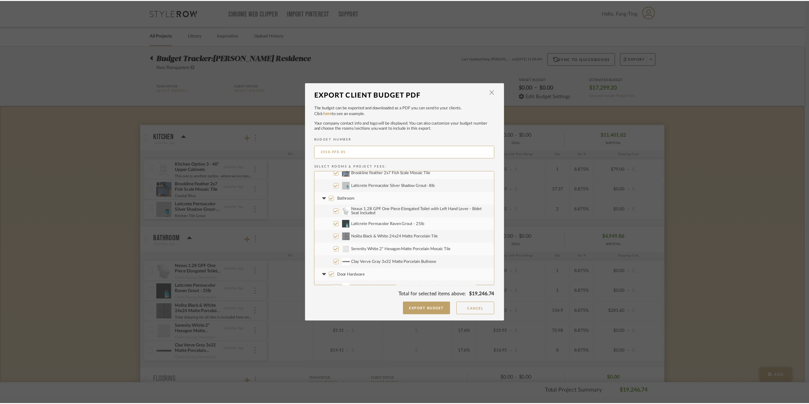
scroll to position [89, 0]
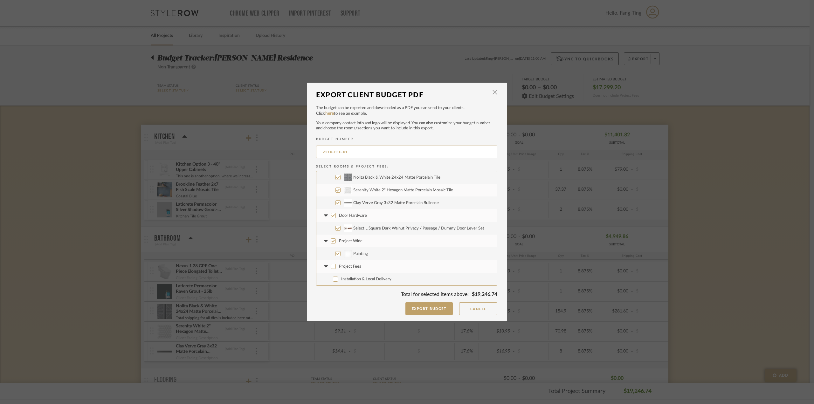
click at [336, 255] on input "Painting" at bounding box center [337, 253] width 5 height 5
click at [480, 311] on button "Cancel" at bounding box center [478, 308] width 38 height 13
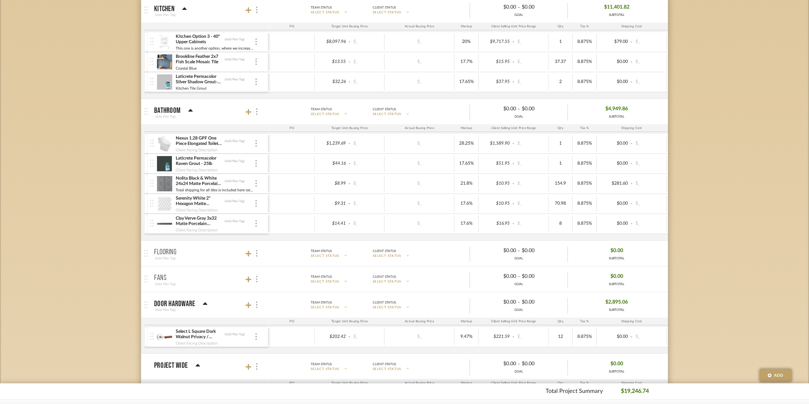
scroll to position [254, 0]
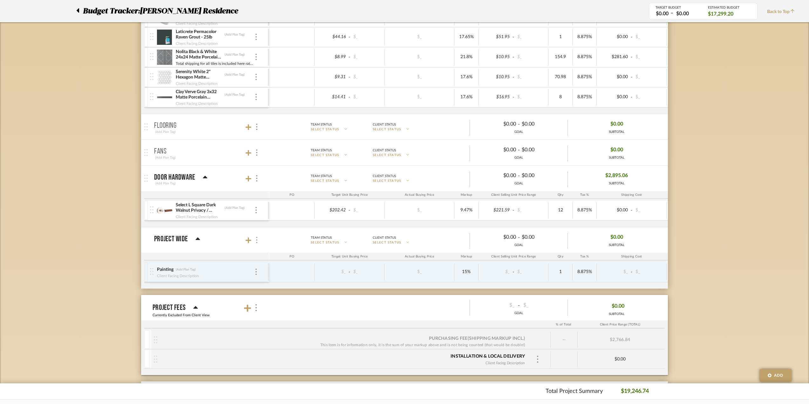
click at [255, 240] on div at bounding box center [256, 240] width 7 height 9
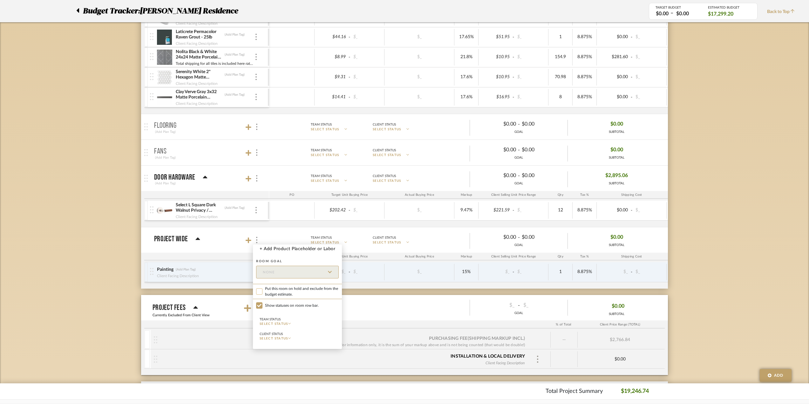
click at [260, 293] on input "Put this room on hold and exclude from the budget estimate." at bounding box center [259, 291] width 6 height 6
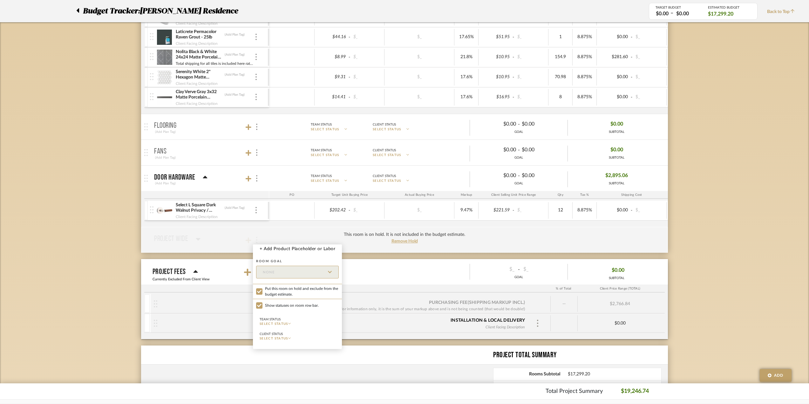
click at [256, 128] on div at bounding box center [404, 202] width 809 height 404
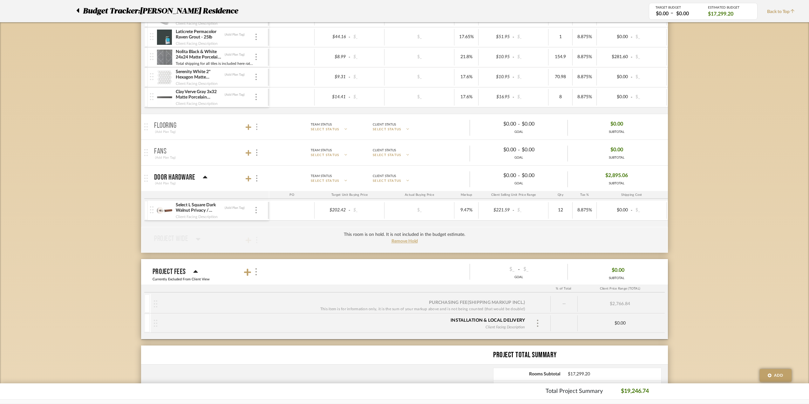
click at [255, 127] on div at bounding box center [256, 127] width 7 height 9
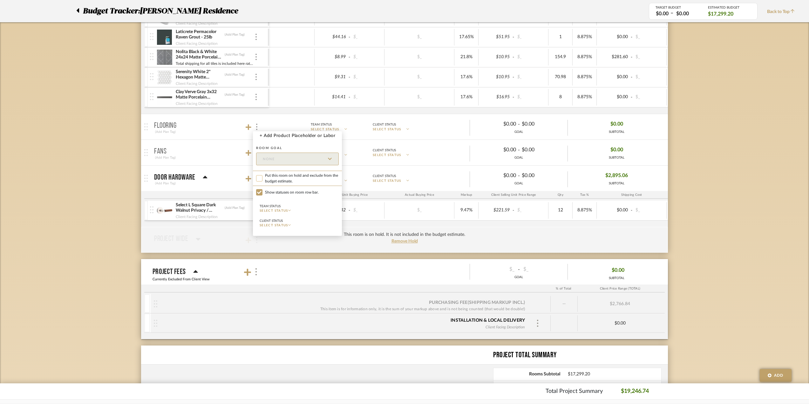
click at [261, 180] on input "Put this room on hold and exclude from the budget estimate." at bounding box center [259, 178] width 6 height 6
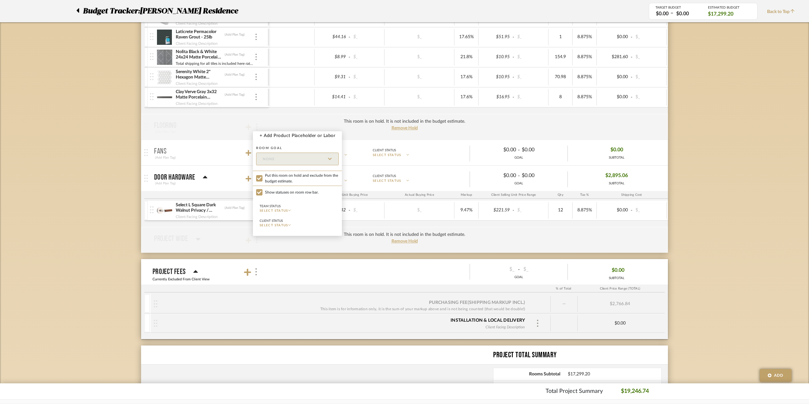
click at [221, 158] on div at bounding box center [404, 202] width 809 height 404
click at [258, 154] on div at bounding box center [256, 152] width 7 height 9
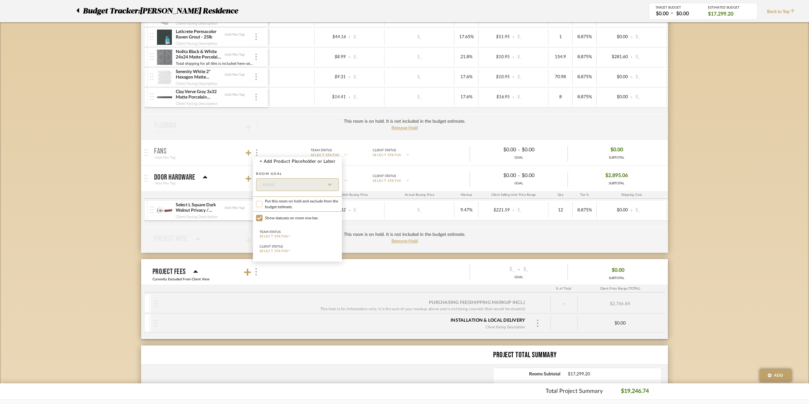
click at [260, 202] on input "Put this room on hold and exclude from the budget estimate." at bounding box center [259, 204] width 6 height 6
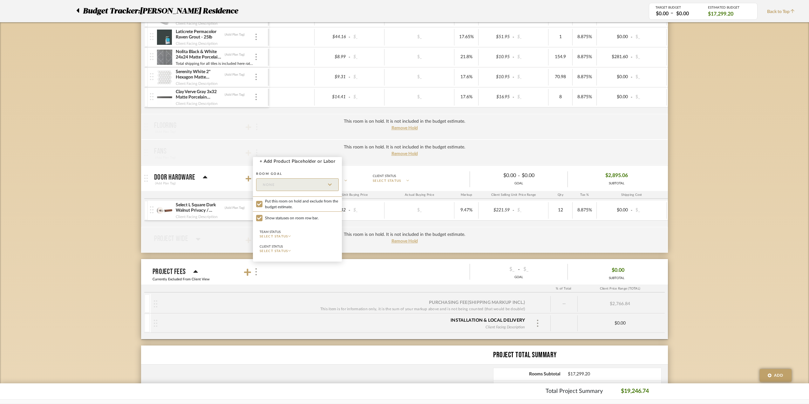
click at [42, 207] on div at bounding box center [404, 202] width 809 height 404
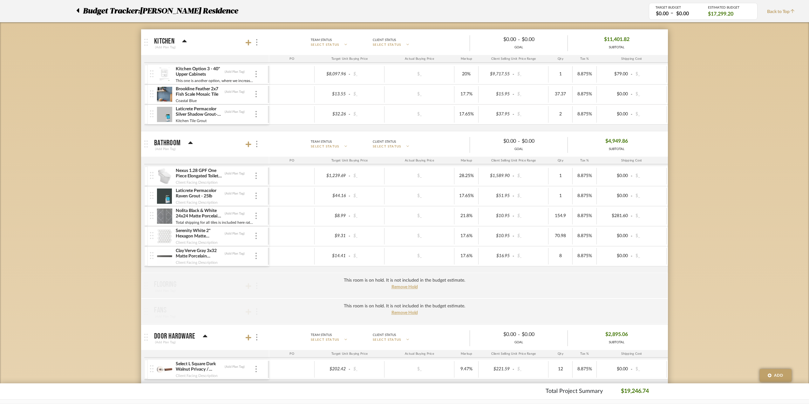
scroll to position [0, 0]
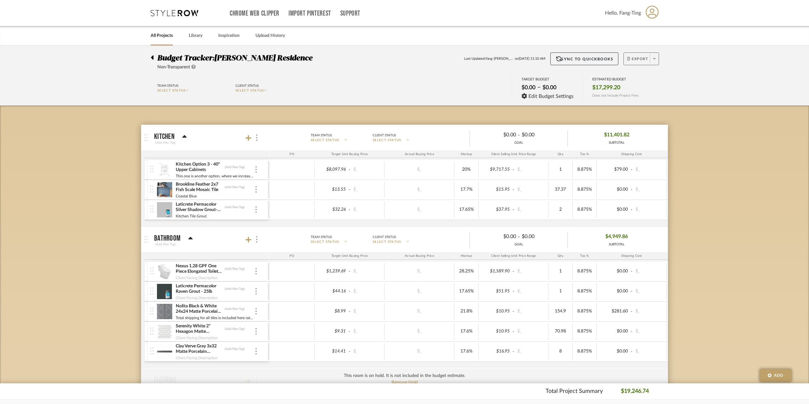
click at [655, 58] on icon at bounding box center [654, 58] width 2 height 1
click at [650, 78] on span "Export PDF" at bounding box center [653, 76] width 48 height 5
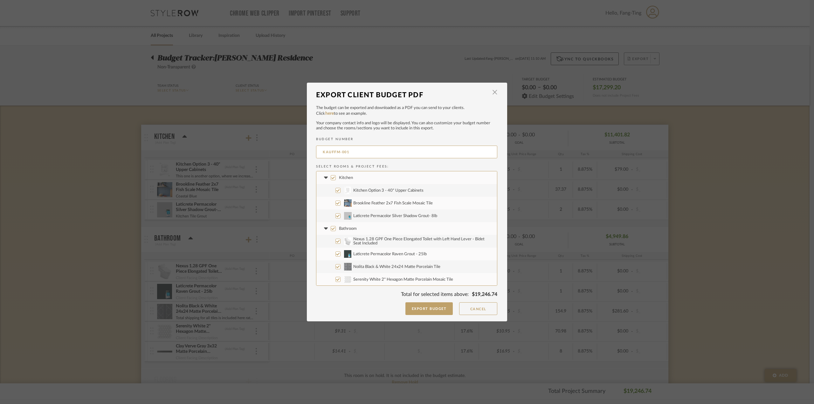
drag, startPoint x: 371, startPoint y: 153, endPoint x: 288, endPoint y: 147, distance: 84.1
click at [288, 147] on div "Export Client Budget PDF × The budget can be exported and downloaded as a PDF y…" at bounding box center [407, 202] width 814 height 404
click at [423, 304] on button "Export Budget" at bounding box center [429, 308] width 48 height 13
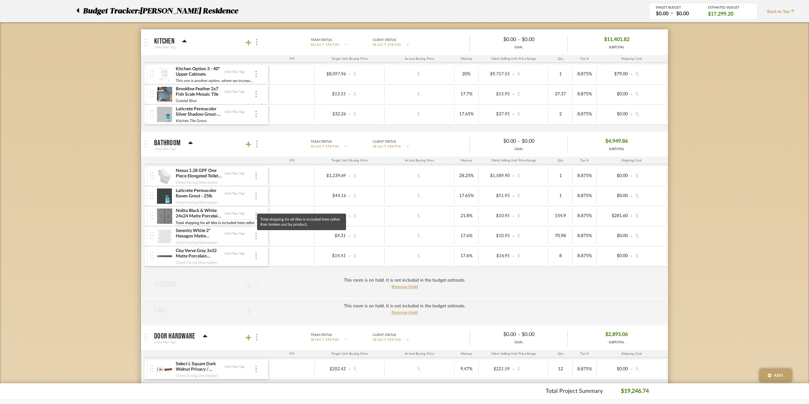
scroll to position [0, 49]
click at [207, 223] on input "Total shipping for all tiles is included here rather than broken out by product." at bounding box center [214, 223] width 79 height 6
click at [128, 209] on div "Budget Tracker: [PERSON_NAME] Residence Non-Transparent Last Updated: Fang-[PER…" at bounding box center [404, 280] width 809 height 660
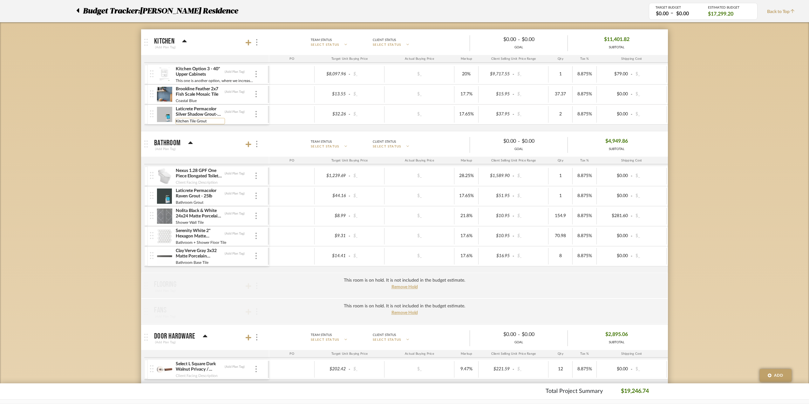
click at [194, 121] on input "Kitchen Tile Grout" at bounding box center [200, 121] width 50 height 6
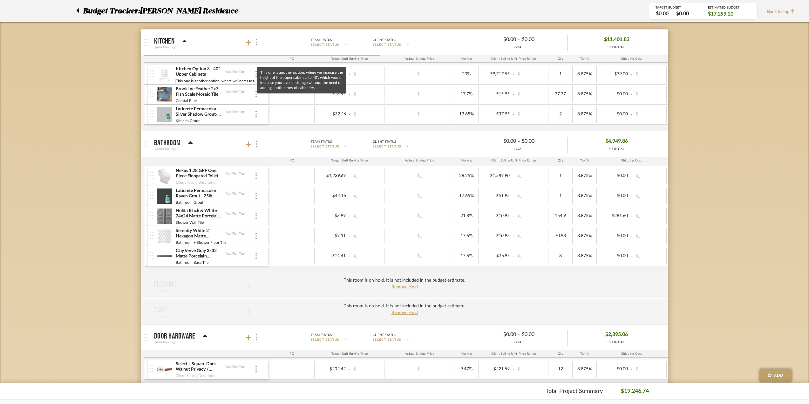
scroll to position [0, 224]
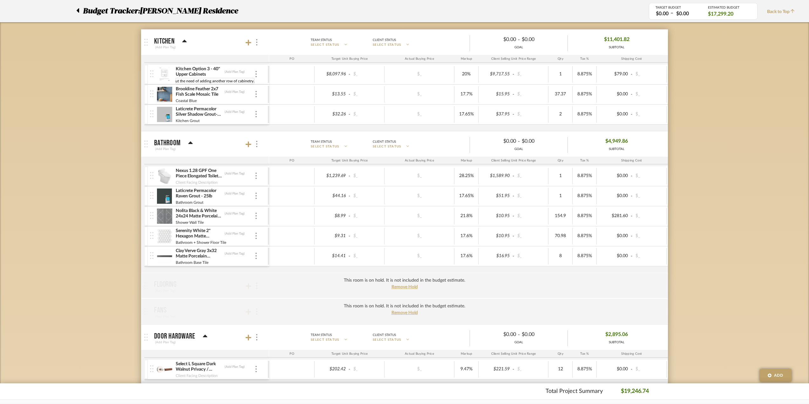
click at [207, 80] on input "This one is another option, where we increase the height of the upper cabinets …" at bounding box center [214, 81] width 79 height 6
click at [106, 94] on div "Budget Tracker: [PERSON_NAME] Residence Non-Transparent Last Updated: Fang-[PER…" at bounding box center [404, 280] width 809 height 660
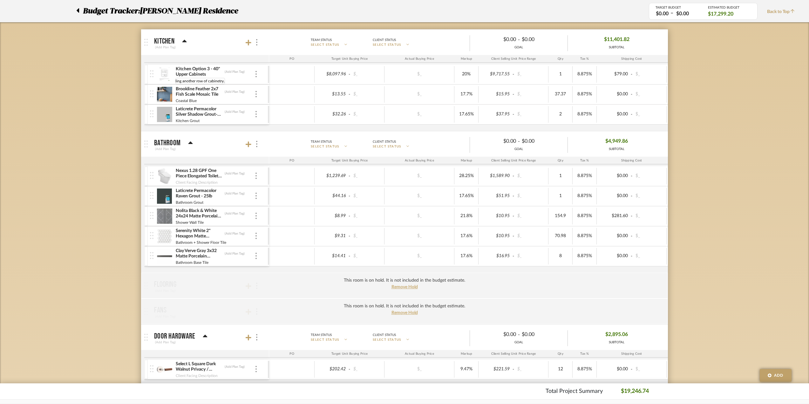
click at [186, 79] on input "This one is another option, where we increase the height of the upper cabinets …" at bounding box center [200, 81] width 50 height 6
click at [135, 169] on div "Budget Tracker: [PERSON_NAME] Residence Non-Transparent Last Updated: Fang-[PER…" at bounding box center [404, 280] width 809 height 660
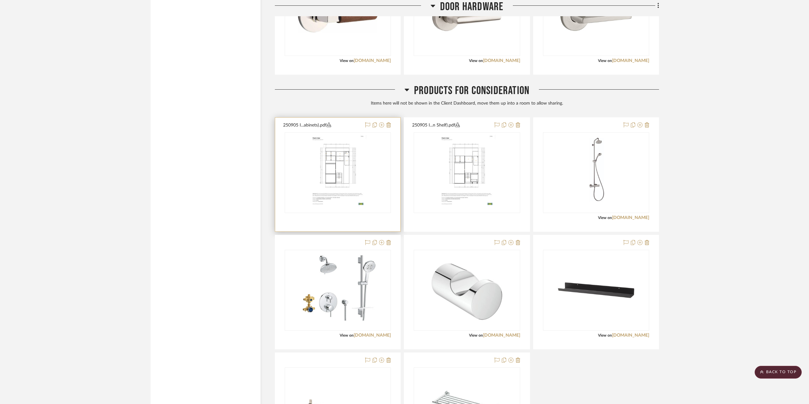
scroll to position [1813, 0]
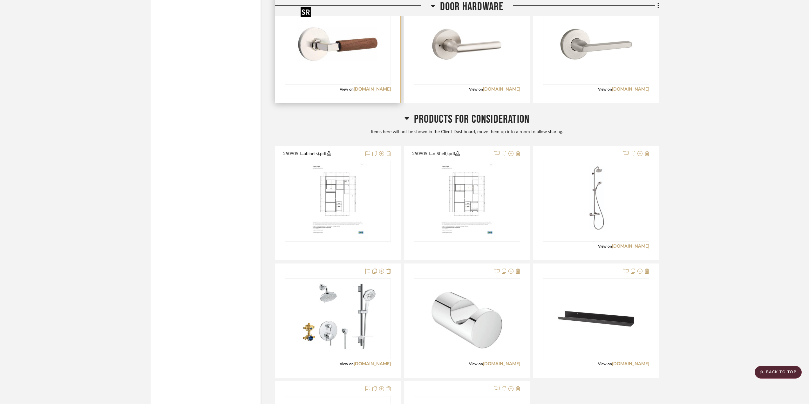
click at [350, 79] on img "0" at bounding box center [337, 43] width 79 height 79
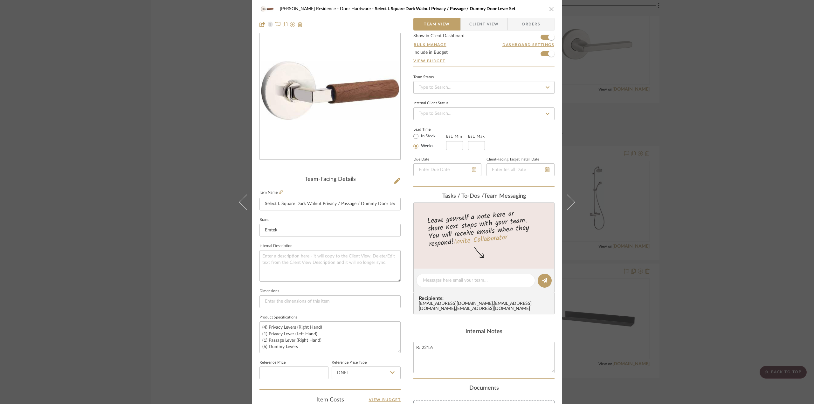
scroll to position [32, 0]
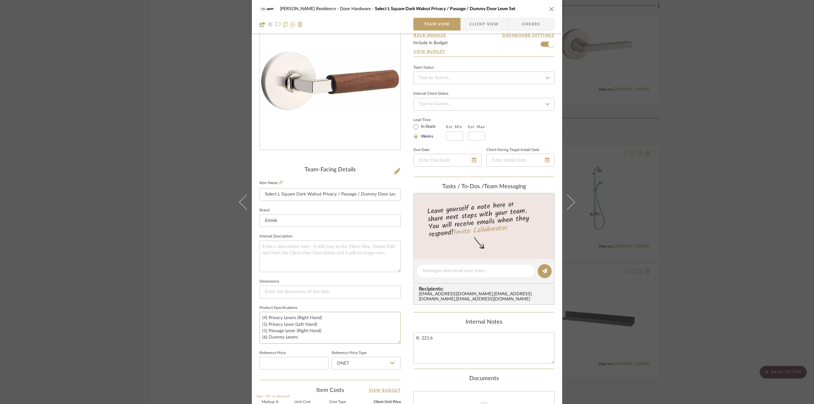
drag, startPoint x: 300, startPoint y: 340, endPoint x: 254, endPoint y: 316, distance: 51.2
click at [254, 316] on div "[PERSON_NAME] Residence Door Hardware Select L Square Dark Walnut Privacy / Pas…" at bounding box center [407, 266] width 310 height 587
click at [342, 198] on input "Select L Square Dark Walnut Privacy / Passage / Dummy Door Lever Set" at bounding box center [329, 194] width 141 height 13
drag, startPoint x: 302, startPoint y: 337, endPoint x: 253, endPoint y: 315, distance: 54.0
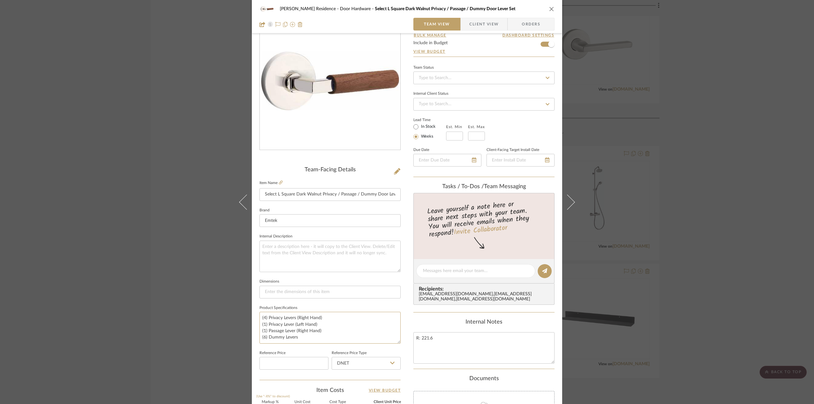
click at [253, 315] on div "[PERSON_NAME] Residence Door Hardware Select L Square Dark Walnut Privacy / Pas…" at bounding box center [407, 266] width 310 height 587
click at [290, 245] on textarea at bounding box center [329, 256] width 141 height 31
paste textarea "(4) Privacy Levers (Right Hand) (1) Privacy Lever (Left Hand) (1) Passage Lever…"
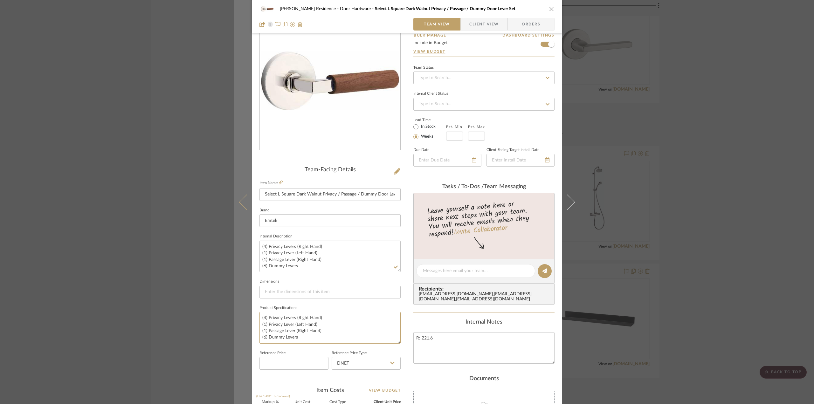
drag, startPoint x: 309, startPoint y: 336, endPoint x: 241, endPoint y: 309, distance: 73.6
click at [241, 309] on mat-dialog-content "[PERSON_NAME] Residence Door Hardware Select L Square Dark Walnut Privacy / Pas…" at bounding box center [407, 266] width 346 height 587
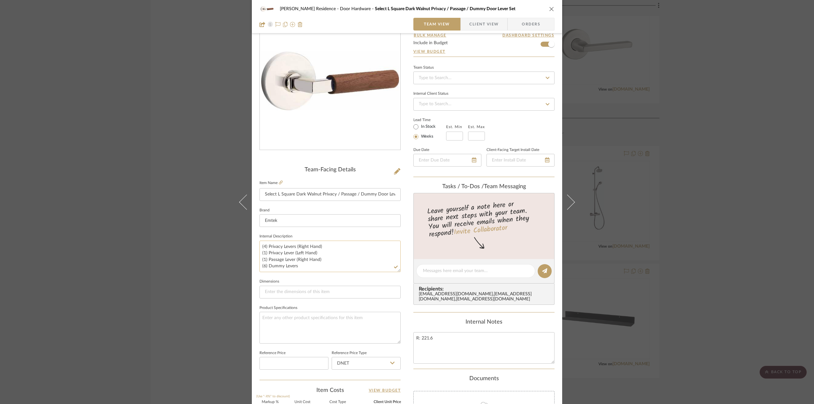
click at [262, 247] on textarea "(4) Privacy Levers (Right Hand) (1) Privacy Lever (Left Hand) (1) Passage Lever…" at bounding box center [329, 256] width 141 height 31
click at [351, 261] on textarea "Walnut + Polished Nickel Finish (4) Privacy Levers (Right Hand) (1) Privacy Lev…" at bounding box center [329, 256] width 141 height 31
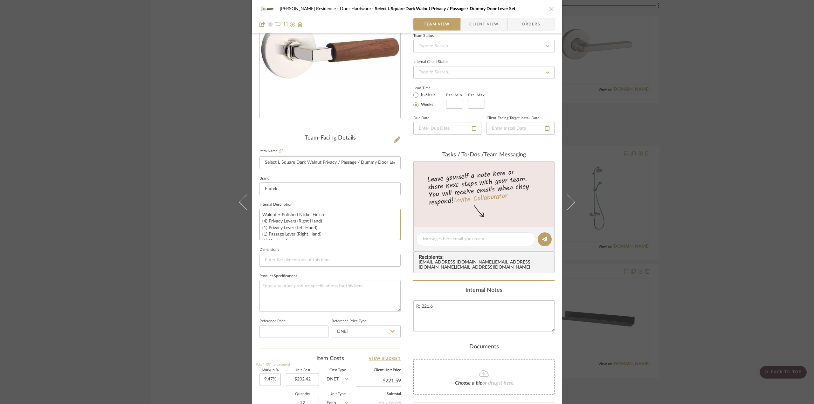
scroll to position [6, 0]
drag, startPoint x: 259, startPoint y: 212, endPoint x: 360, endPoint y: 251, distance: 107.8
click at [360, 251] on div "Team-Facing Details Item Name Select L Square Dark Walnut Privacy / Passage / D…" at bounding box center [329, 241] width 141 height 213
drag, startPoint x: 380, startPoint y: 163, endPoint x: 421, endPoint y: 163, distance: 41.0
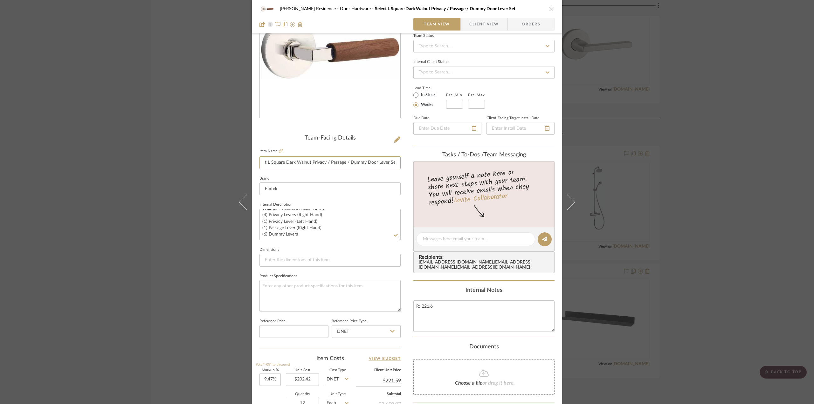
click at [421, 163] on div "[PERSON_NAME] Residence Door Hardware Select L Square Dark Walnut Privacy / Pas…" at bounding box center [407, 234] width 310 height 587
click at [322, 218] on textarea "Walnut + Polished Nickel Finish (4) Privacy Levers (Right Hand) (1) Privacy Lev…" at bounding box center [329, 224] width 141 height 31
drag, startPoint x: 261, startPoint y: 215, endPoint x: 344, endPoint y: 246, distance: 88.8
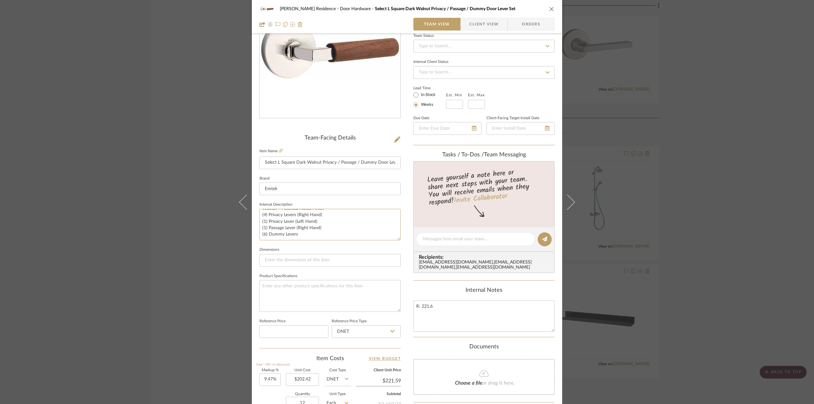
click at [344, 246] on div "Team-Facing Details Item Name Select L Square Dark Walnut Privacy / Passage / D…" at bounding box center [329, 241] width 141 height 213
click at [343, 220] on textarea "Walnut + Polished Nickel Finish (4) Privacy Levers (Right Hand) (1) Privacy Lev…" at bounding box center [329, 224] width 141 height 31
click at [742, 169] on div "[PERSON_NAME] Residence Door Hardware Select L Square Dark Walnut Privacy / Pas…" at bounding box center [407, 202] width 814 height 404
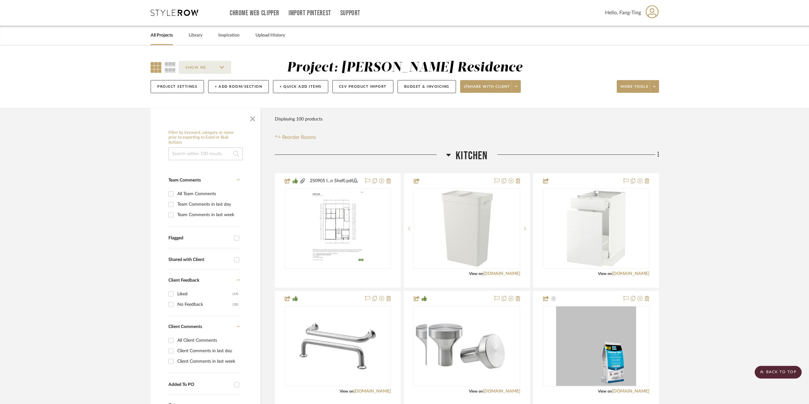
scroll to position [0, 0]
click at [423, 81] on button "Budget & Invoicing" at bounding box center [427, 86] width 58 height 13
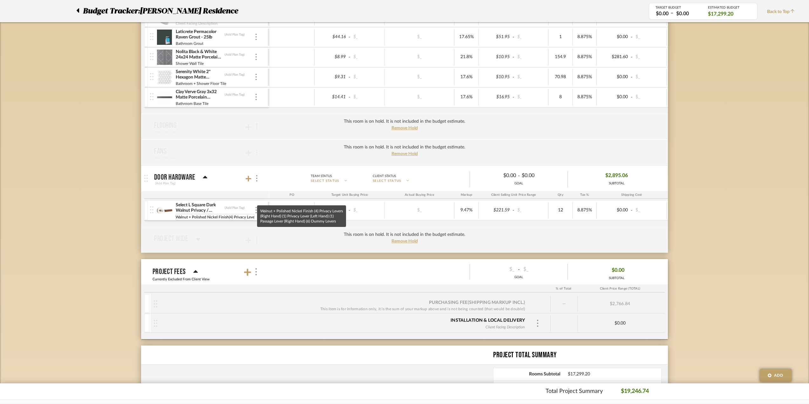
scroll to position [0, 152]
click at [225, 216] on input "Walnut + Polished Nickel Finish(4) Privacy Levers (Right Hand)(1) Privacy Lever…" at bounding box center [214, 217] width 79 height 6
click at [93, 262] on div "Budget Tracker: [PERSON_NAME] Residence Non-Transparent Last Updated: Fang-[PER…" at bounding box center [404, 122] width 809 height 660
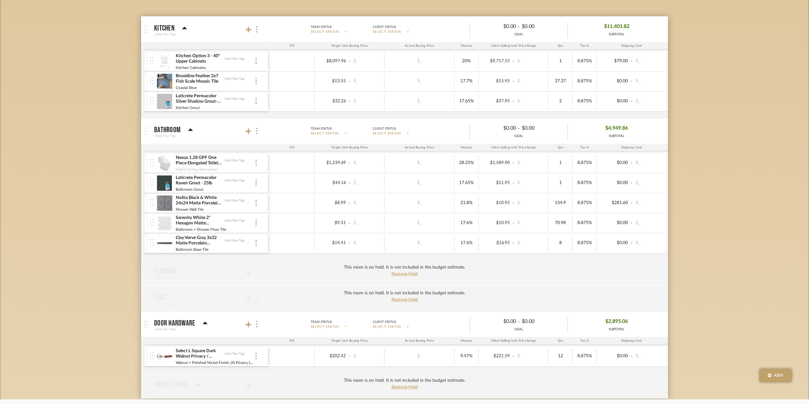
scroll to position [0, 0]
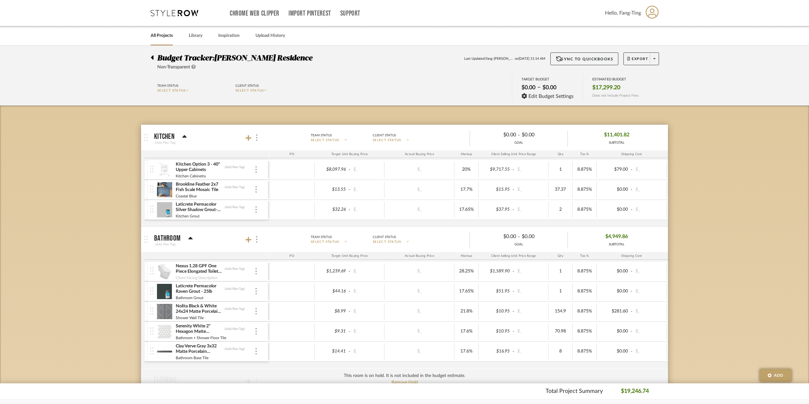
click at [660, 61] on div "Budget Tracker: [PERSON_NAME] Residence Non-Transparent Last Updated: [PERSON_N…" at bounding box center [404, 61] width 527 height 18
click at [655, 61] on span at bounding box center [654, 59] width 9 height 10
click at [654, 72] on button "Export PDF" at bounding box center [652, 76] width 60 height 15
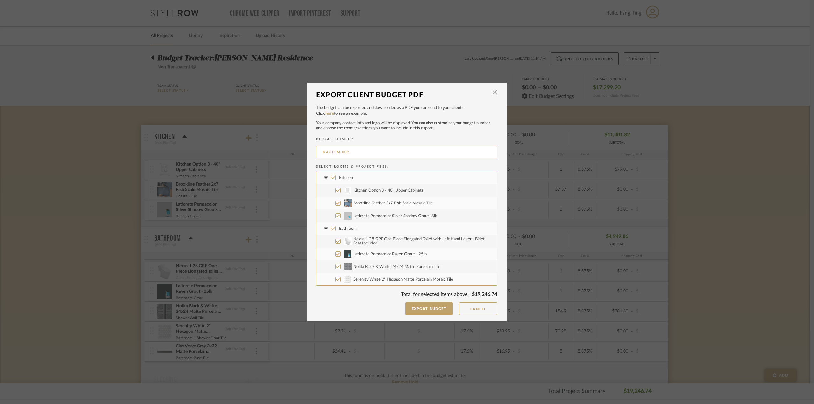
drag, startPoint x: 363, startPoint y: 148, endPoint x: 269, endPoint y: 147, distance: 93.4
click at [269, 147] on div "Export Client Budget PDF × The budget can be exported and downloaded as a PDF y…" at bounding box center [407, 202] width 814 height 404
click at [425, 309] on button "Export Budget" at bounding box center [429, 308] width 48 height 13
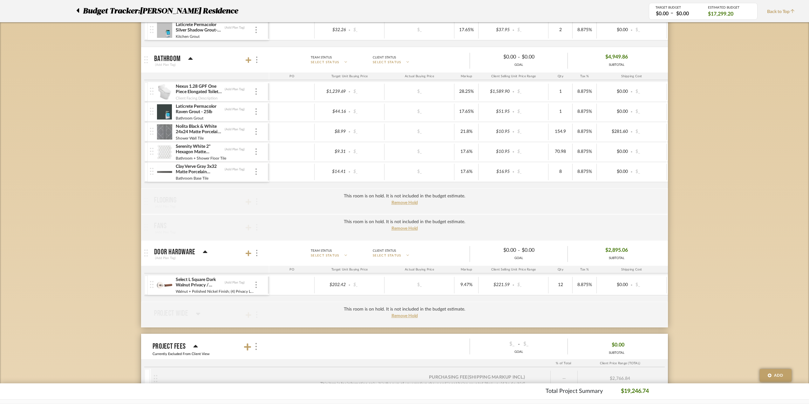
scroll to position [191, 0]
